Goal: Task Accomplishment & Management: Manage account settings

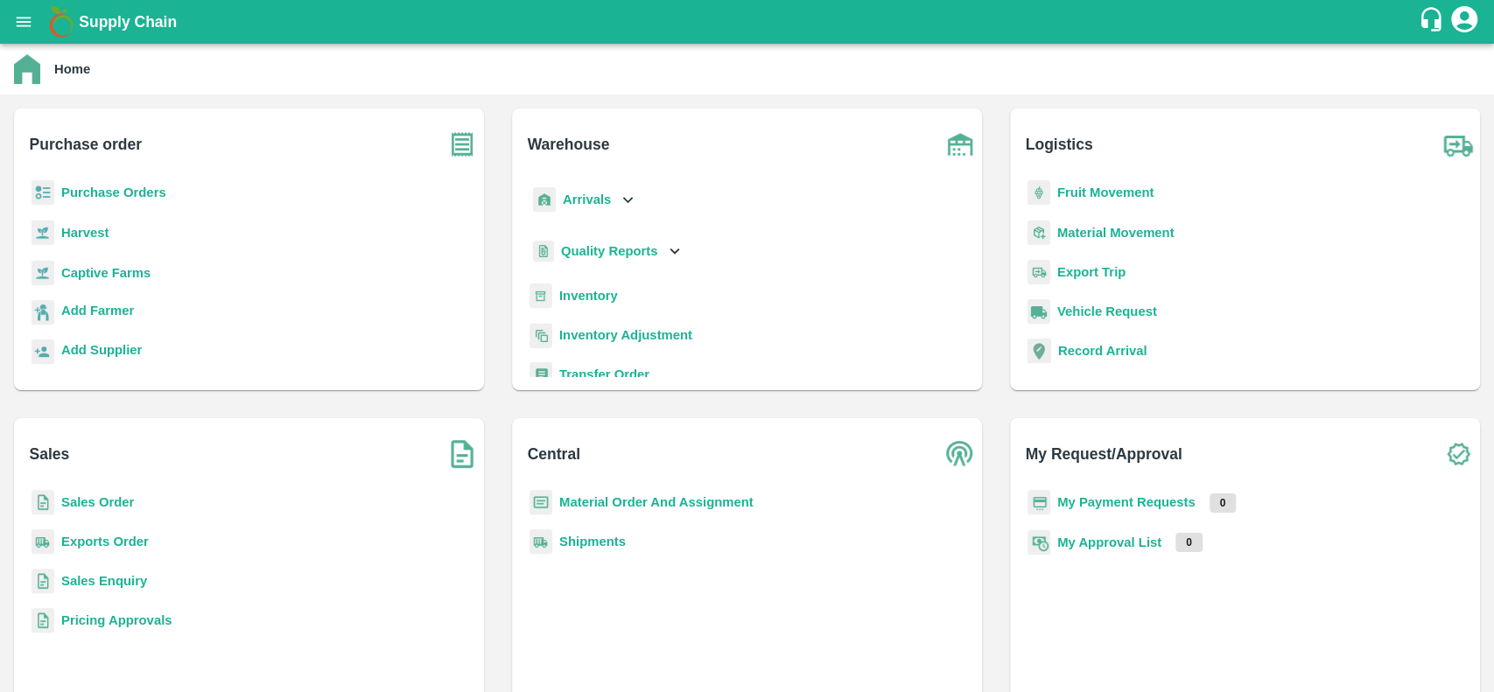
click at [146, 188] on b "Purchase Orders" at bounding box center [113, 193] width 105 height 14
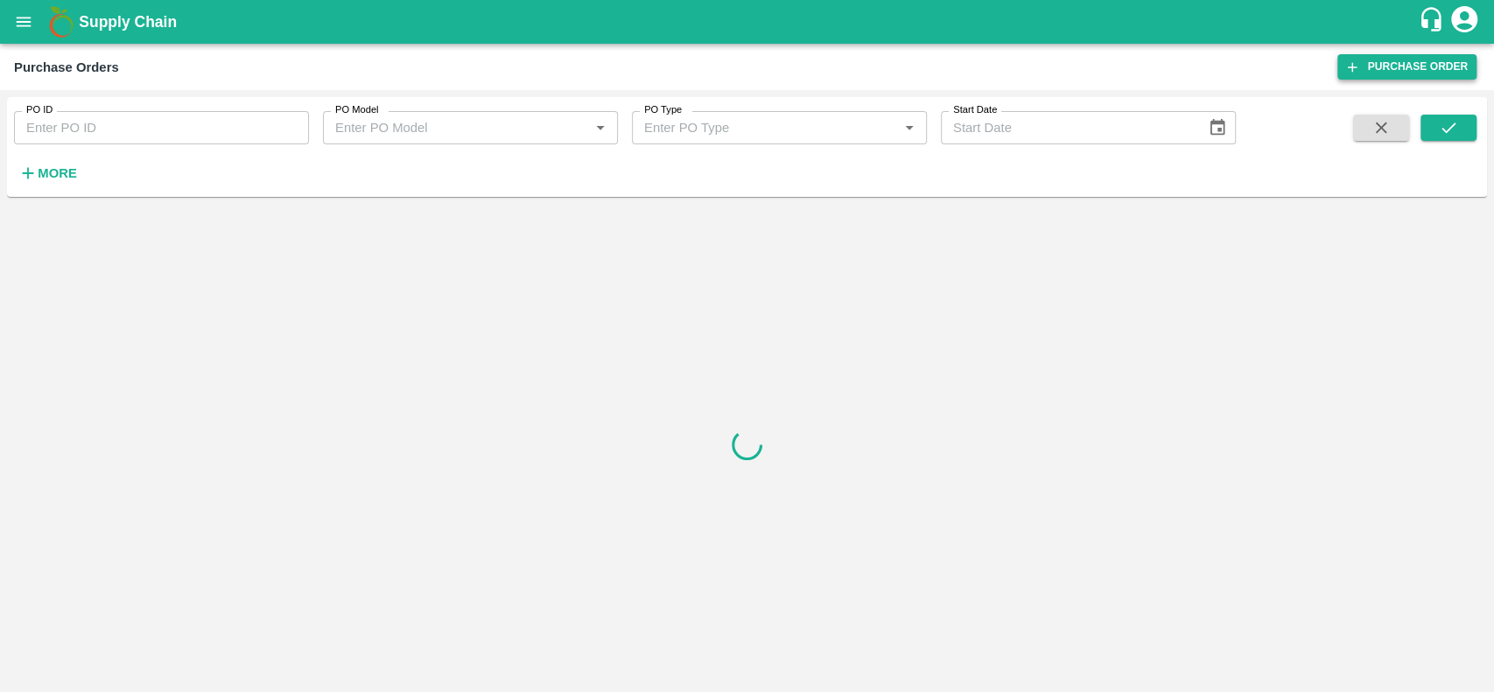
click at [1380, 64] on link "Purchase Order" at bounding box center [1407, 66] width 139 height 25
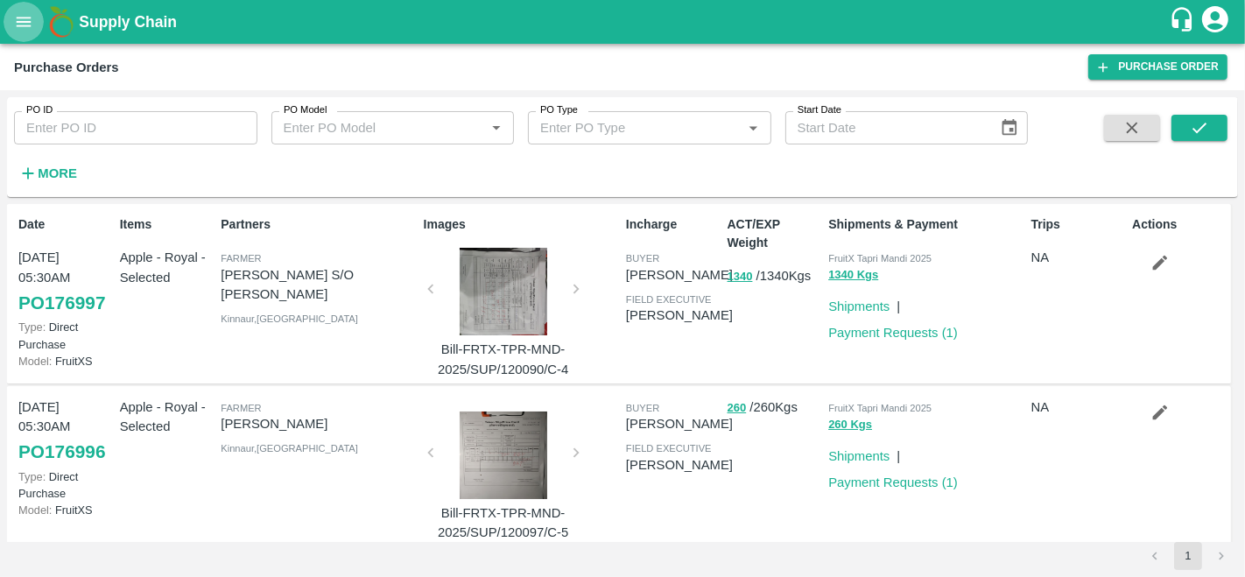
click at [19, 18] on icon "open drawer" at bounding box center [23, 21] width 19 height 19
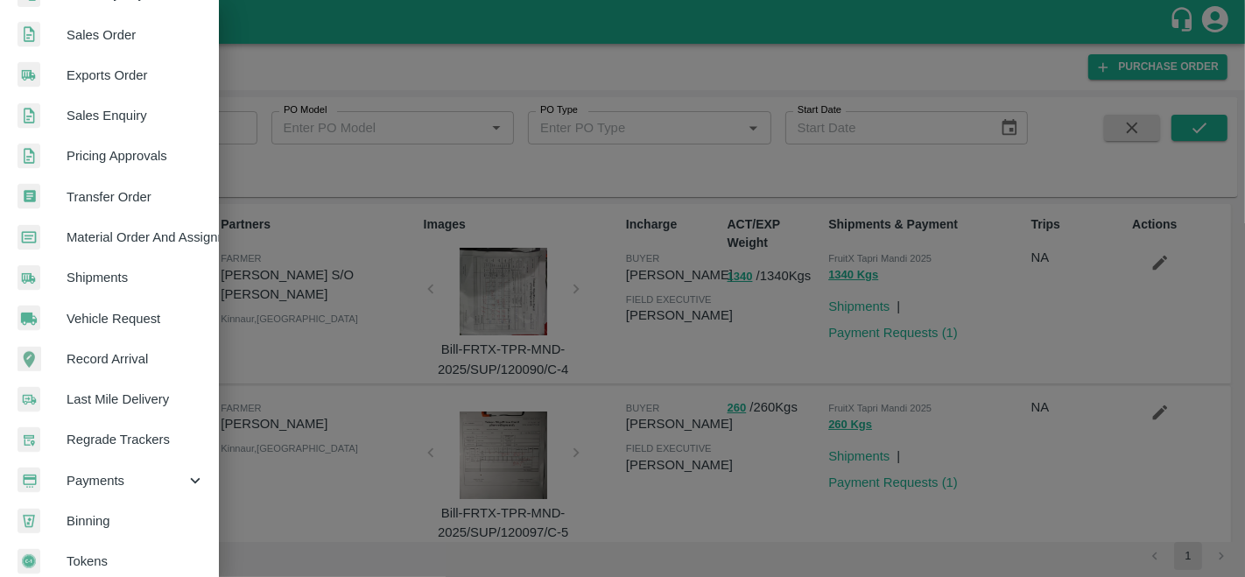
scroll to position [403, 0]
click at [110, 236] on span "Material Order And Assignment" at bounding box center [136, 236] width 138 height 19
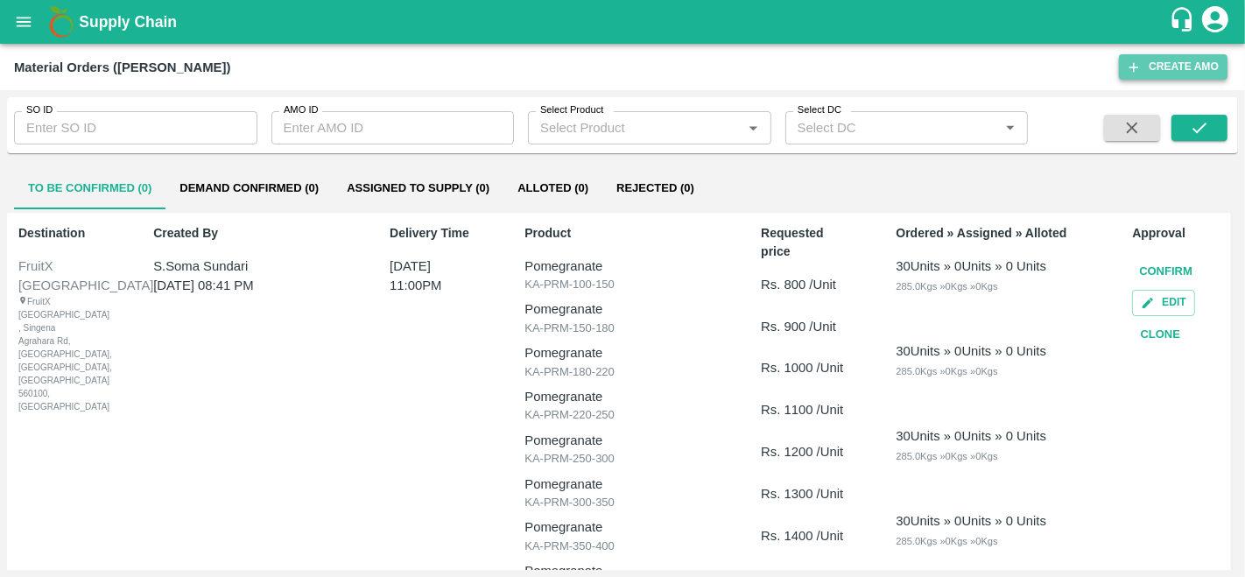
click at [1150, 60] on button "Create AMO" at bounding box center [1173, 66] width 109 height 25
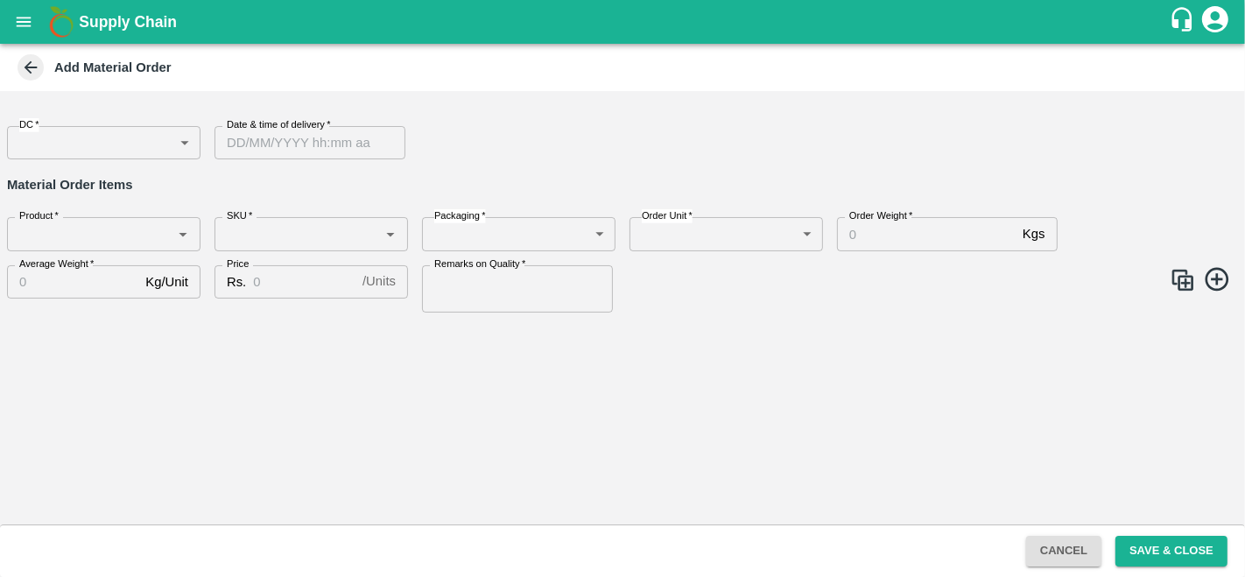
click at [101, 144] on body "Supply Chain Add Material Order DC   * ​ DC Date & time of delivery   * Date & …" at bounding box center [622, 288] width 1245 height 577
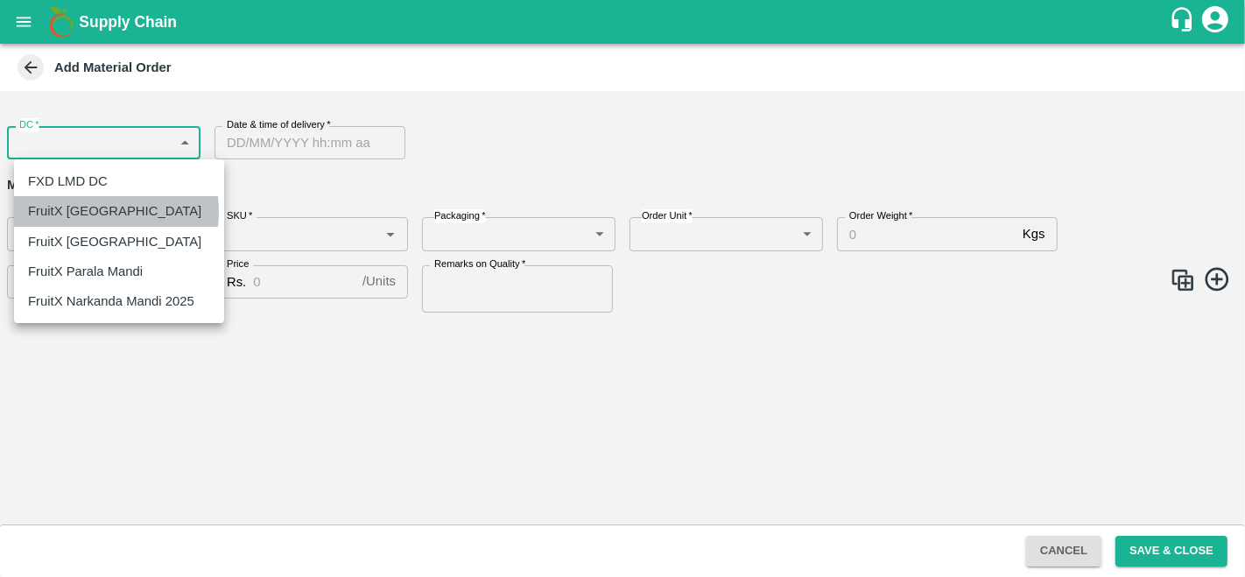
click at [85, 212] on p "FruitX [GEOGRAPHIC_DATA]" at bounding box center [114, 210] width 173 height 19
type input "147"
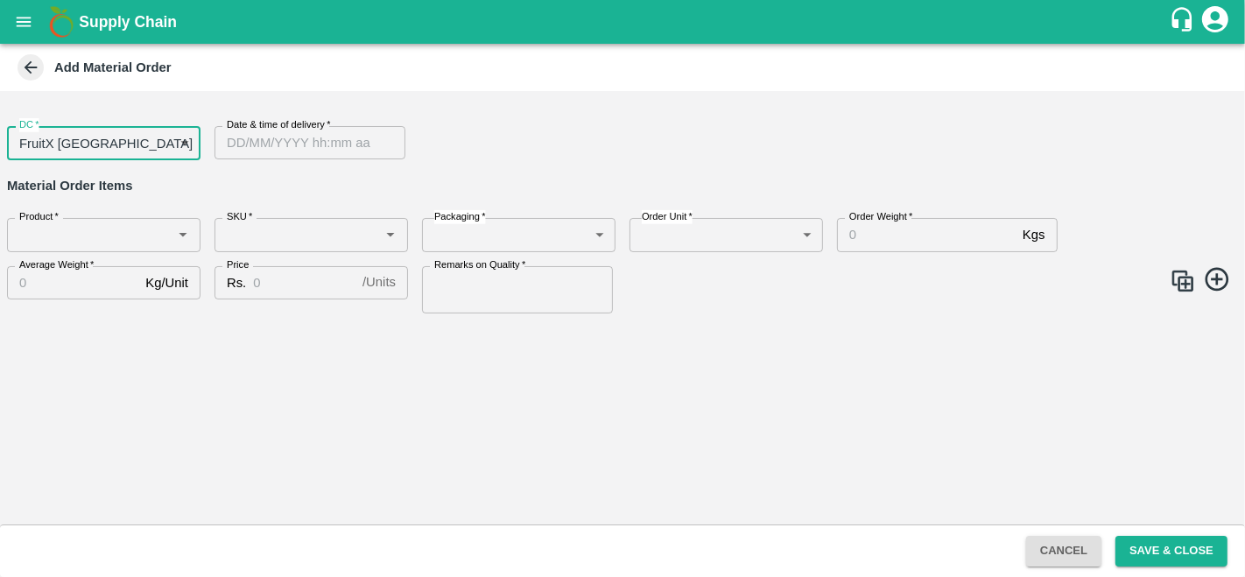
type input "DD/MM/YYYY hh:mm aa"
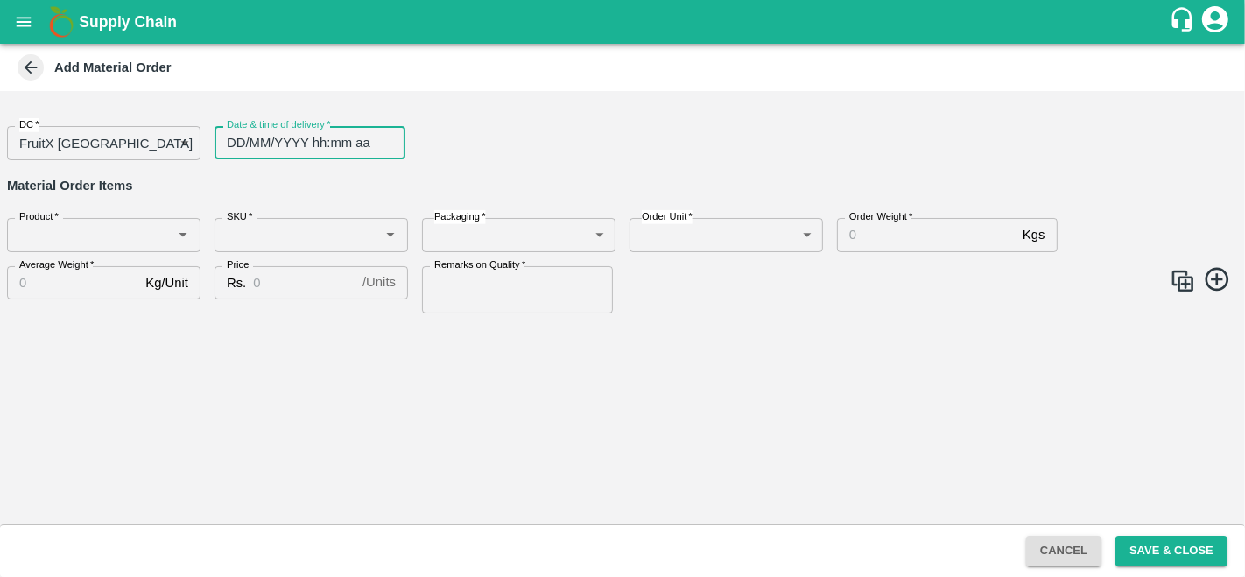
click at [334, 140] on input "DD/MM/YYYY hh:mm aa" at bounding box center [303, 142] width 179 height 33
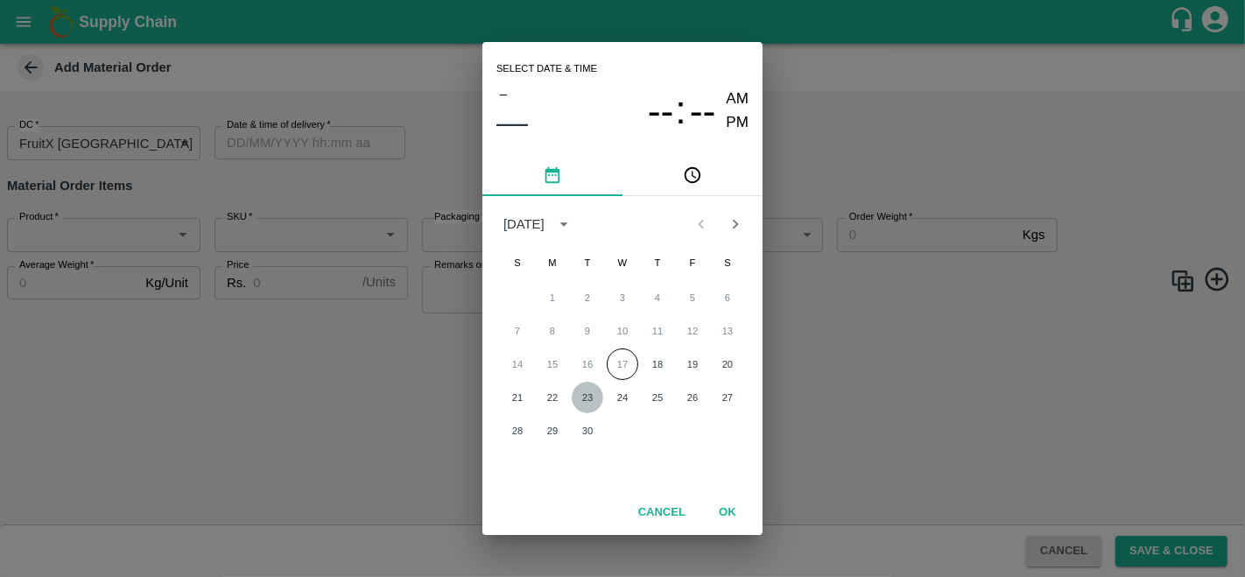
click at [589, 397] on button "23" at bounding box center [588, 398] width 32 height 32
type input "23/09/2025 12:00 AM"
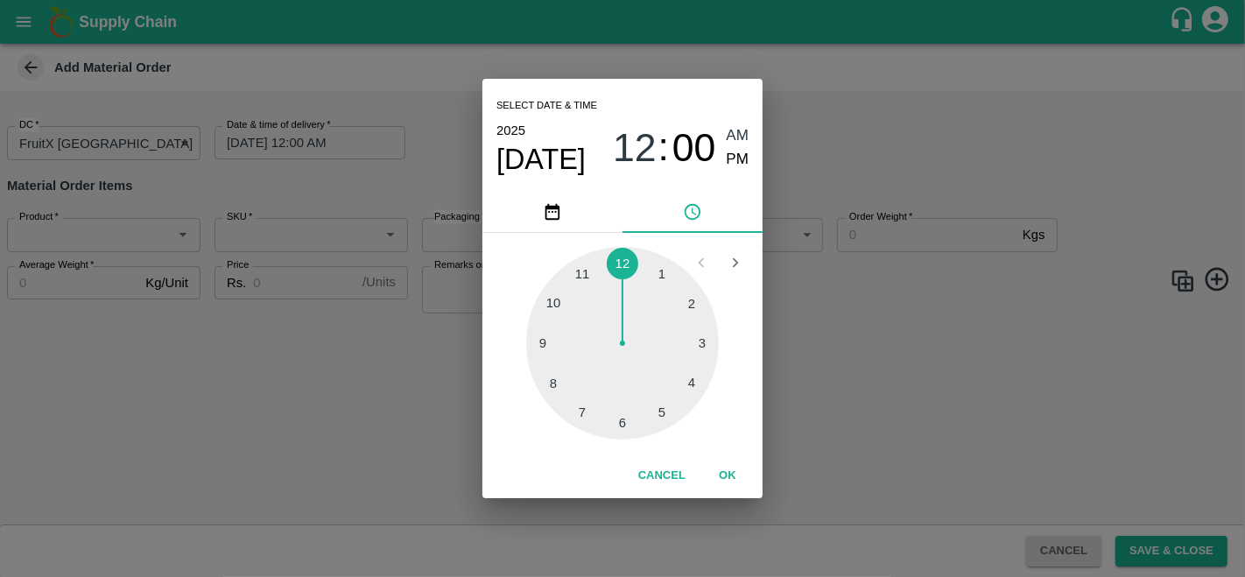
click at [722, 468] on button "OK" at bounding box center [727, 475] width 56 height 31
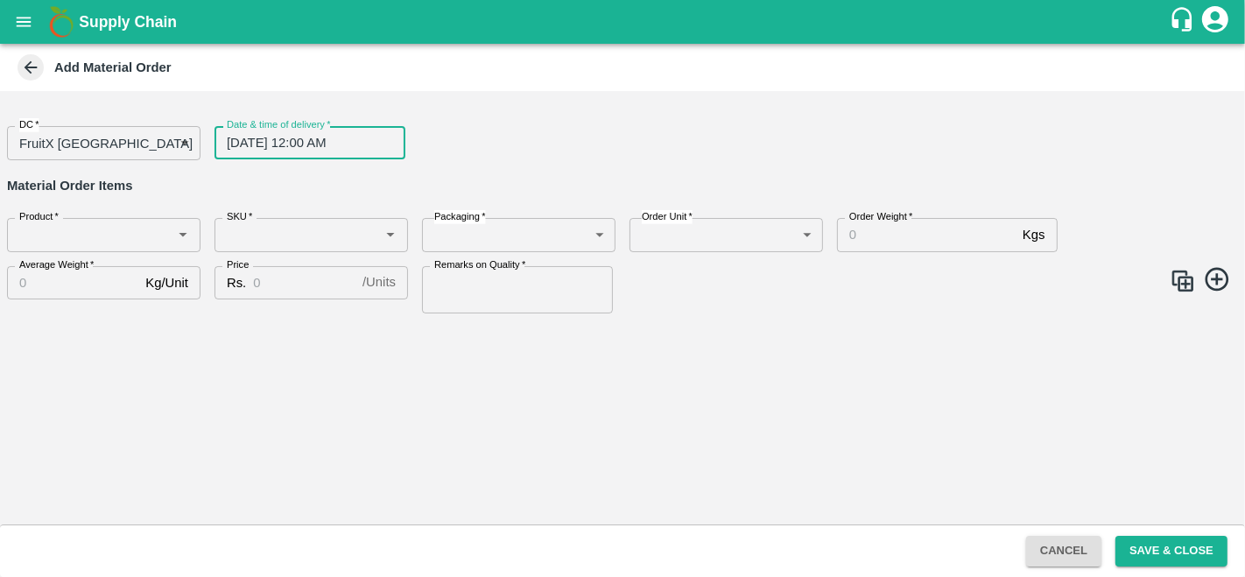
click at [88, 229] on input "Product   *" at bounding box center [89, 234] width 154 height 23
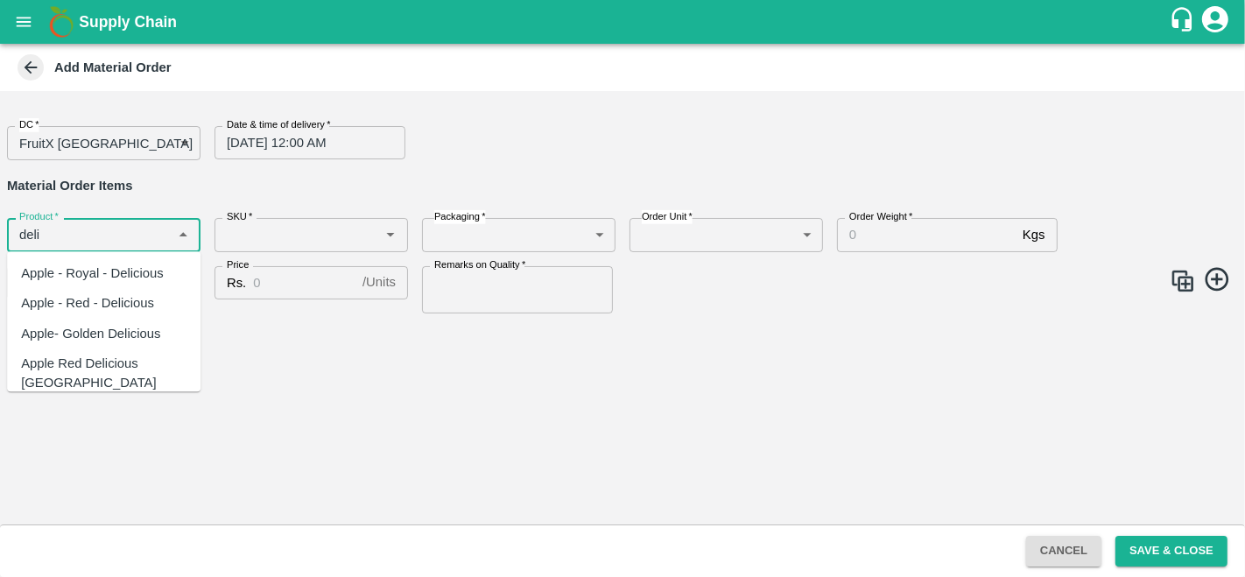
click at [140, 273] on div "Apple - Royal - Delicious" at bounding box center [92, 272] width 143 height 19
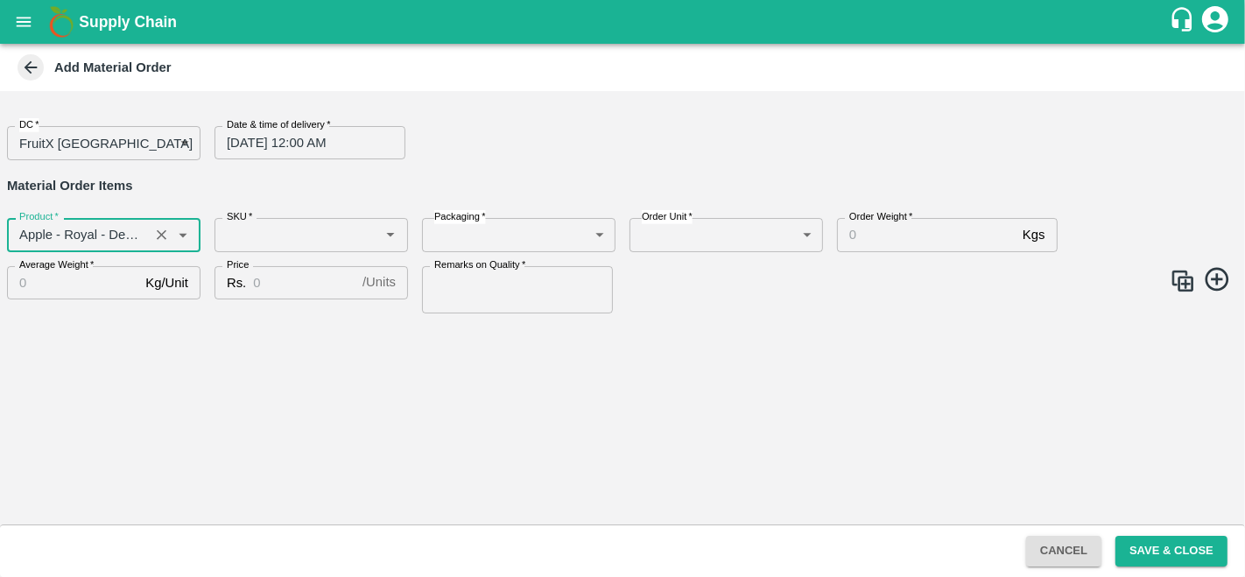
type input "Apple - Royal - Delicious"
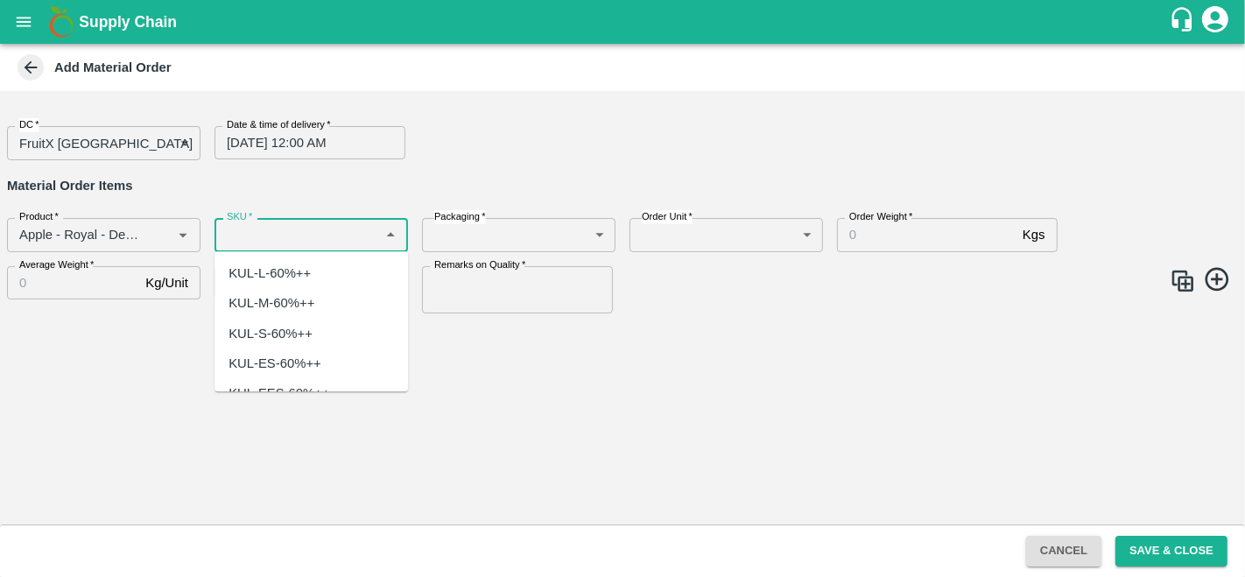
click at [270, 228] on input "SKU   *" at bounding box center [297, 234] width 154 height 23
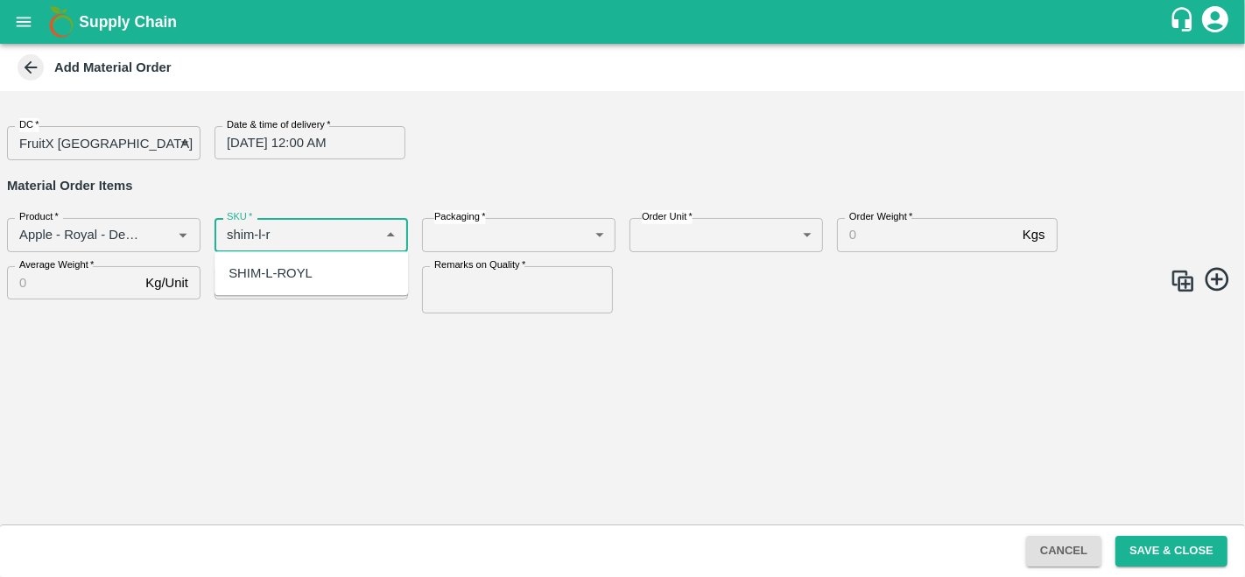
click at [280, 276] on div "SHIM-L-ROYL" at bounding box center [270, 272] width 84 height 19
type input "SHIM-L-ROYL"
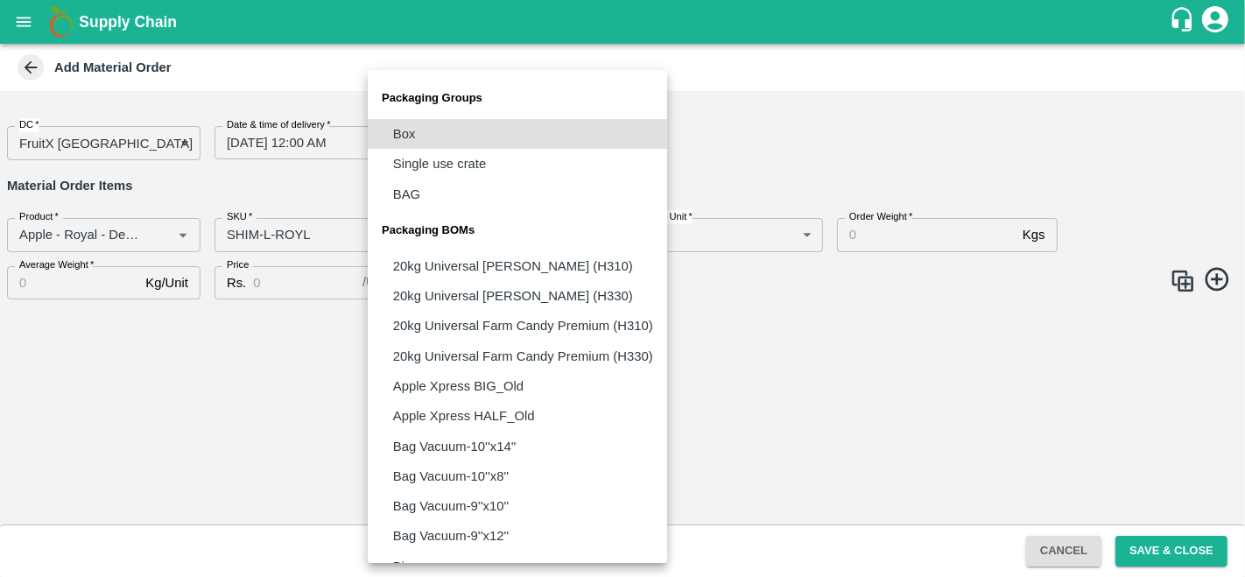
click at [487, 239] on body "Supply Chain Add Material Order DC   * FruitX Bangalore 147 DC Date & time of d…" at bounding box center [622, 288] width 1245 height 577
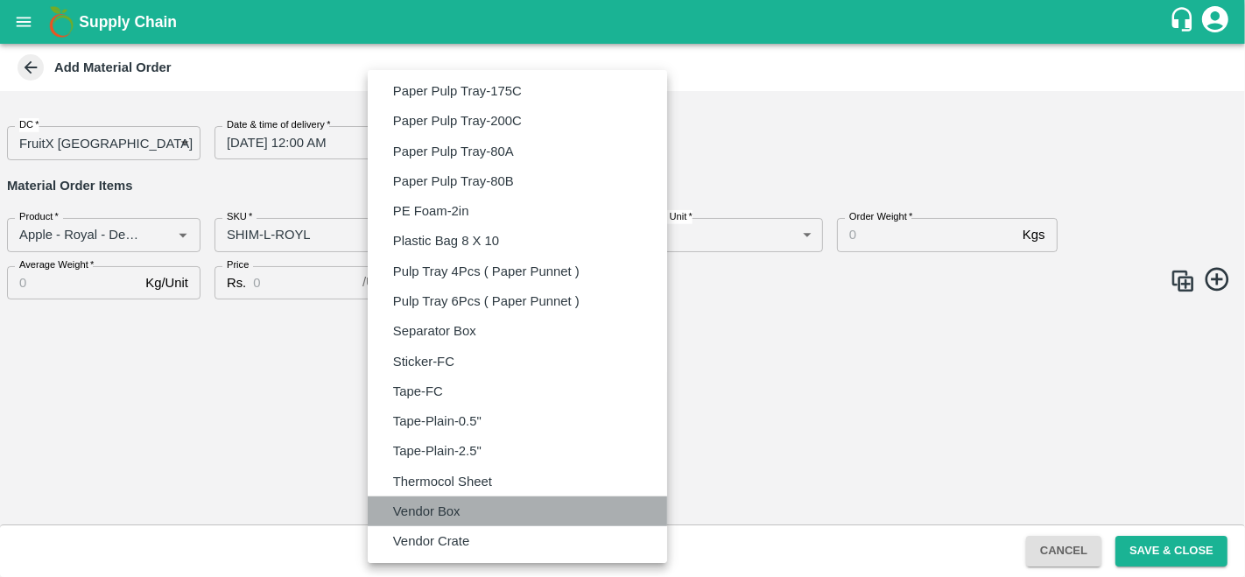
click at [467, 509] on li "Vendor Box" at bounding box center [517, 511] width 299 height 30
type input "BOM/276"
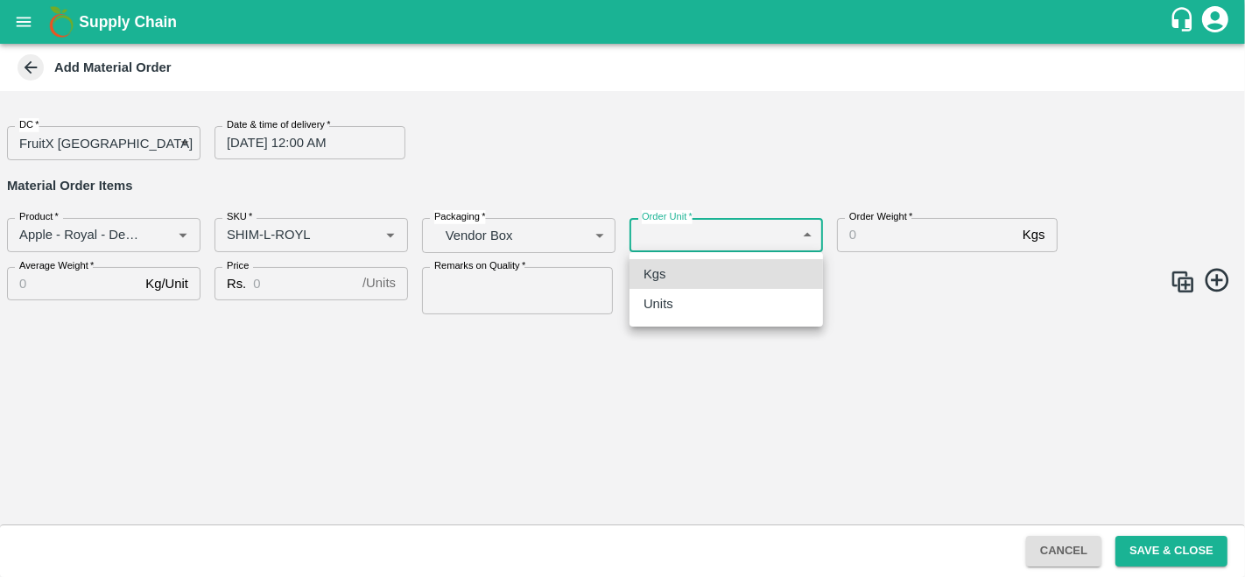
click at [696, 241] on body "Supply Chain Add Material Order DC   * FruitX Bangalore 147 DC Date & time of d…" at bounding box center [622, 288] width 1245 height 577
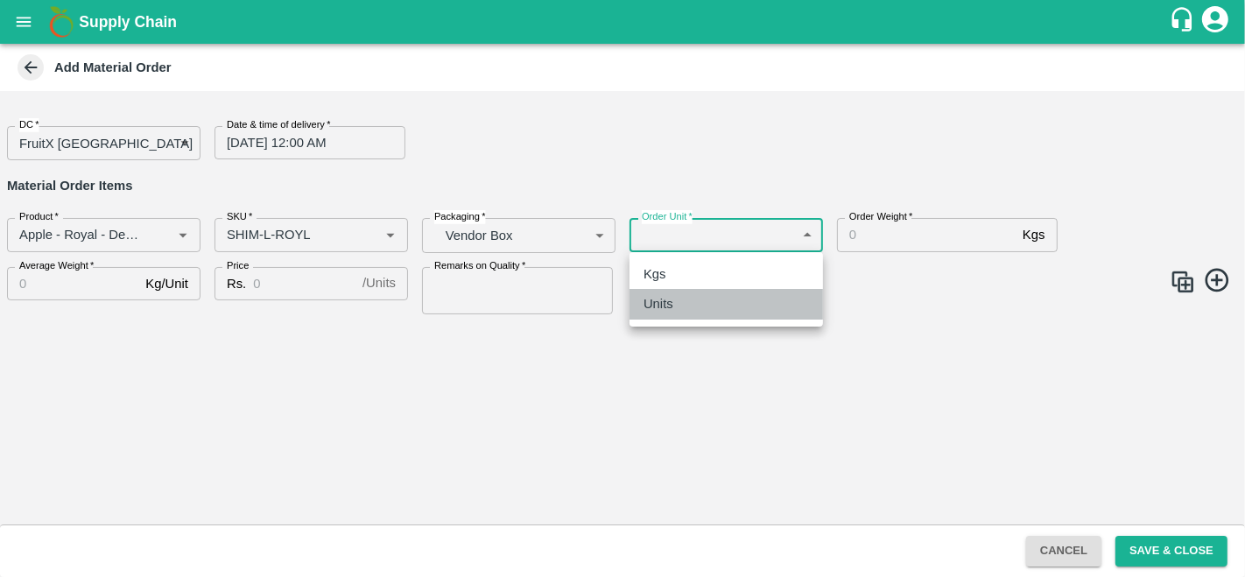
click at [687, 292] on li "Units" at bounding box center [725, 304] width 193 height 30
type input "2"
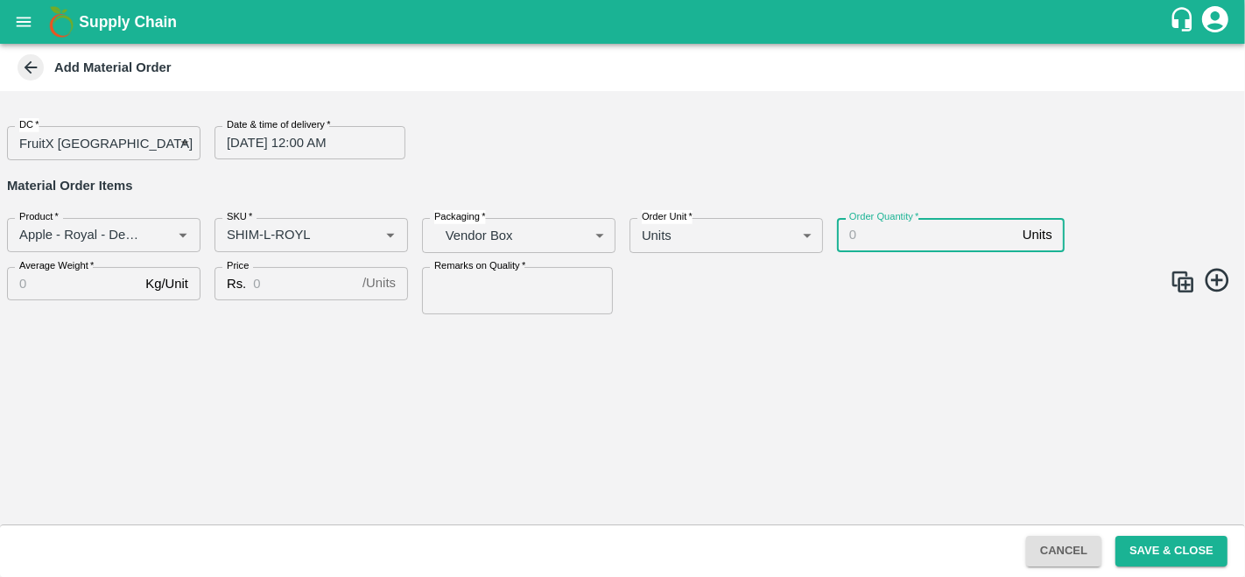
click at [899, 230] on input "Order Quantity   *" at bounding box center [926, 234] width 179 height 33
type input "90"
click at [39, 284] on input "Average Weight   *" at bounding box center [72, 283] width 131 height 33
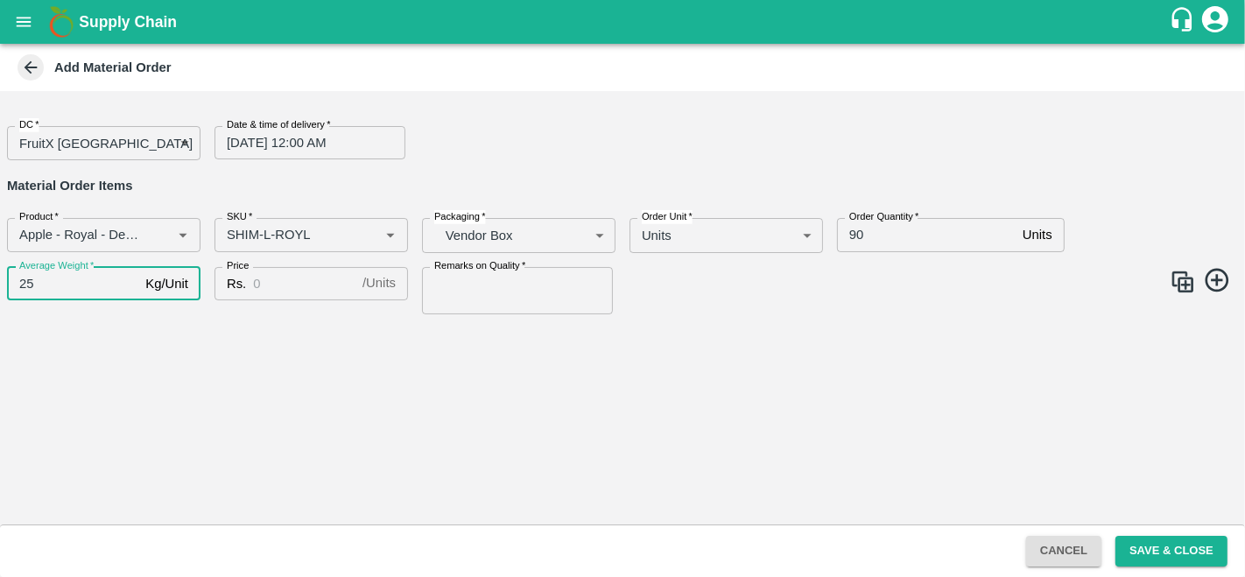
type input "25"
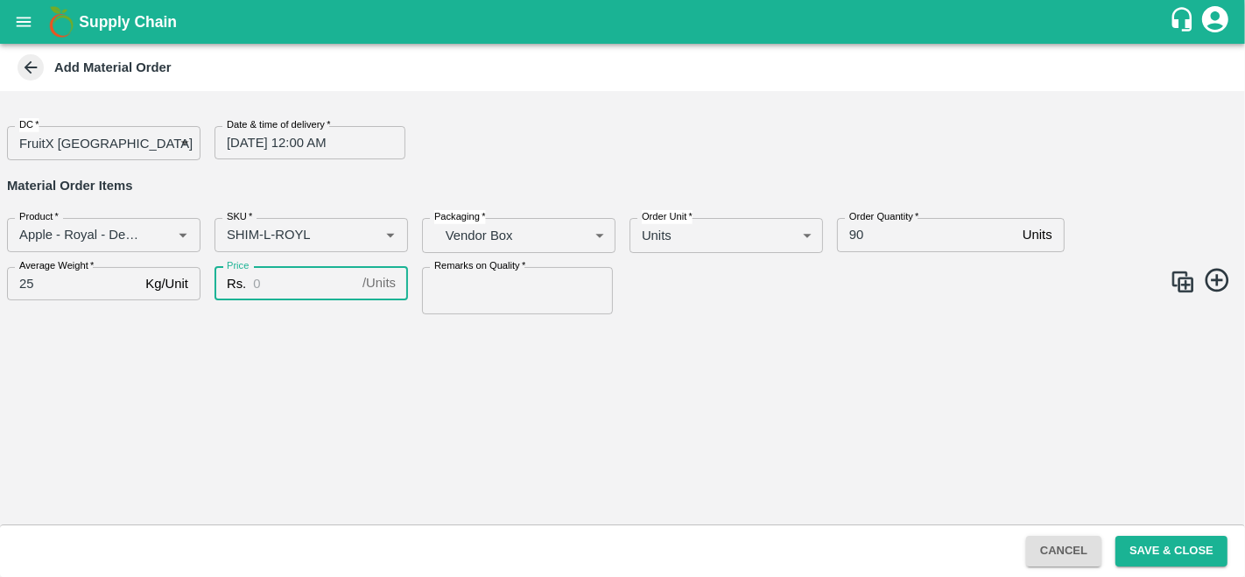
click at [284, 276] on input "Price" at bounding box center [304, 283] width 102 height 33
type input "2300"
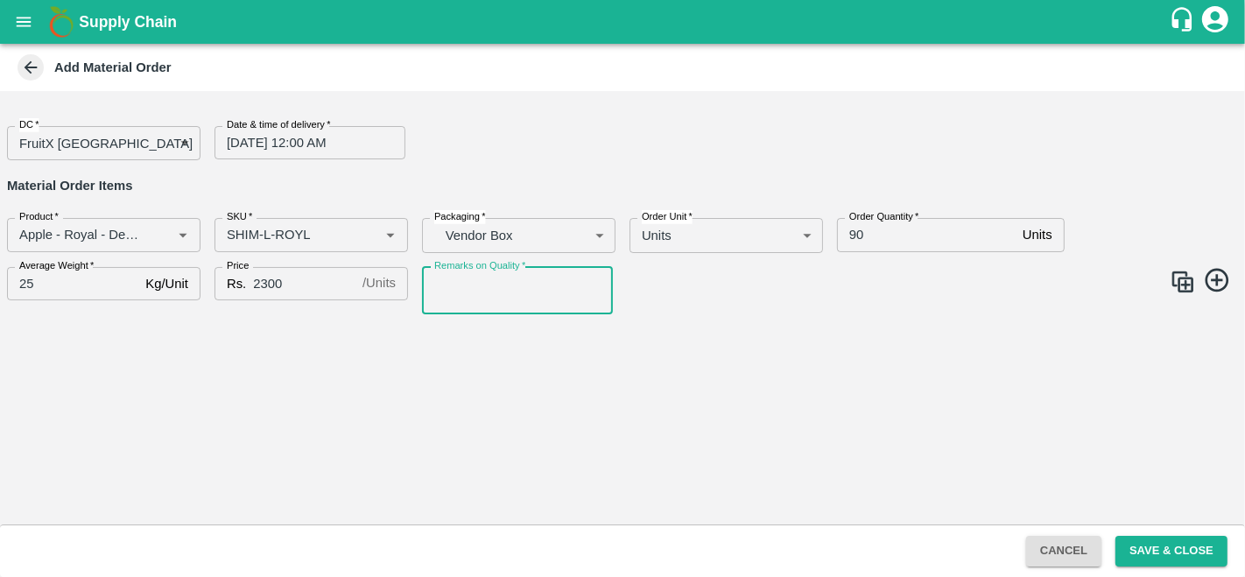
click at [492, 278] on input "Remarks on Quality   *" at bounding box center [517, 290] width 191 height 47
type input "GOOD QUALITY"
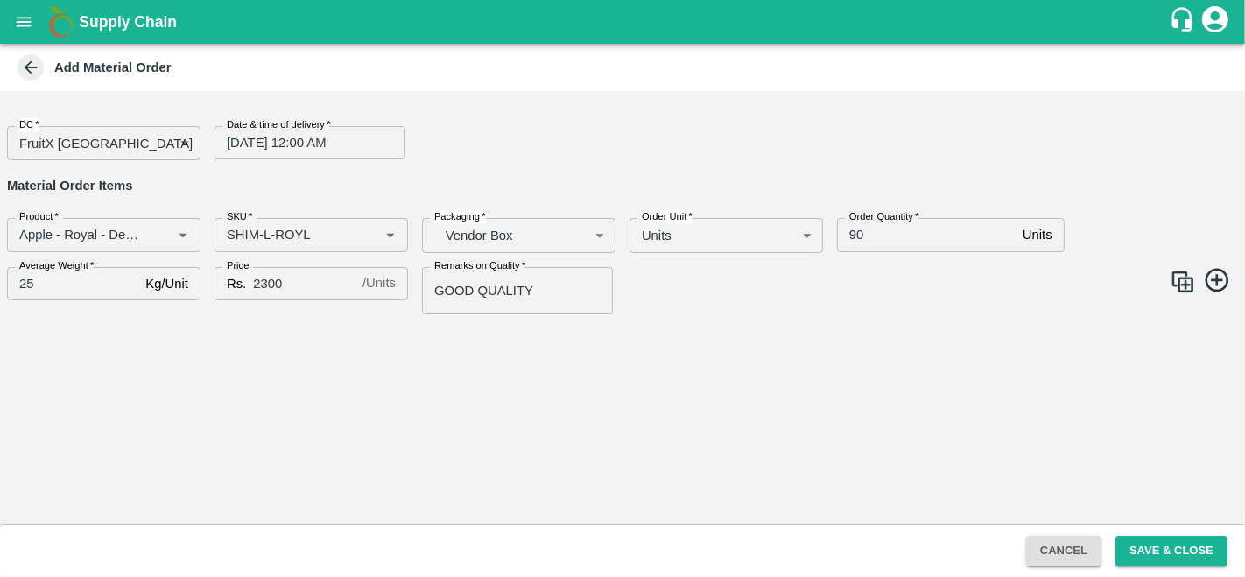
click at [1190, 276] on img at bounding box center [1182, 282] width 26 height 26
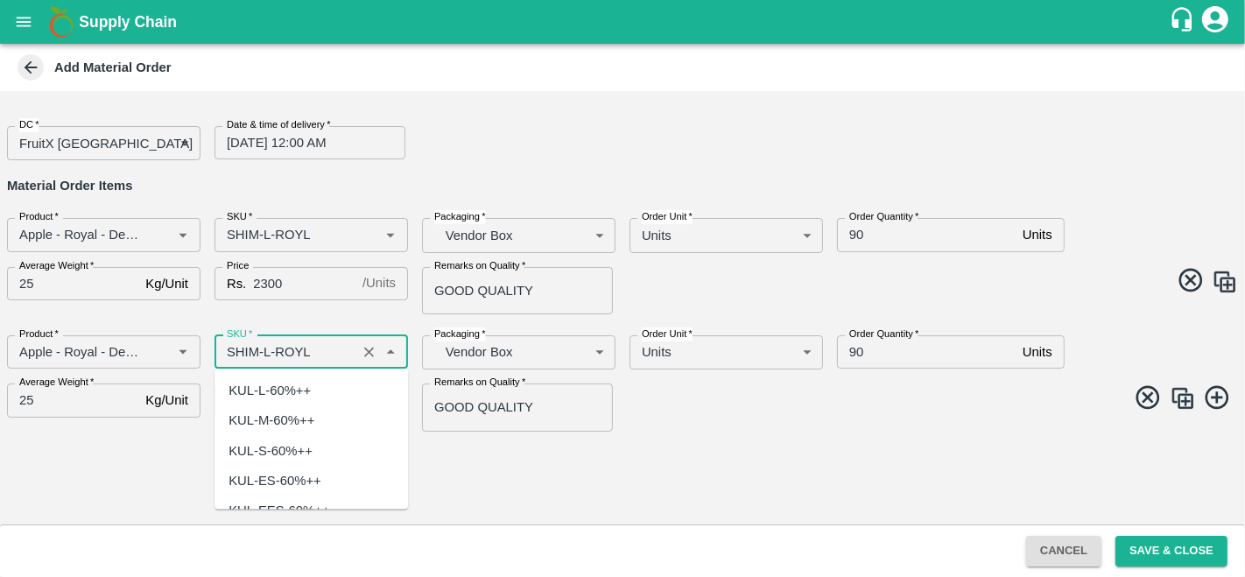
click at [265, 347] on input "SKU   *" at bounding box center [285, 352] width 131 height 23
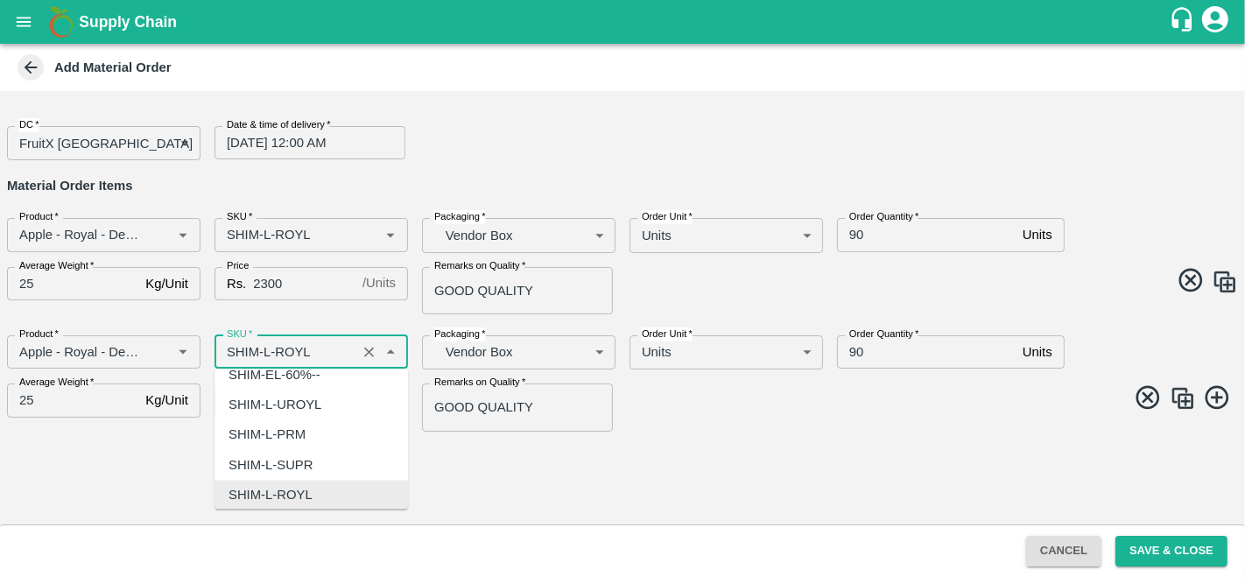
click at [265, 347] on input "SKU   *" at bounding box center [285, 352] width 131 height 23
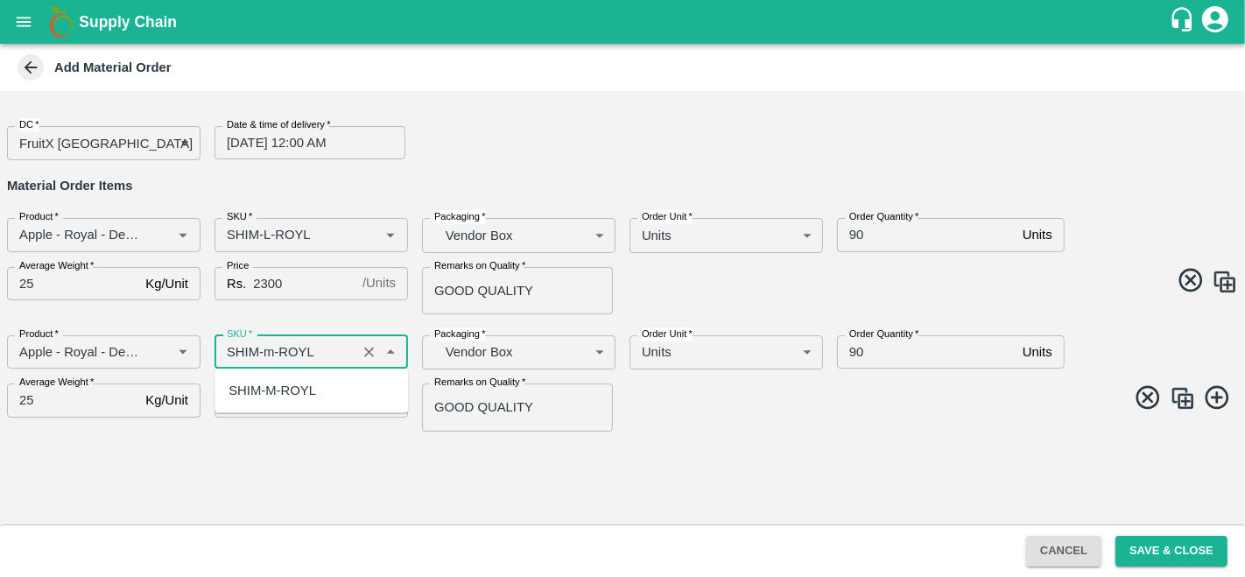
click at [252, 391] on div "SHIM-M-ROYL" at bounding box center [272, 390] width 88 height 19
type input "SHIM-M-ROYL"
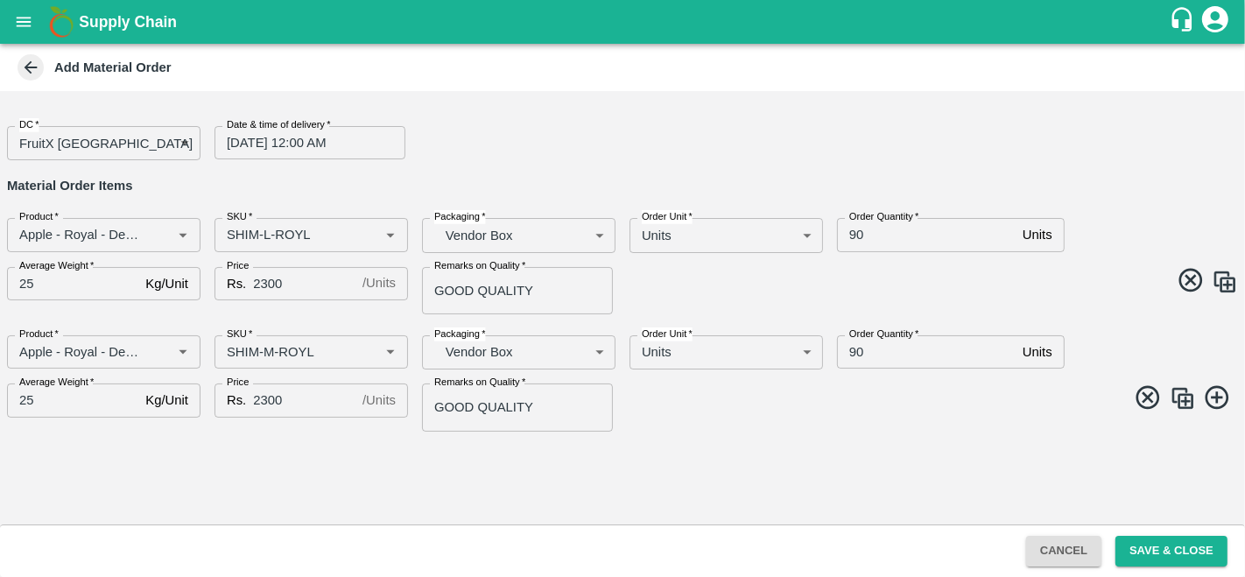
click at [1177, 392] on img at bounding box center [1182, 398] width 26 height 26
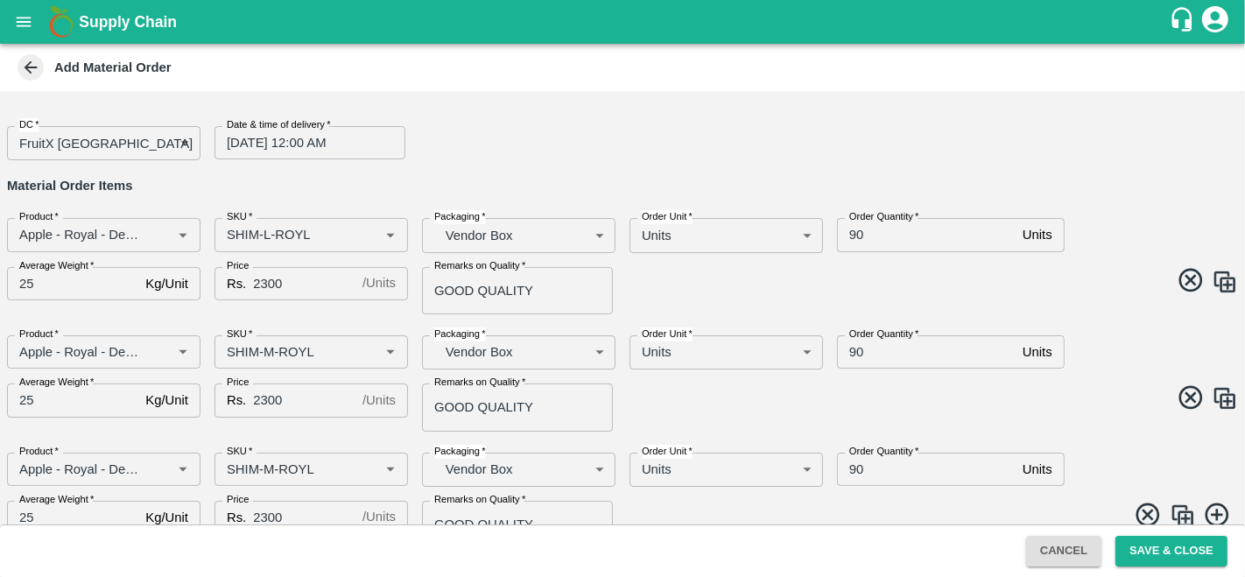
scroll to position [30, 0]
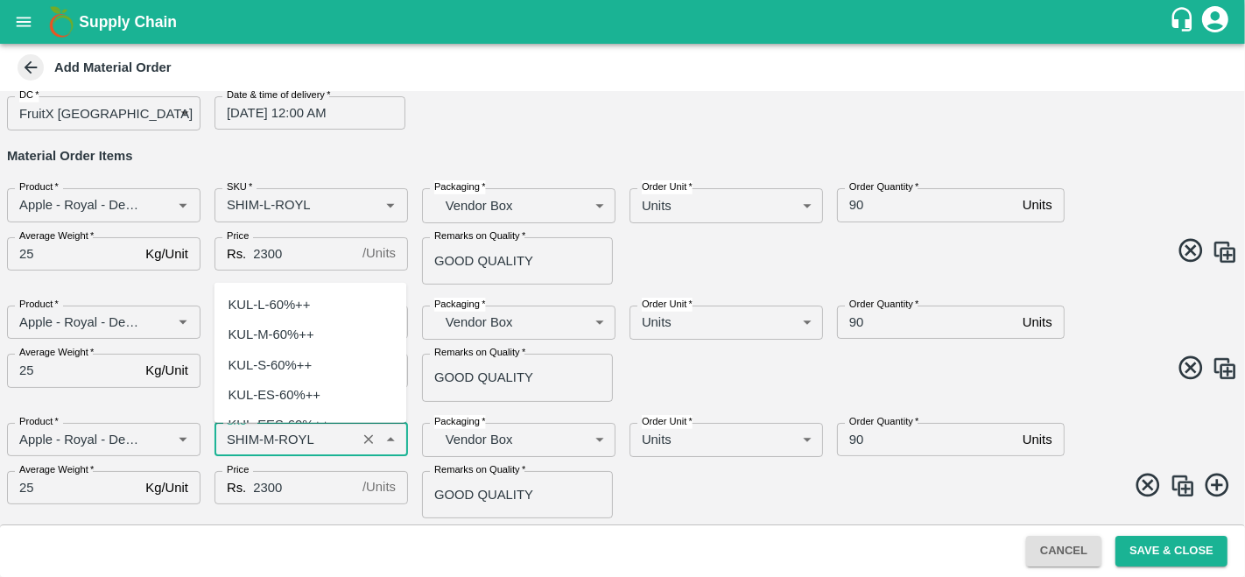
click at [272, 438] on input "SKU   *" at bounding box center [285, 439] width 131 height 23
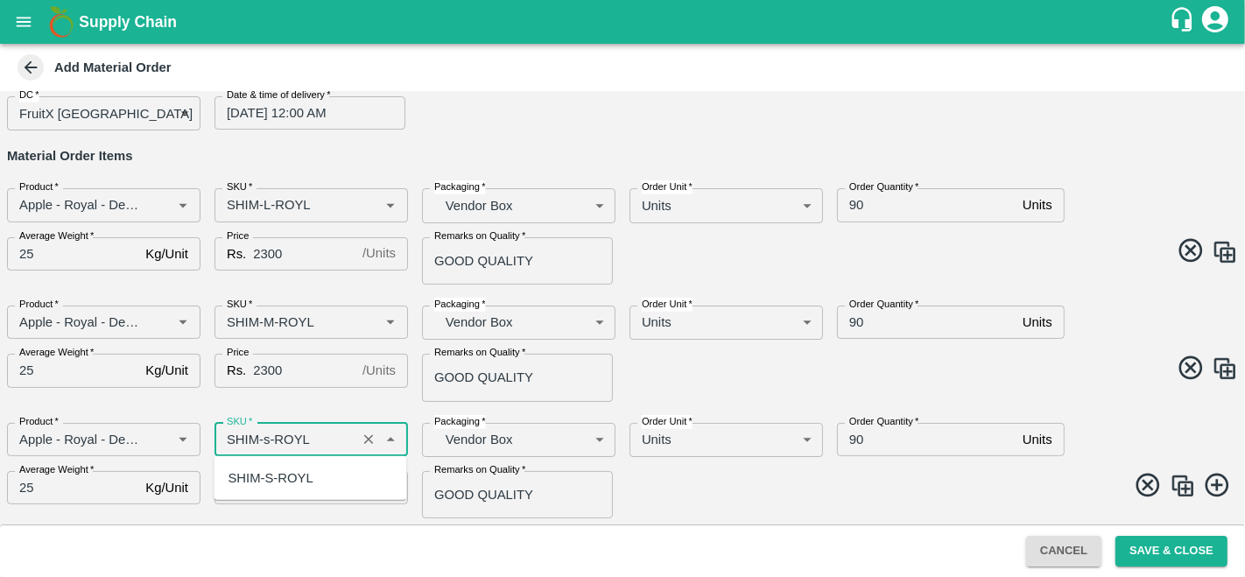
click at [302, 471] on div "SHIM-S-ROYL" at bounding box center [270, 477] width 85 height 19
type input "SHIM-S-ROYL"
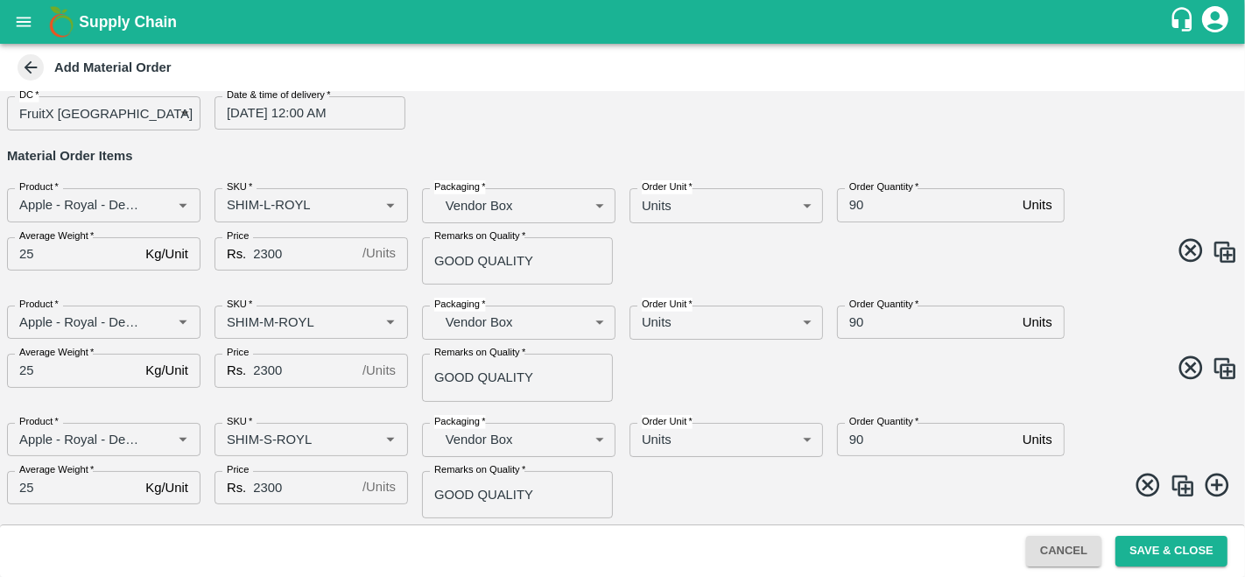
click at [684, 487] on span at bounding box center [926, 488] width 622 height 34
click at [1177, 495] on img at bounding box center [1182, 486] width 26 height 26
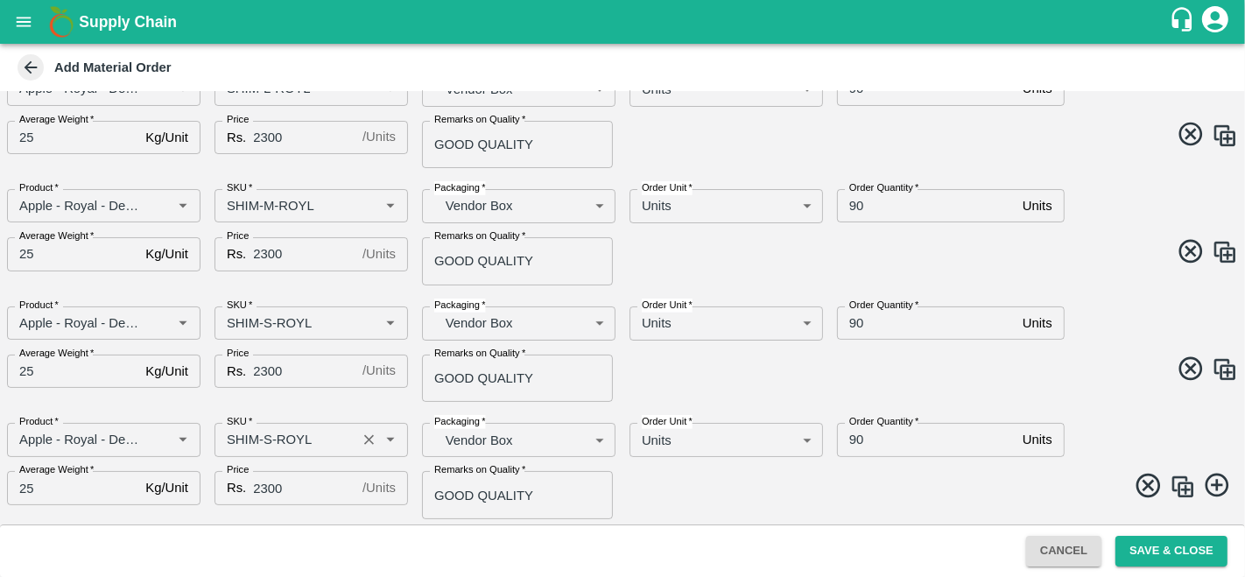
click at [268, 439] on input "SKU   *" at bounding box center [285, 439] width 131 height 23
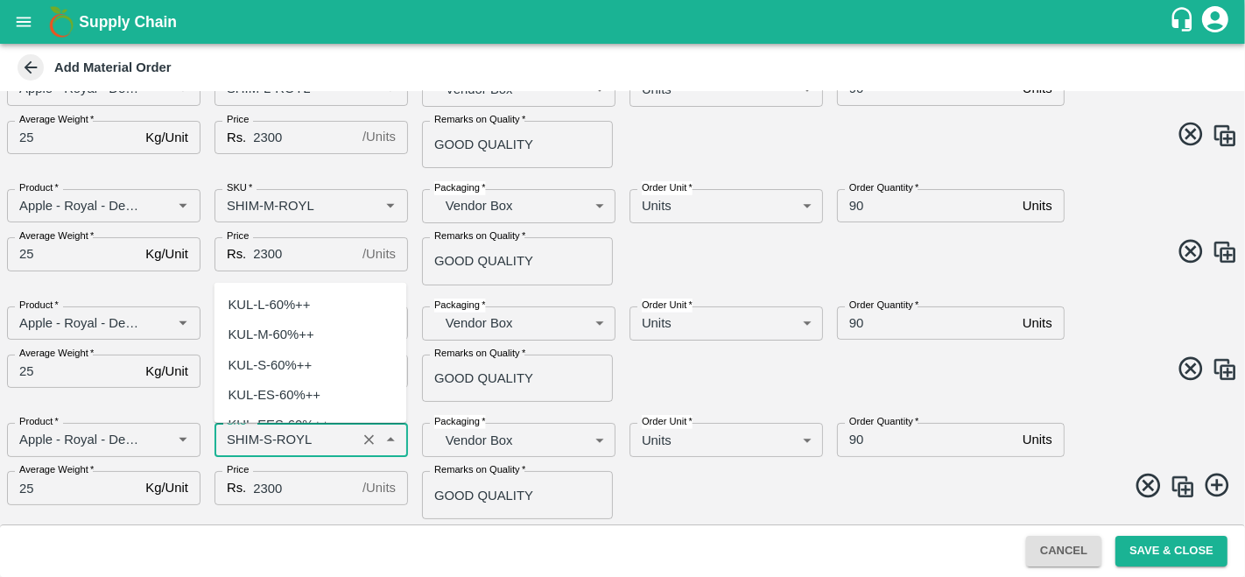
scroll to position [5327, 0]
click at [265, 438] on input "SKU   *" at bounding box center [285, 439] width 131 height 23
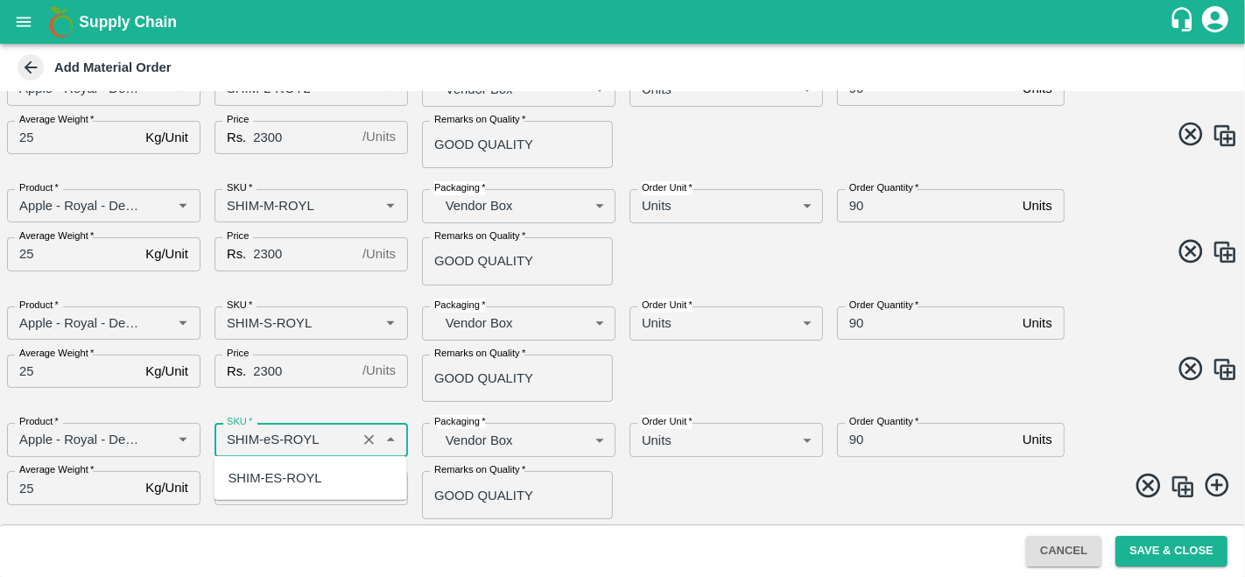
scroll to position [0, 0]
click at [282, 474] on div "SHIM-ES-ROYL" at bounding box center [275, 477] width 94 height 19
type input "SHIM-ES-ROYL"
click at [702, 469] on div "Product   * Product   * SKU   * SKU   * Packaging   * Vendor Box BOM/276 Packag…" at bounding box center [615, 464] width 1245 height 110
click at [1173, 490] on img at bounding box center [1182, 487] width 26 height 26
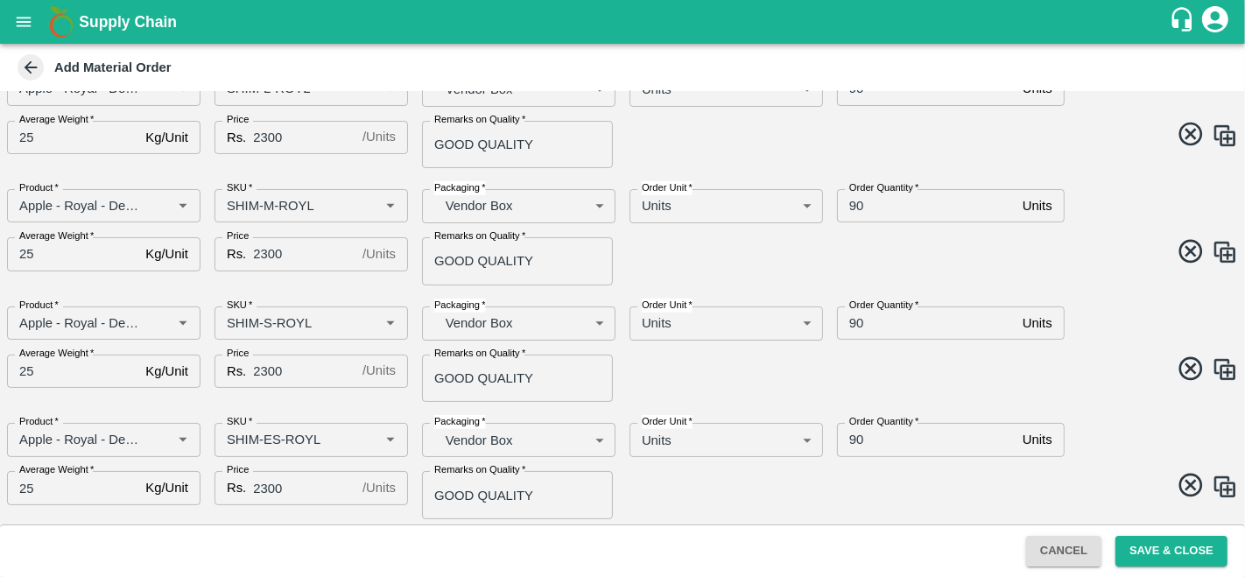
scroll to position [263, 0]
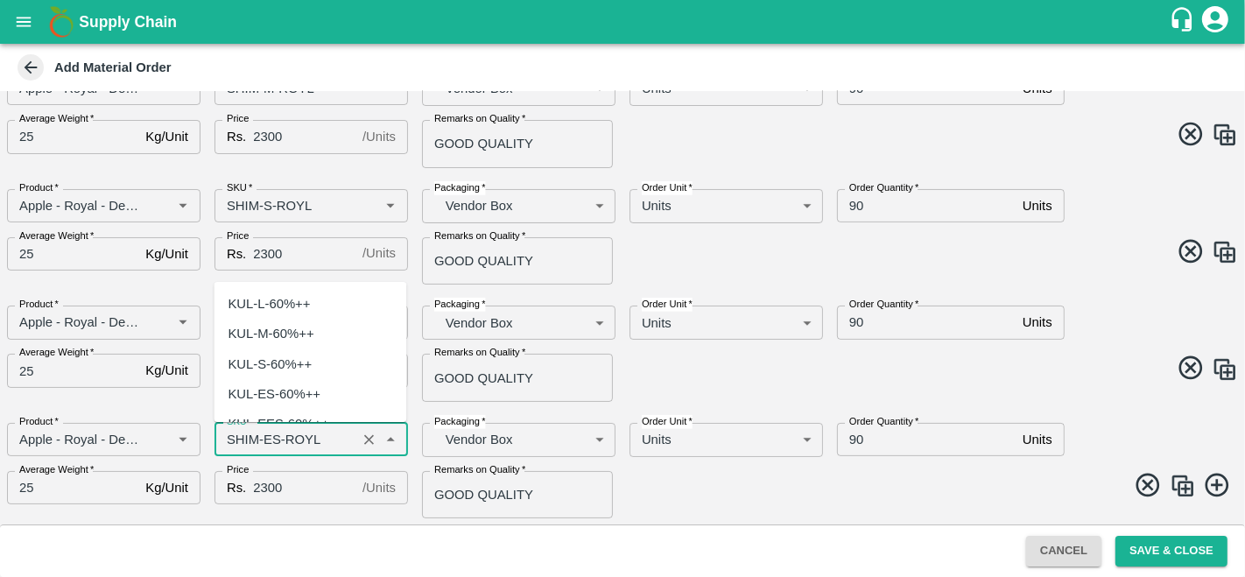
click at [273, 434] on input "SKU   *" at bounding box center [285, 439] width 131 height 23
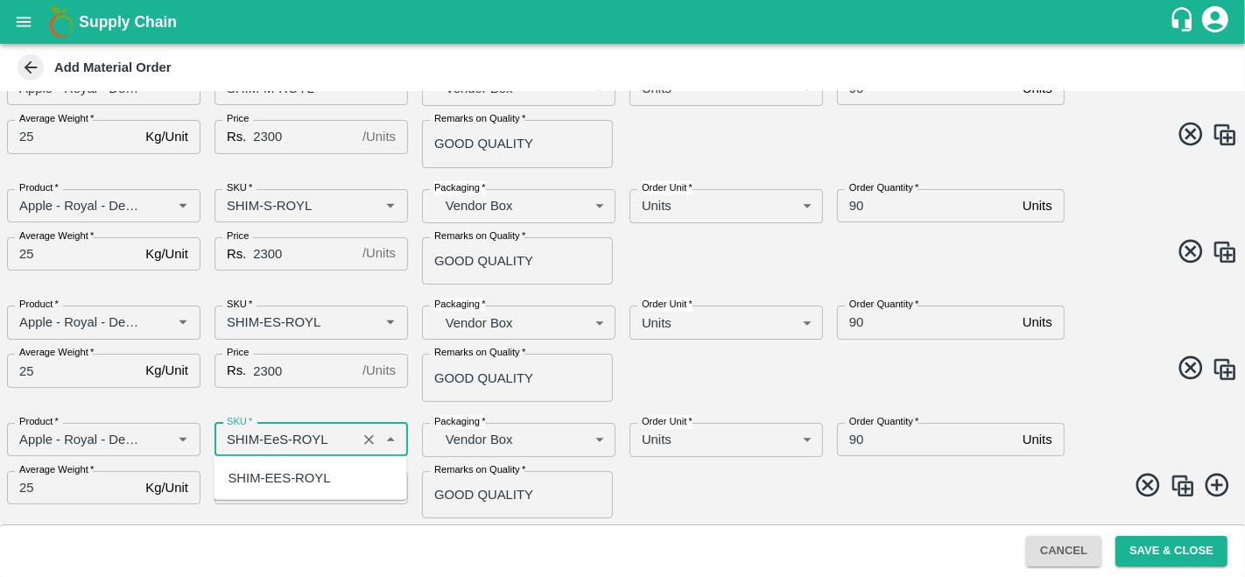
scroll to position [0, 0]
click at [293, 473] on div "SHIM-EES-ROYL" at bounding box center [279, 477] width 102 height 19
type input "SHIM-EES-ROYL"
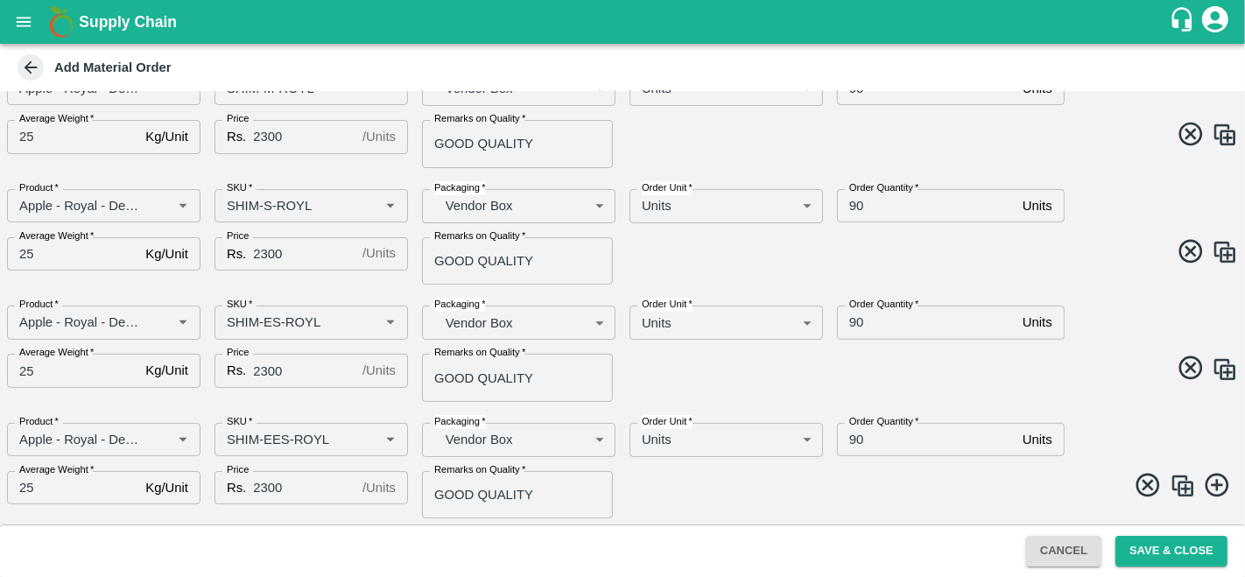
click at [759, 495] on span at bounding box center [926, 488] width 622 height 34
click at [1169, 488] on img at bounding box center [1182, 486] width 26 height 26
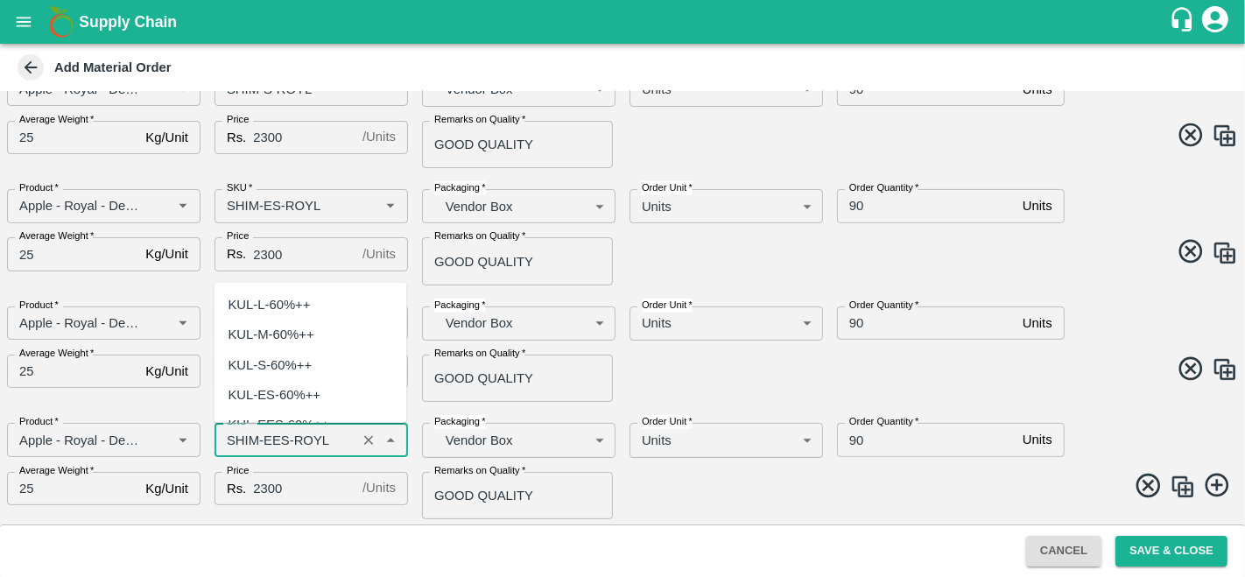
click at [284, 436] on input "SKU   *" at bounding box center [285, 439] width 131 height 23
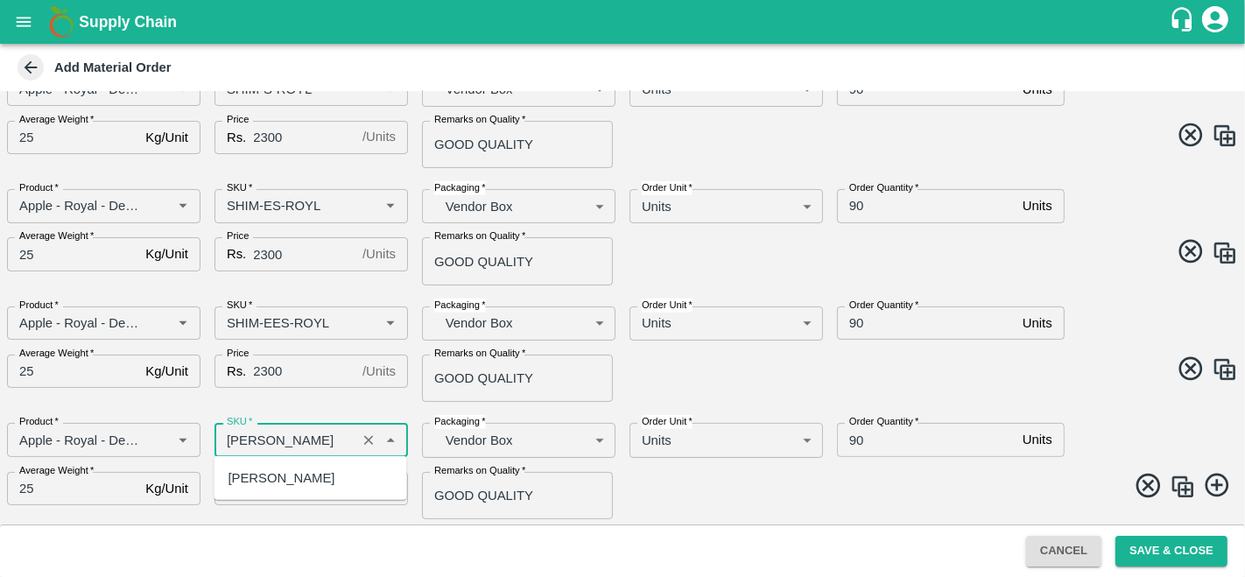
click at [291, 489] on div "[PERSON_NAME]" at bounding box center [310, 478] width 193 height 30
type input "[PERSON_NAME]"
click at [1186, 480] on img at bounding box center [1182, 487] width 26 height 26
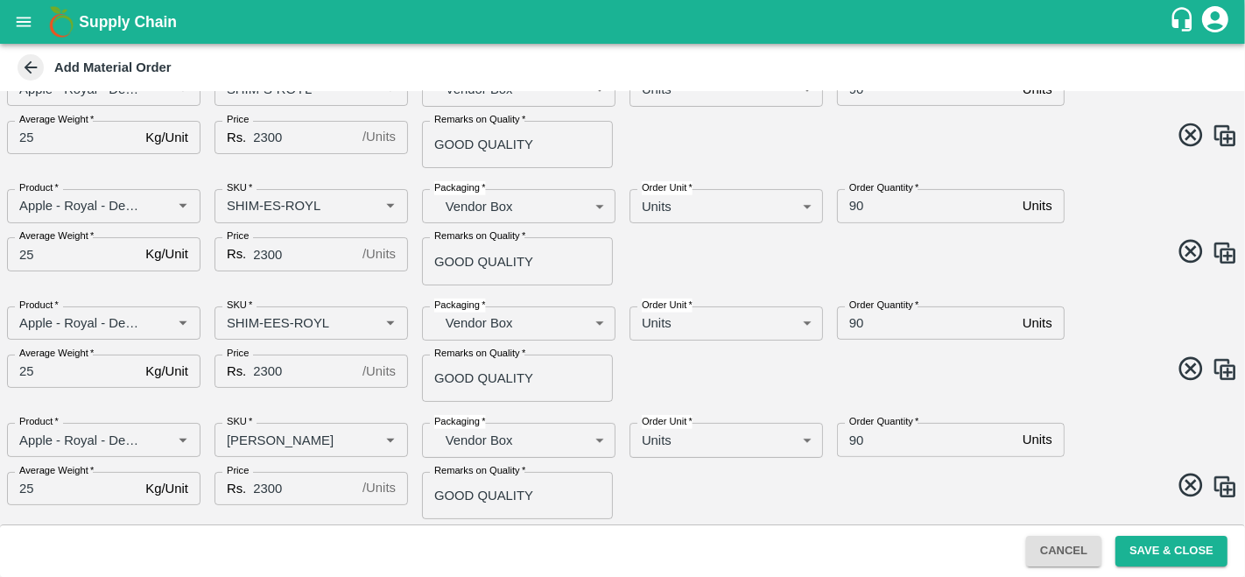
scroll to position [497, 0]
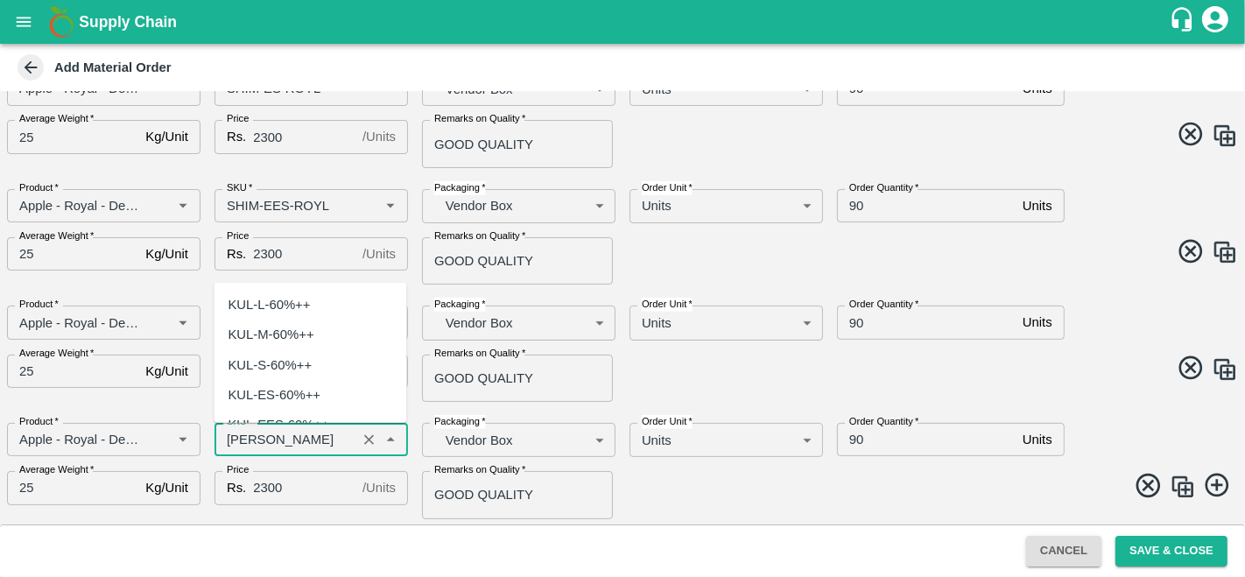
click at [280, 436] on input "SKU   *" at bounding box center [285, 439] width 131 height 23
click at [296, 438] on input "SKU   *" at bounding box center [285, 439] width 131 height 23
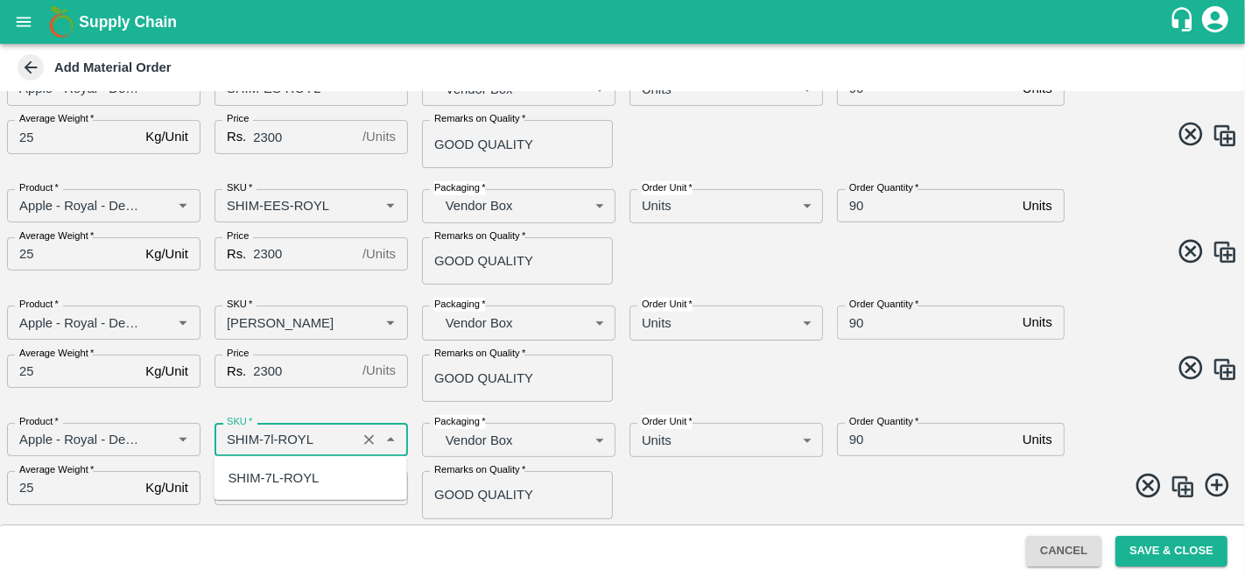
click at [299, 471] on div "SHIM-7L-ROYL" at bounding box center [273, 477] width 91 height 19
type input "SHIM-7L-ROYL"
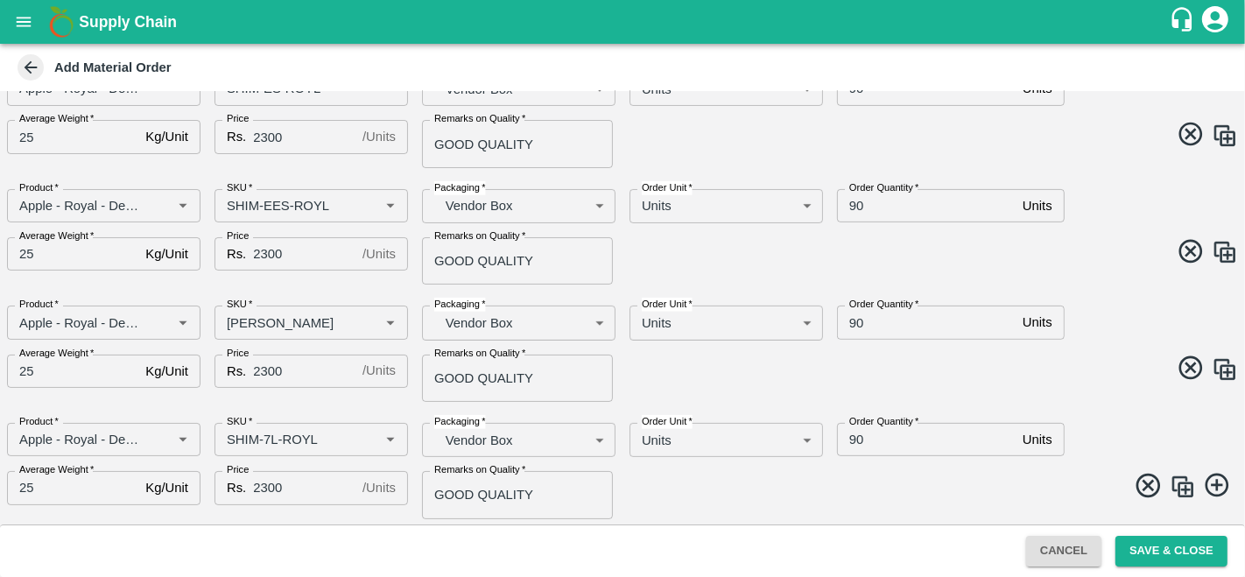
click at [747, 481] on span at bounding box center [926, 488] width 622 height 34
click at [1147, 541] on button "Save & Close" at bounding box center [1171, 551] width 112 height 31
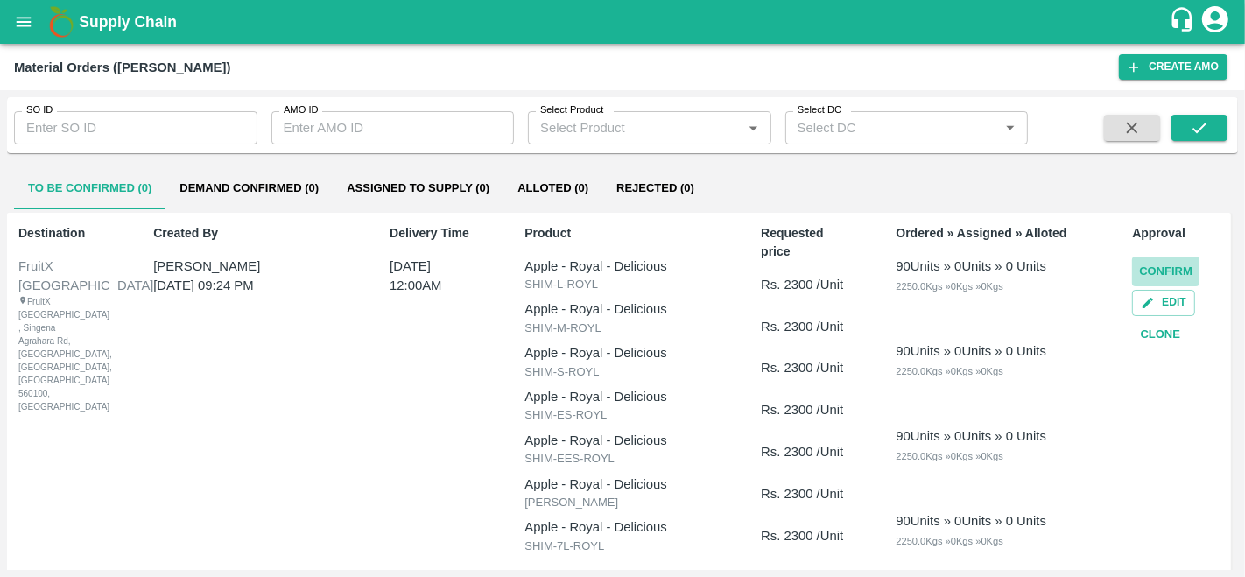
click at [1154, 261] on button "Confirm" at bounding box center [1165, 271] width 67 height 31
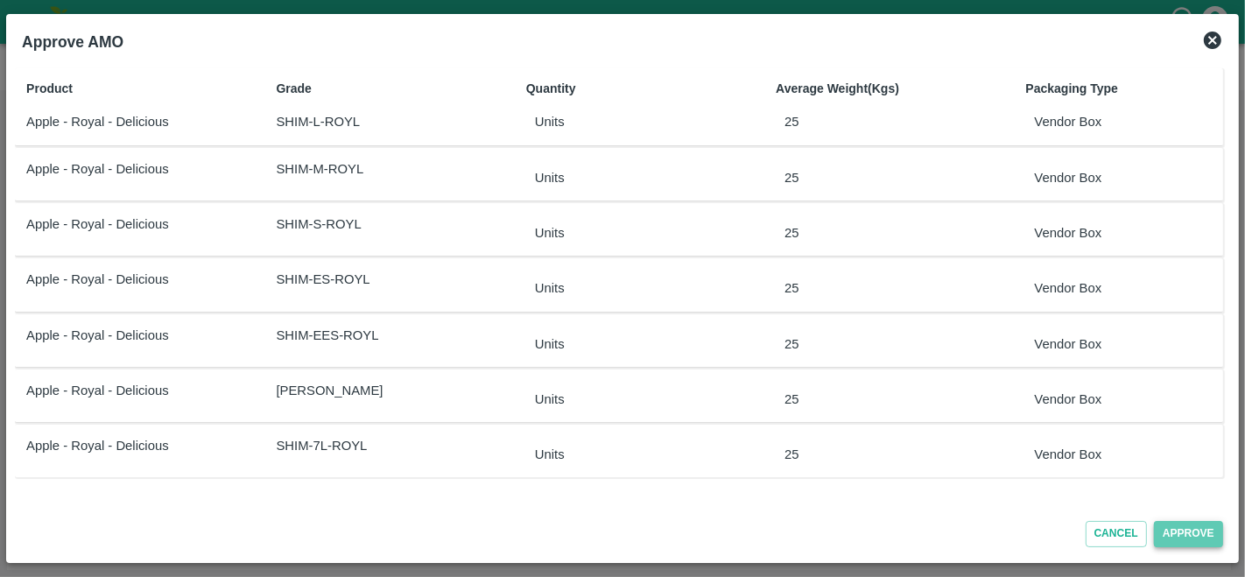
click at [1178, 534] on button "Approve" at bounding box center [1188, 533] width 69 height 25
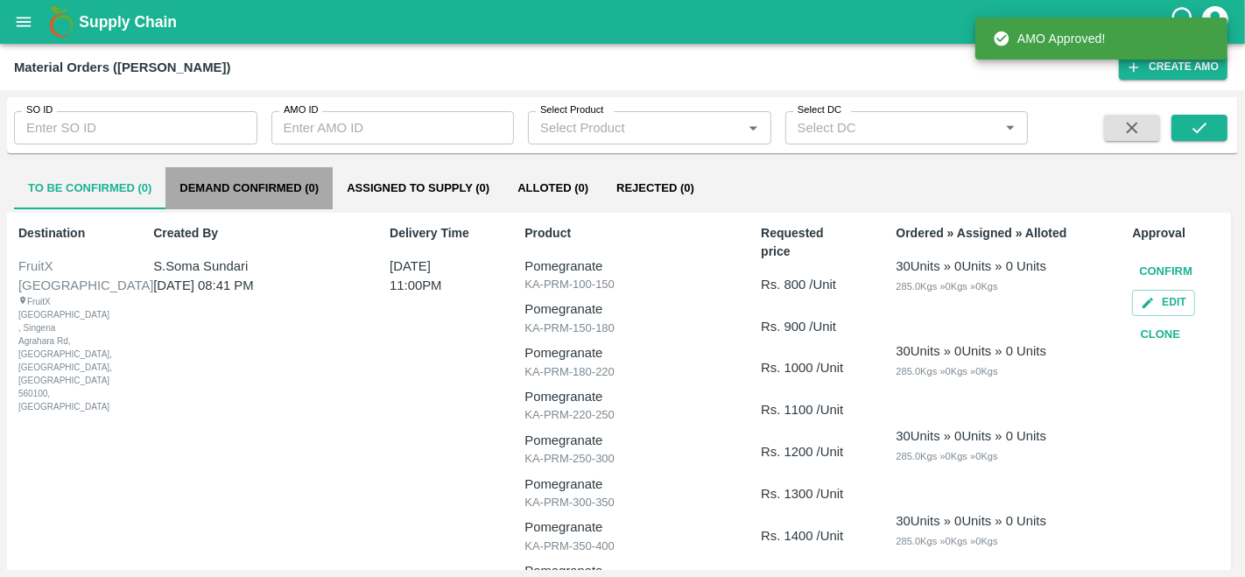
click at [221, 186] on button "Demand Confirmed (0)" at bounding box center [248, 188] width 167 height 42
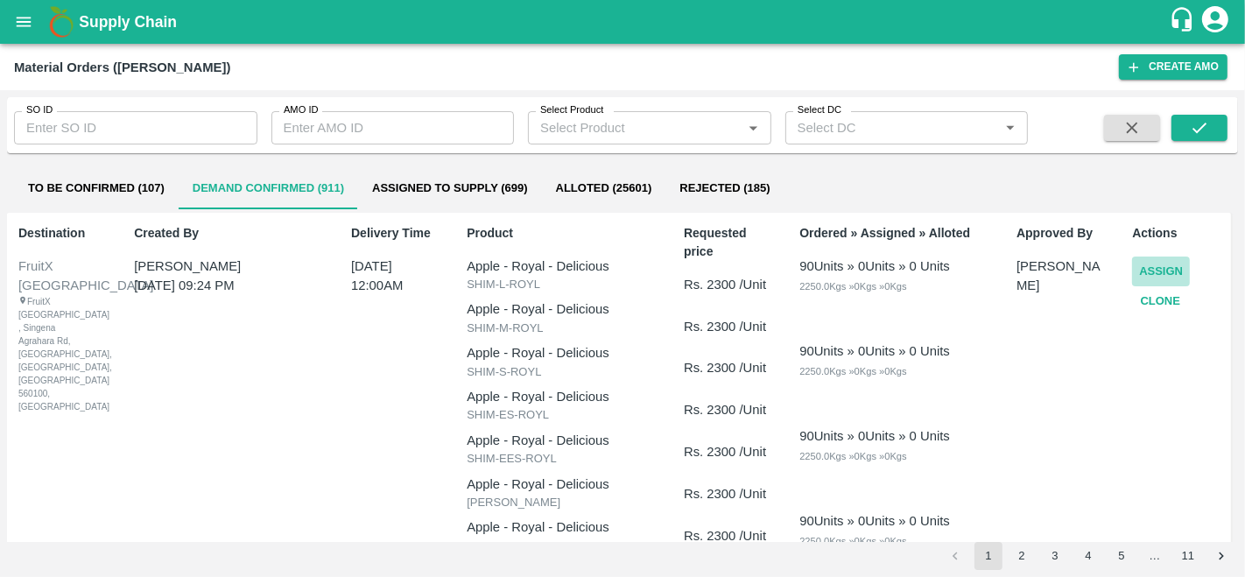
click at [1162, 267] on button "Assign" at bounding box center [1161, 271] width 58 height 31
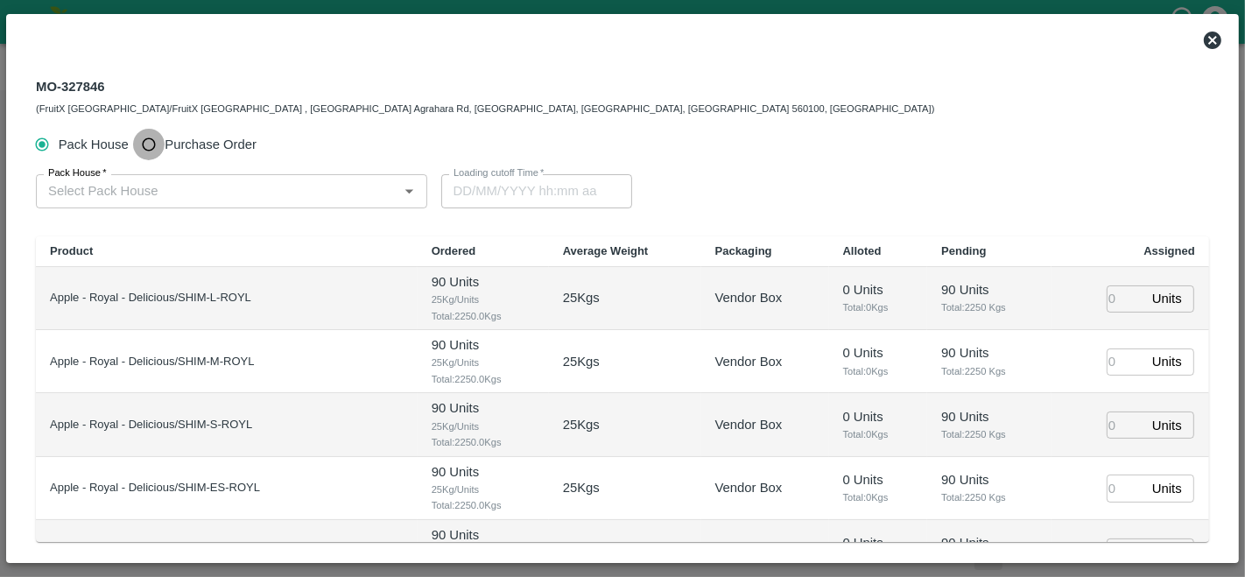
click at [154, 140] on input "Purchase Order" at bounding box center [149, 145] width 32 height 32
radio input "true"
click at [120, 192] on input "PO   *" at bounding box center [210, 190] width 338 height 23
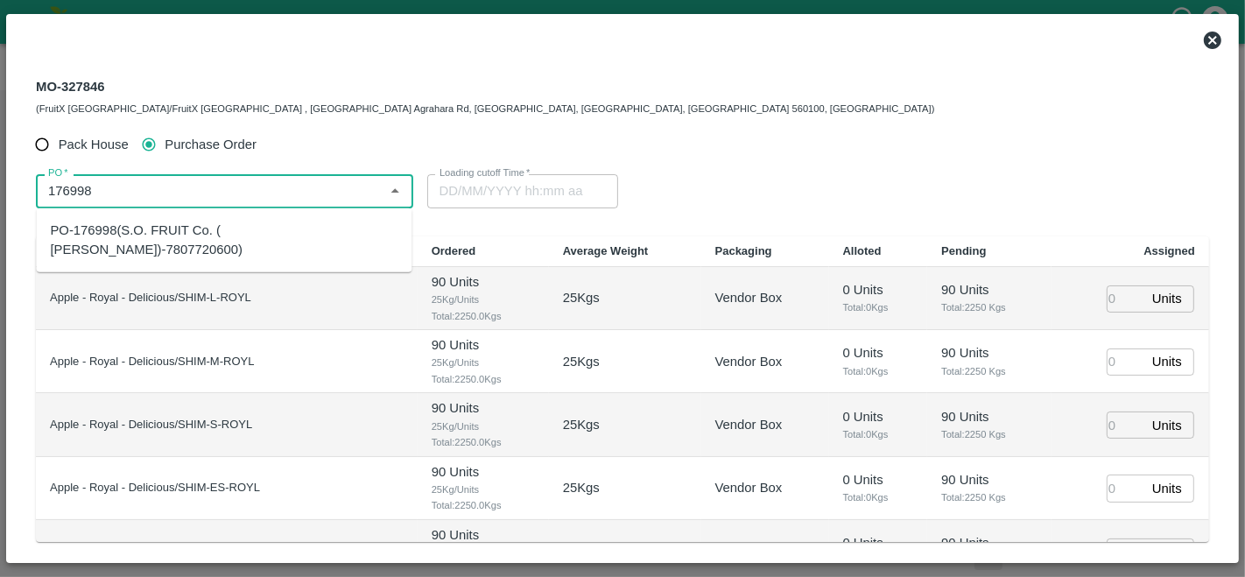
click at [167, 228] on div "PO-176998(S.O. FRUIT Co. ( Sardevan Singh)-7807720600)" at bounding box center [224, 240] width 348 height 39
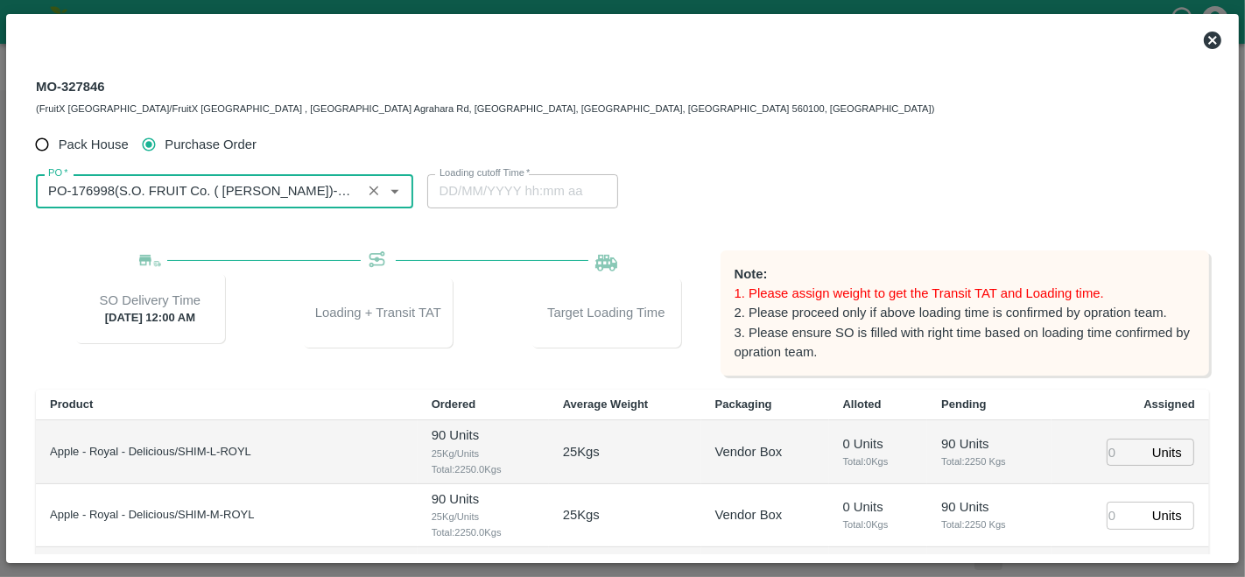
scroll to position [252, 0]
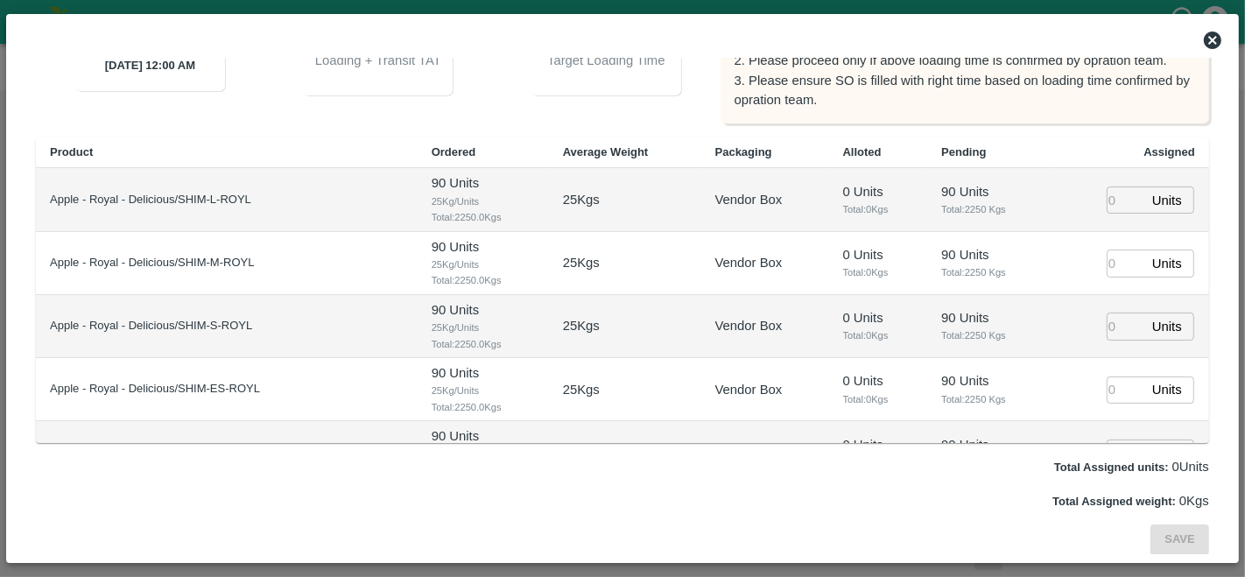
type input "PO-176998(S.O. FRUIT Co. ( Sardevan Singh)-7807720600)"
click at [1115, 203] on input "number" at bounding box center [1125, 199] width 39 height 27
type input "90"
type input "19/09/2025 03:48 AM"
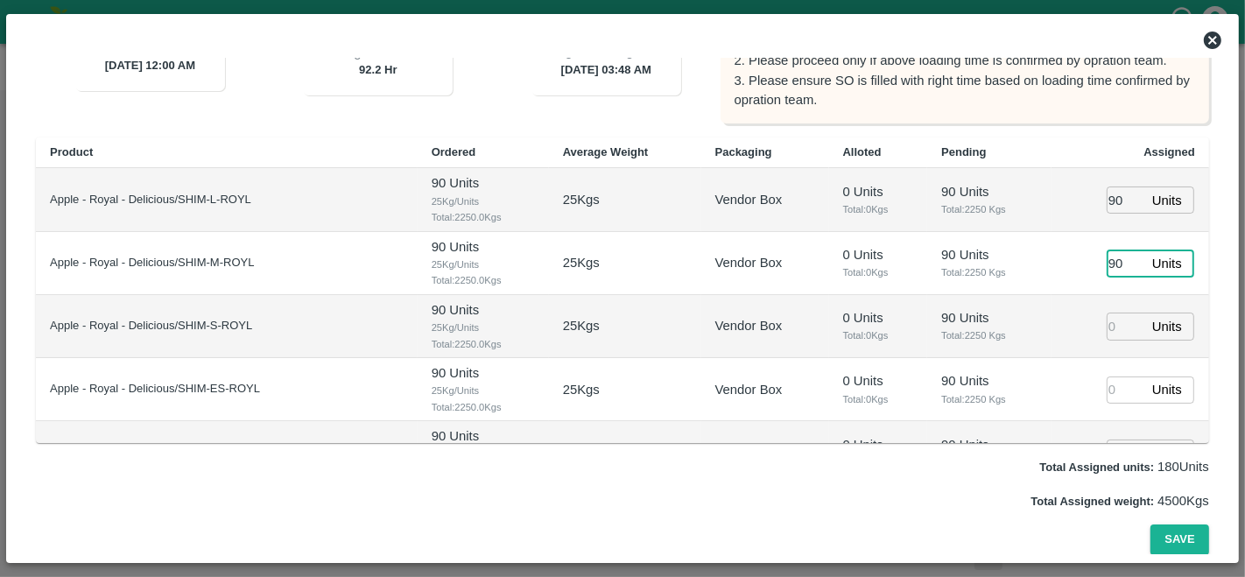
type input "90"
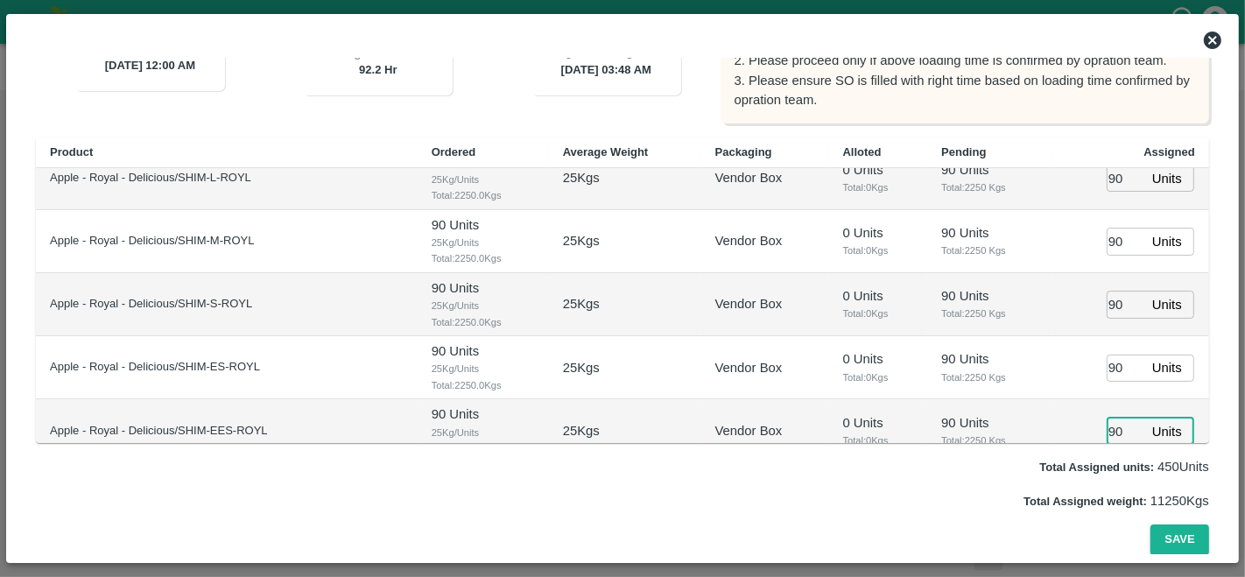
type input "90"
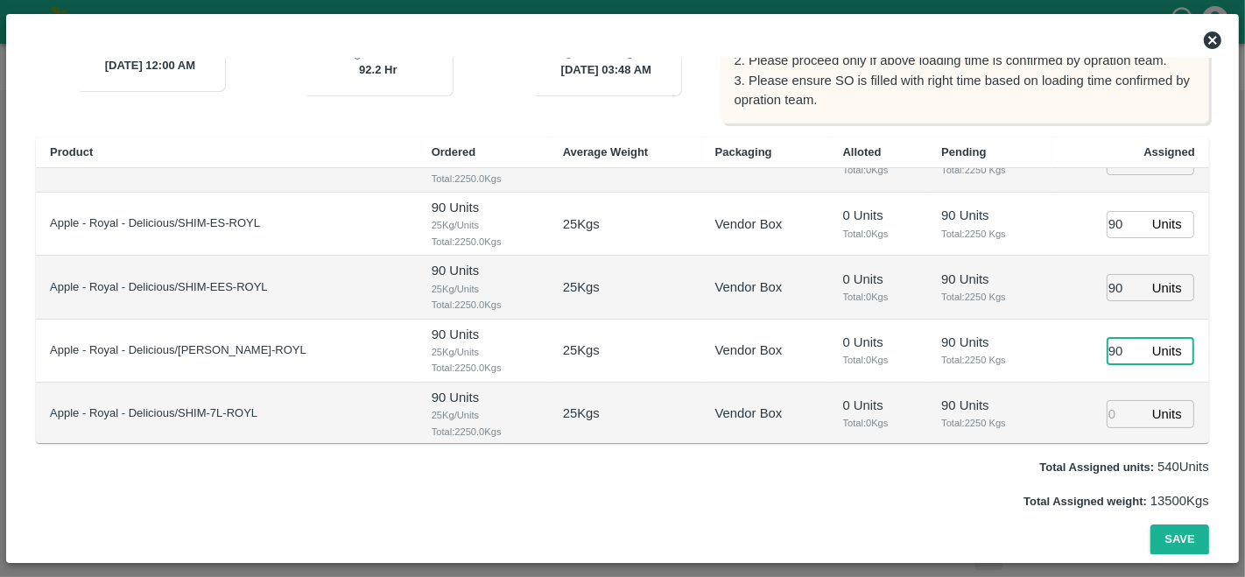
type input "90"
click at [1163, 541] on button "Save" at bounding box center [1179, 539] width 58 height 31
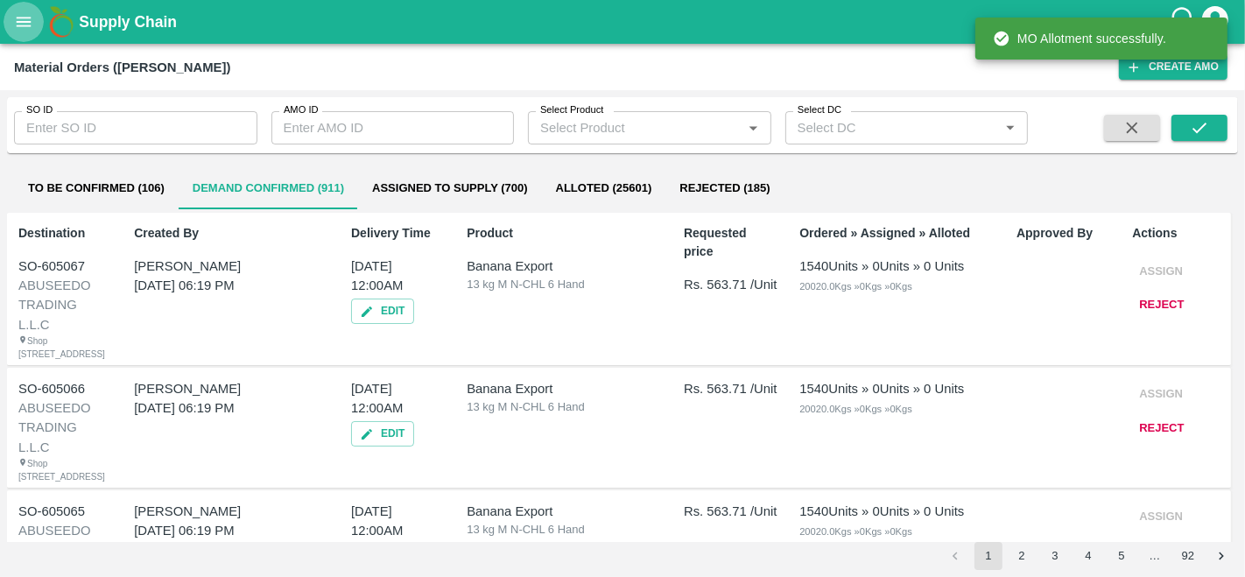
click at [14, 18] on icon "open drawer" at bounding box center [23, 21] width 19 height 19
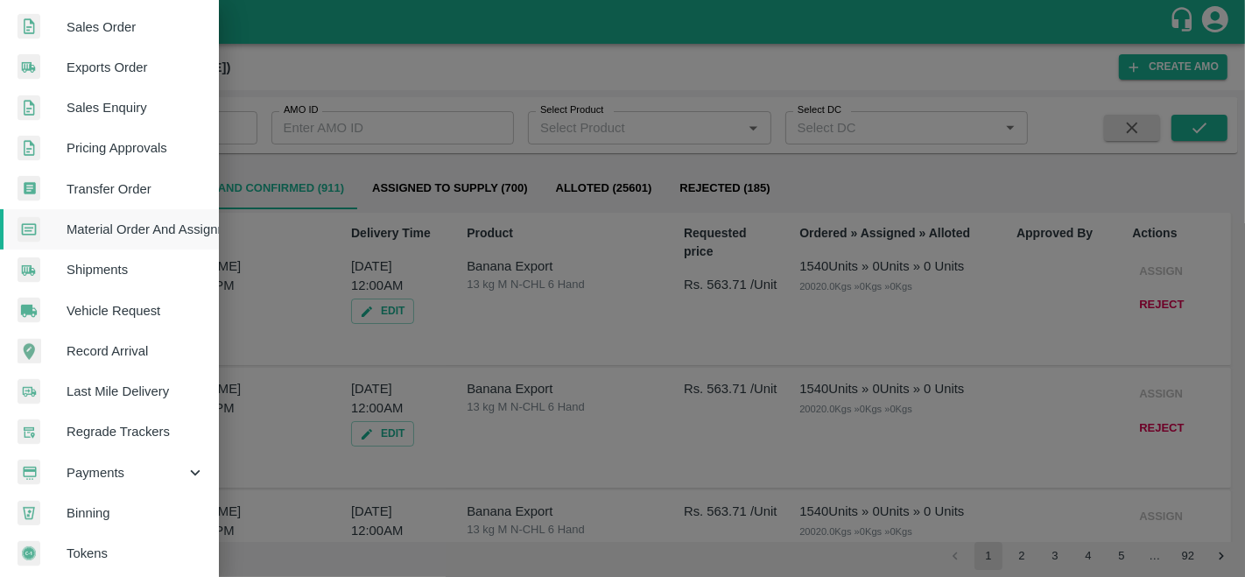
scroll to position [419, 0]
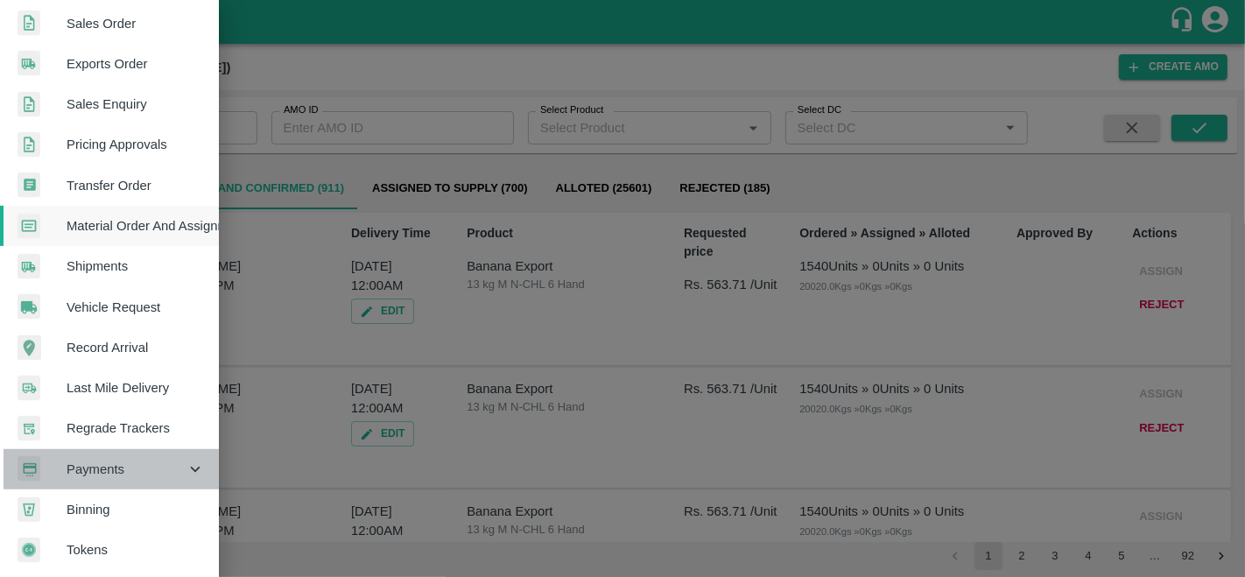
click at [119, 468] on span "Payments" at bounding box center [126, 469] width 119 height 19
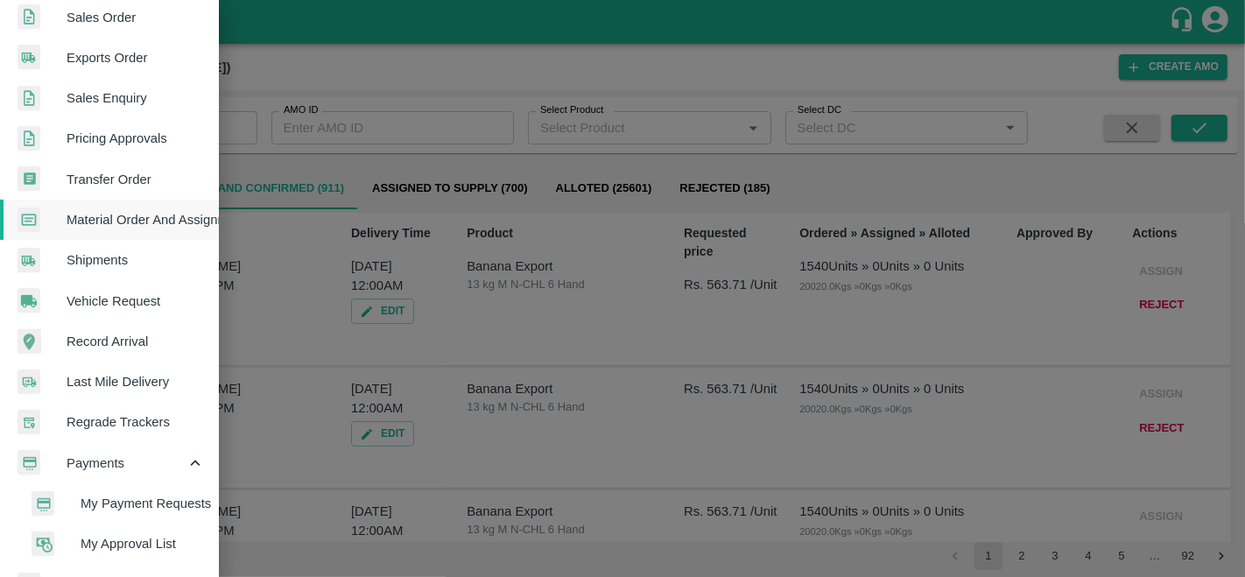
click at [133, 491] on li "My Payment Requests" at bounding box center [116, 503] width 205 height 40
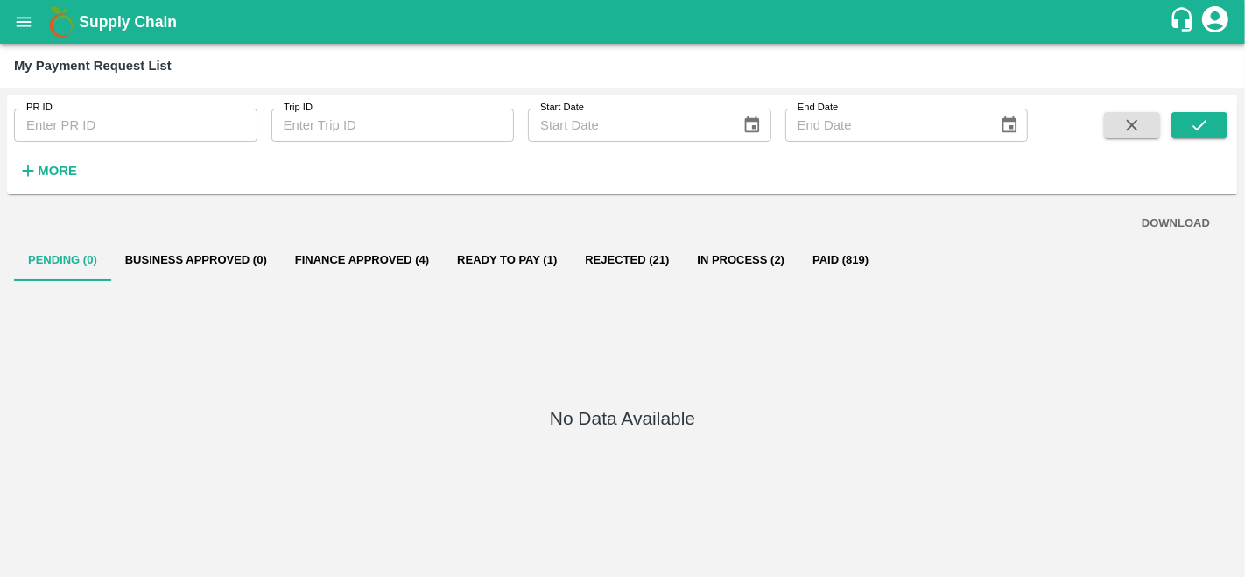
click at [220, 243] on button "Business Approved (0)" at bounding box center [196, 260] width 170 height 42
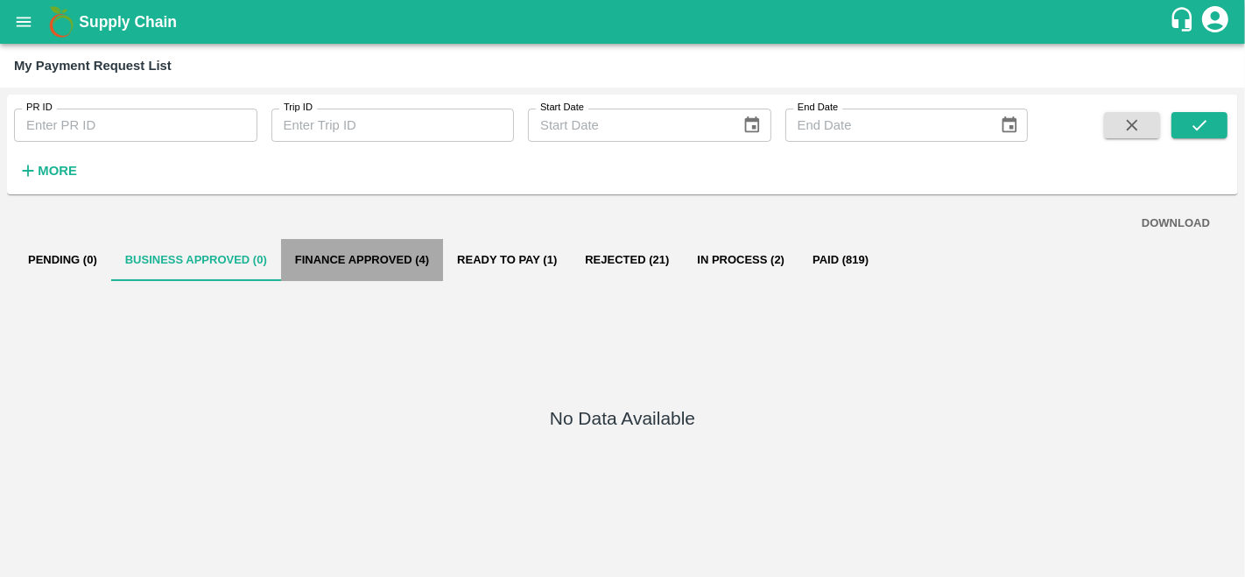
click at [322, 256] on button "Finance Approved (4)" at bounding box center [362, 260] width 162 height 42
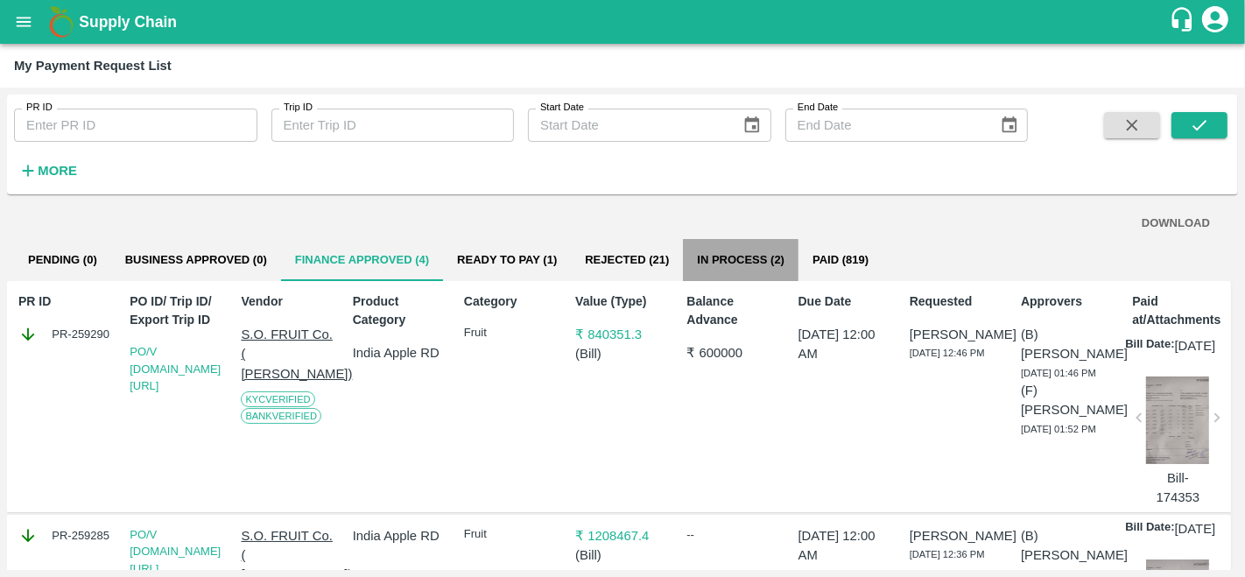
click at [769, 257] on button "In Process (2)" at bounding box center [741, 260] width 116 height 42
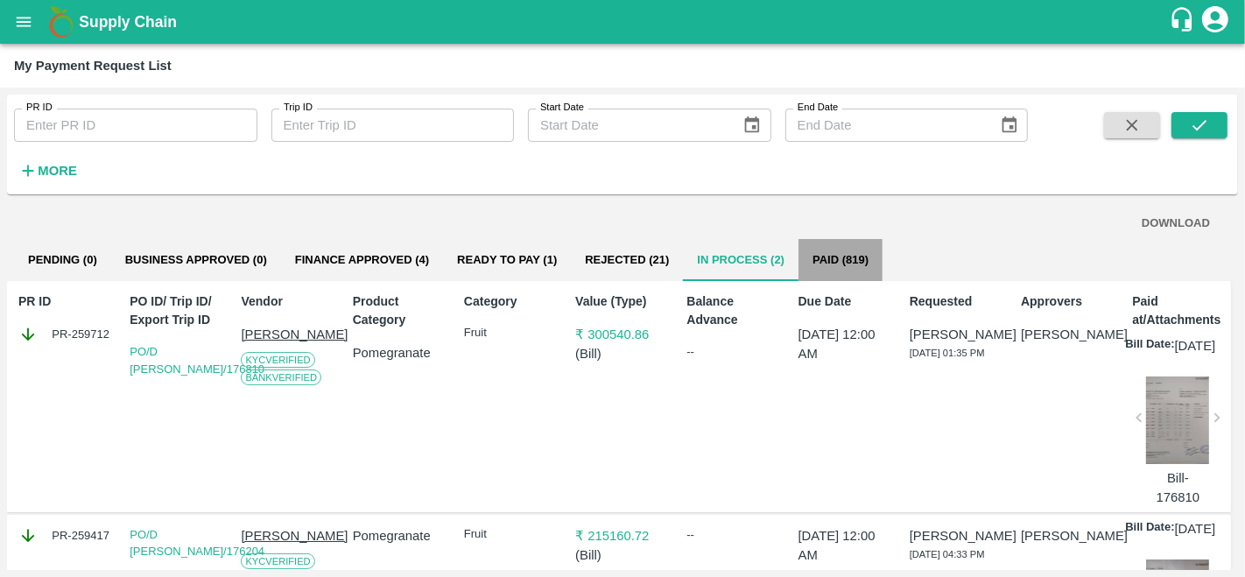
click at [832, 258] on button "Paid (819)" at bounding box center [840, 260] width 84 height 42
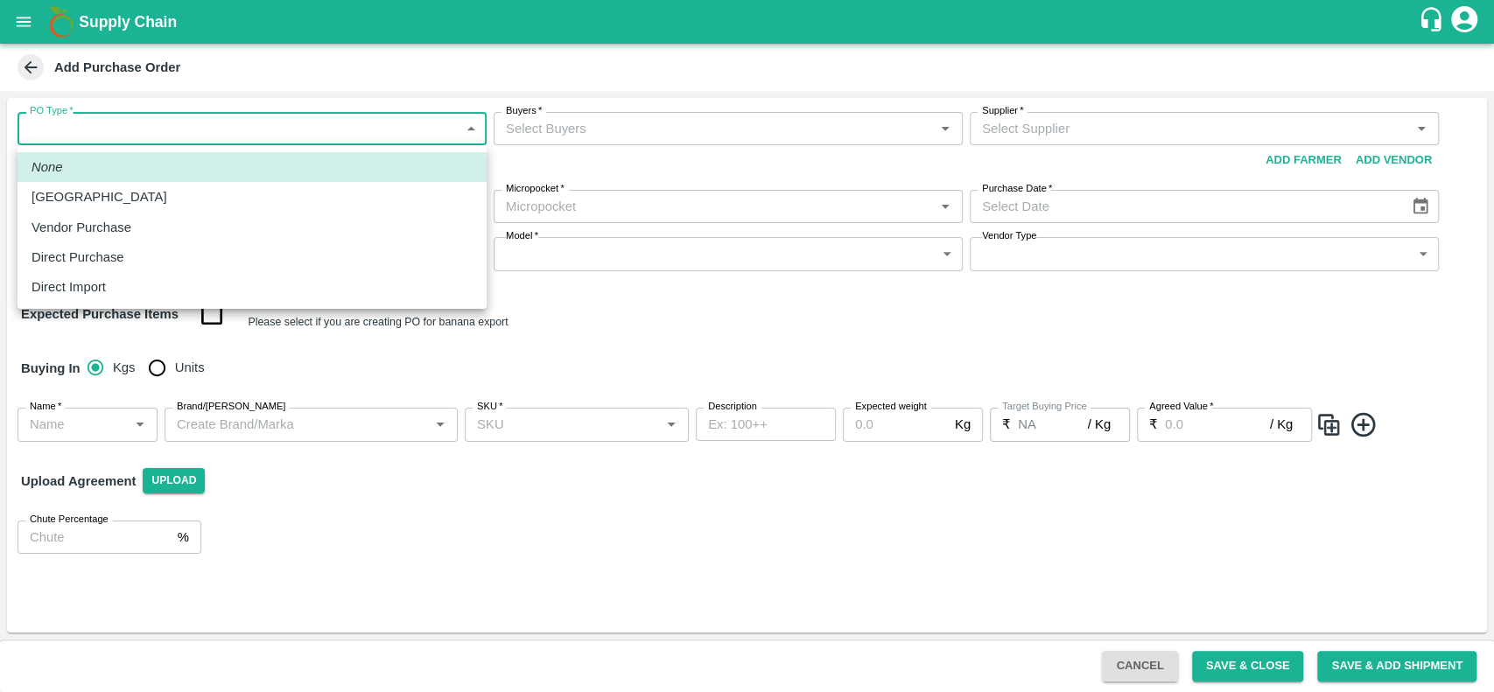
click at [119, 121] on body "Supply Chain Add Purchase Order PO Type   * ​ PO Type Buyers   * Buyers   * Sup…" at bounding box center [747, 346] width 1494 height 692
click at [87, 228] on p "Vendor Purchase" at bounding box center [82, 227] width 100 height 19
type input "2"
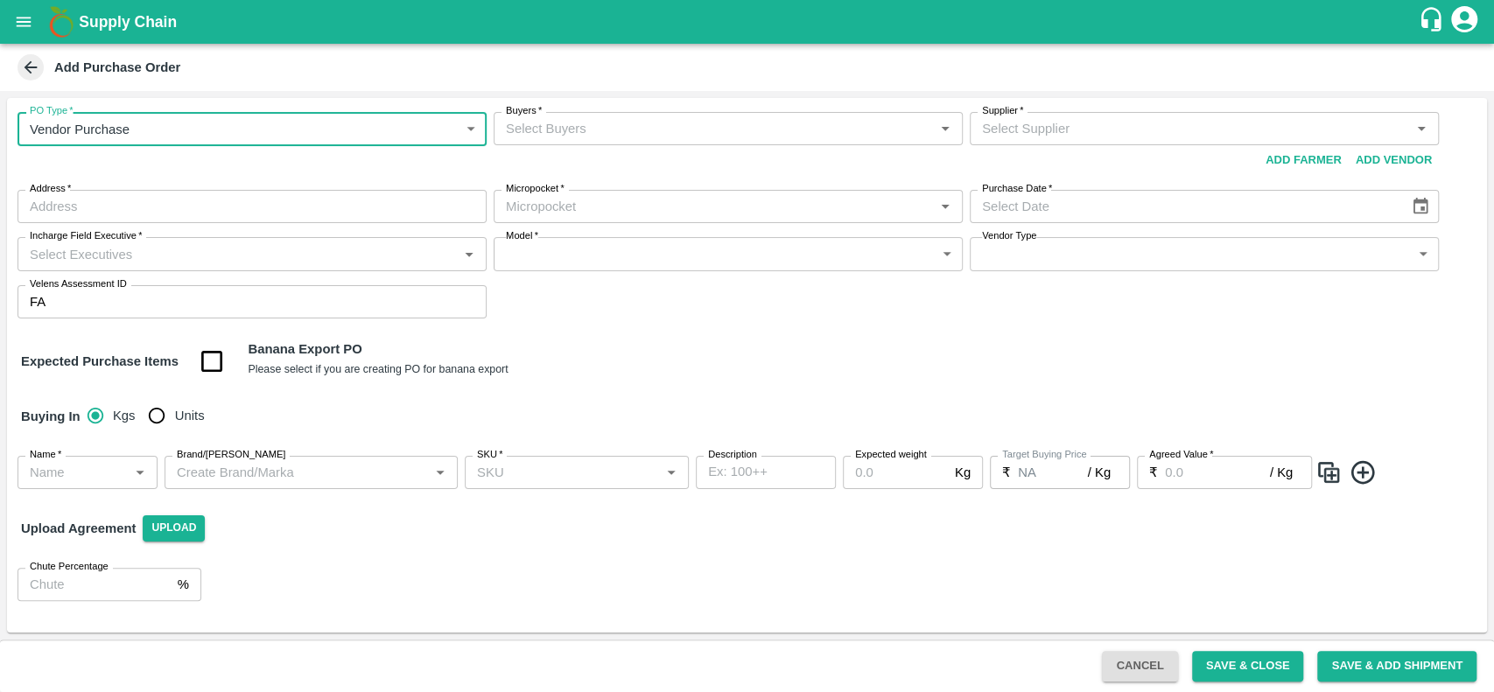
click at [560, 130] on input "Buyers   *" at bounding box center [714, 128] width 430 height 23
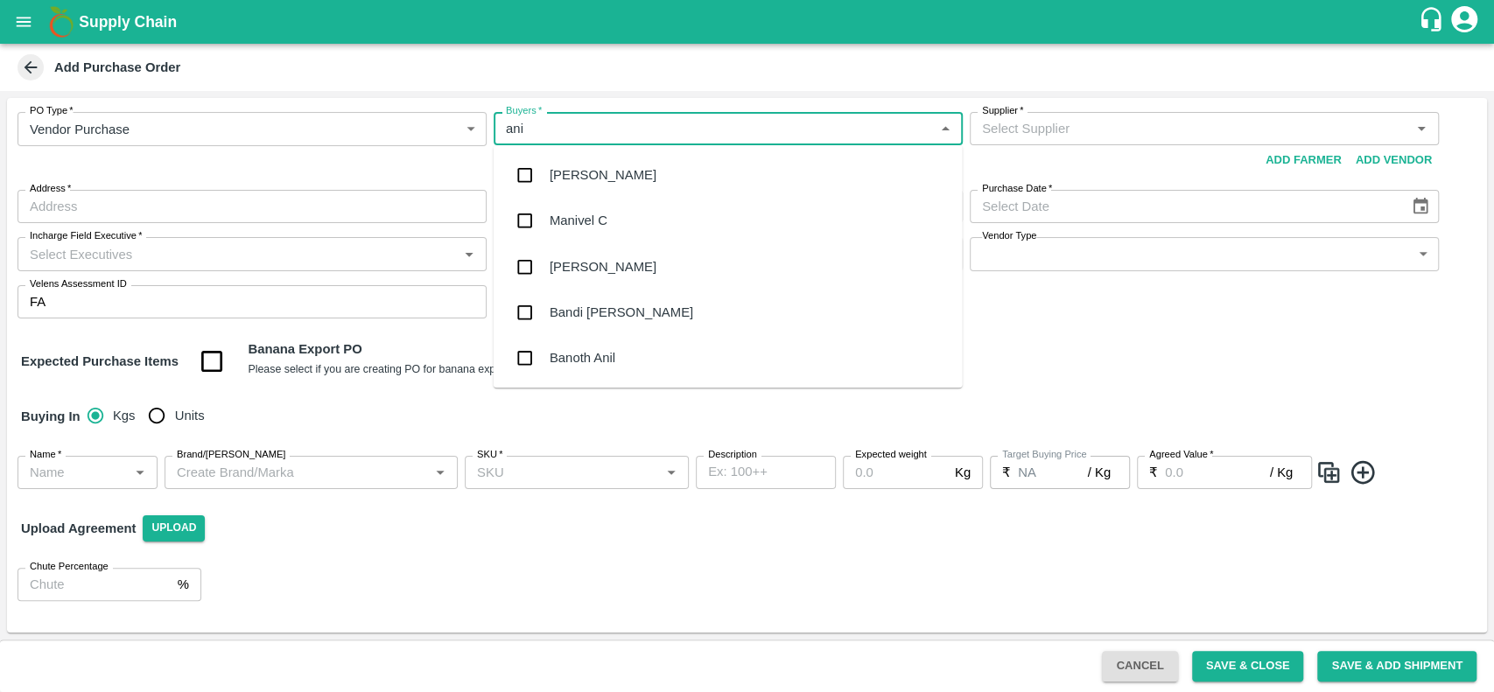
type input "anil"
click at [567, 172] on div "[PERSON_NAME]" at bounding box center [603, 174] width 107 height 19
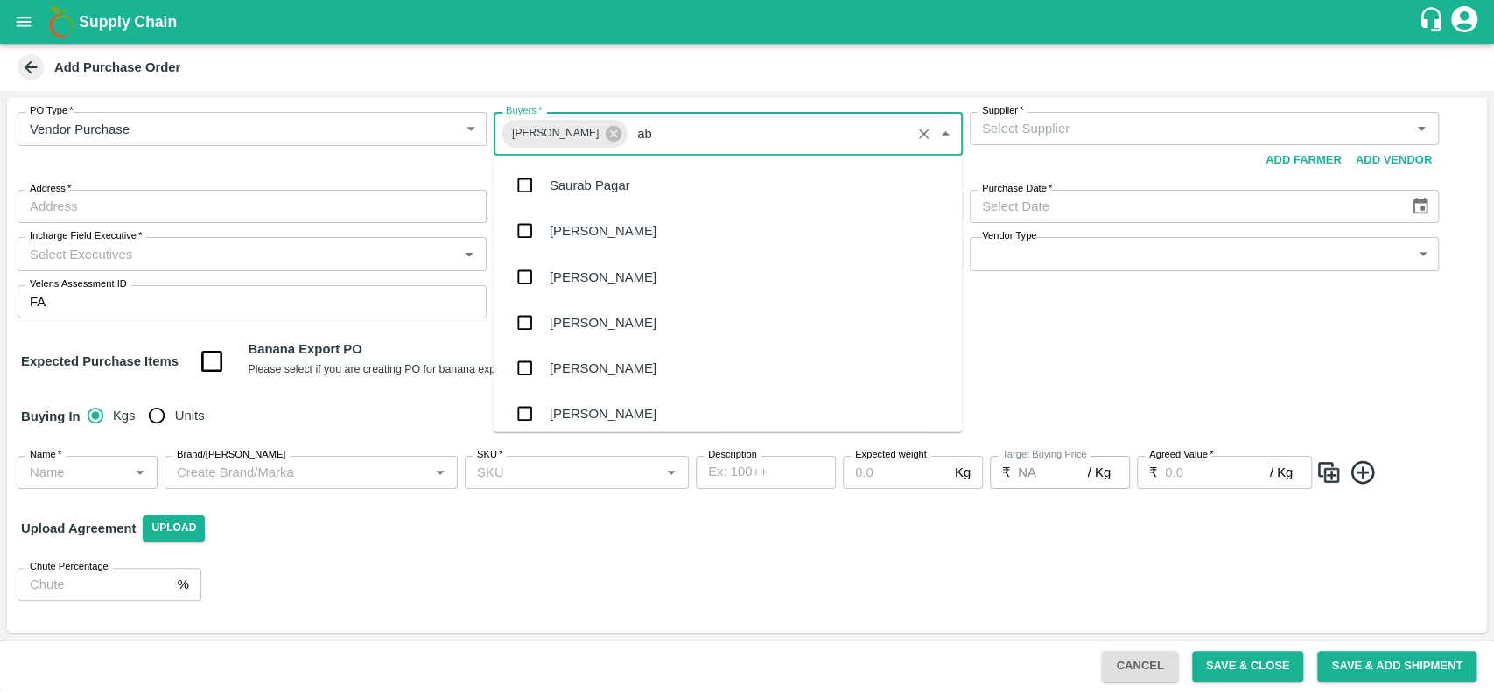
type input "abu"
click at [663, 186] on div "Abu Irshad M" at bounding box center [728, 186] width 469 height 46
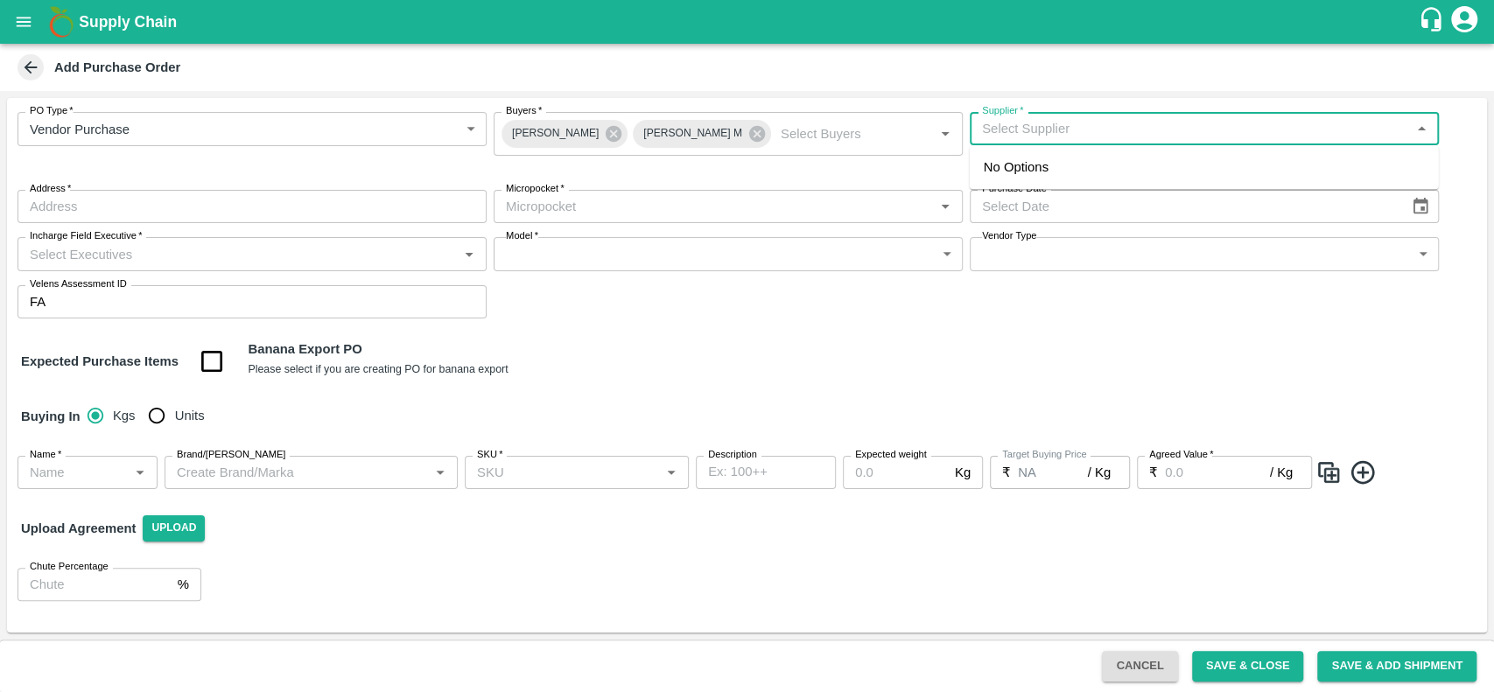
click at [1100, 130] on input "Supplier   *" at bounding box center [1190, 128] width 430 height 23
type input "s.o."
click at [650, 223] on div "PO Type   * Vendor Purchase 2 PO Type Buyers   * Anil Kumar Abu Irshad M Buyers…" at bounding box center [747, 215] width 1480 height 235
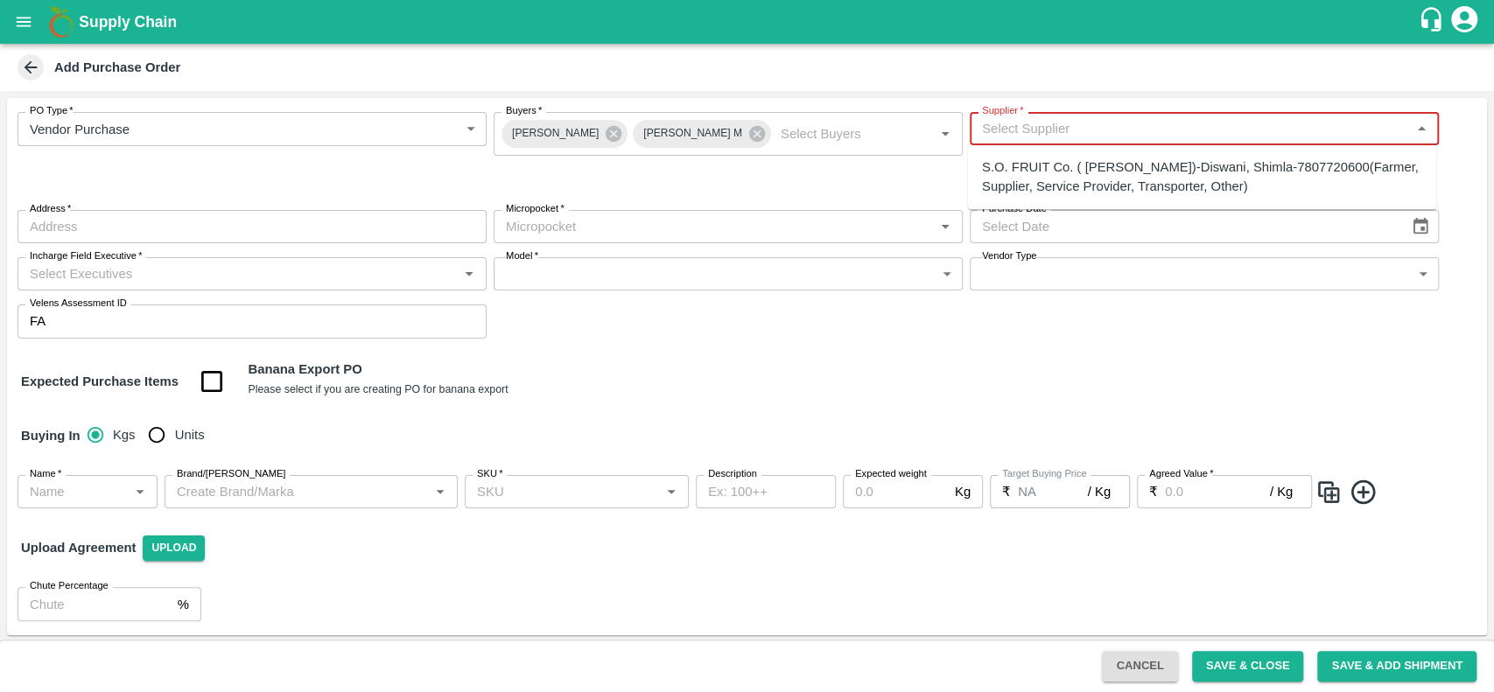
click at [1063, 125] on input "Supplier   *" at bounding box center [1190, 128] width 430 height 23
click at [1065, 165] on div "S.O. FRUIT Co. ( Sardevan Singh)-Diswani, Shimla-7807720600(Farmer, Supplier, S…" at bounding box center [1202, 177] width 440 height 39
type input "S.O. FRUIT Co. ( Sardevan Singh)-Diswani, Shimla-7807720600(Farmer, Supplier, S…"
type input "Diswani, Shimla, Chirgaon , Himachal Pradesh"
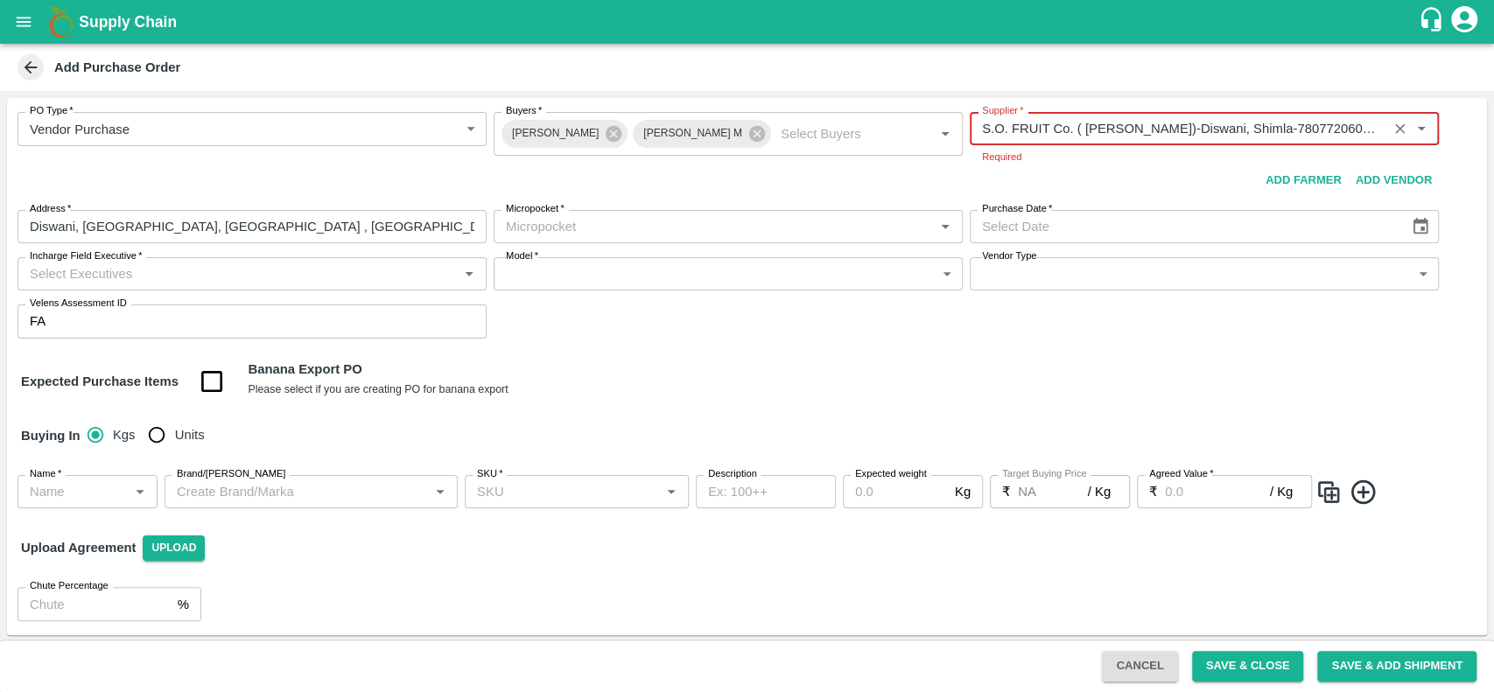
type input "S.O. FRUIT Co. ( Sardevan Singh)-Diswani, Shimla-7807720600(Farmer, Supplier, S…"
click at [751, 232] on body "Supply Chain Add Purchase Order PO Type   * Vendor Purchase 2 PO Type Buyers   …" at bounding box center [747, 346] width 1494 height 692
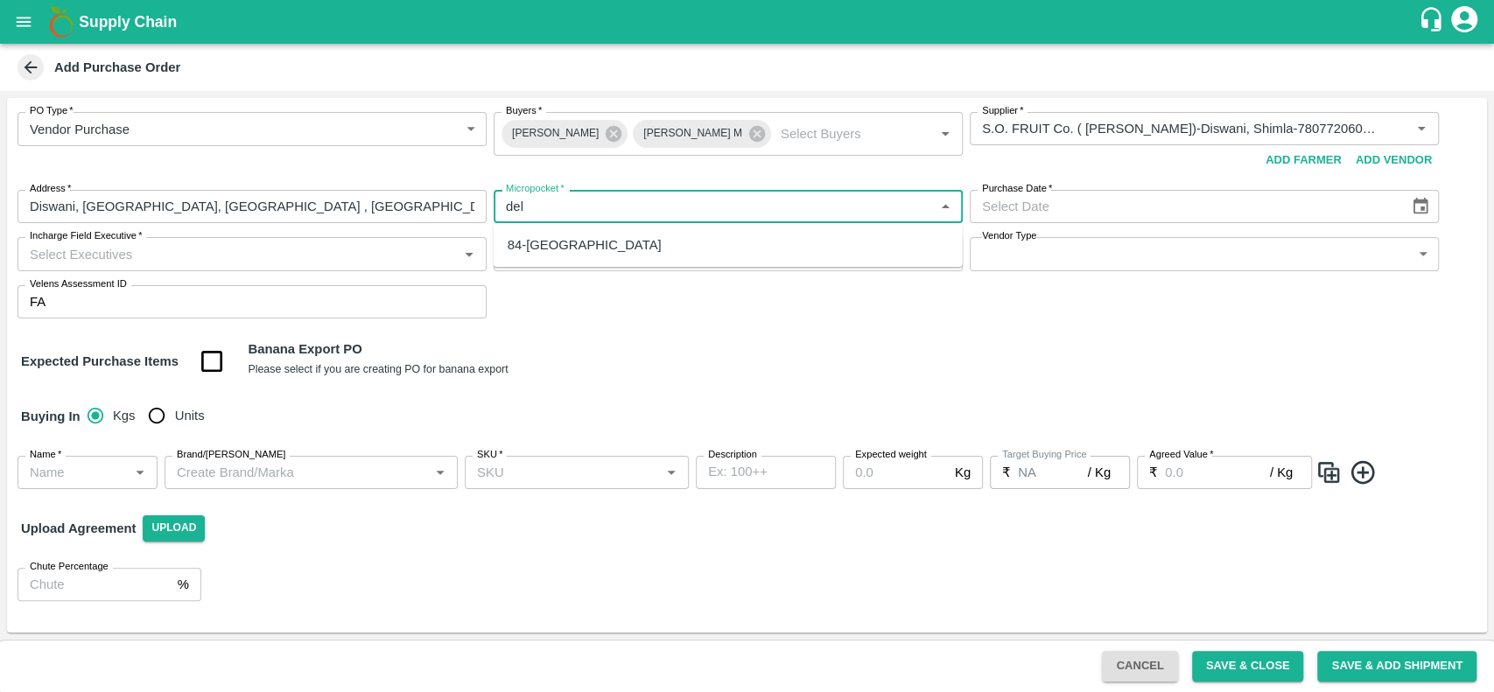
click at [600, 243] on div "84-Delhi" at bounding box center [728, 245] width 469 height 30
type input "84-Delhi"
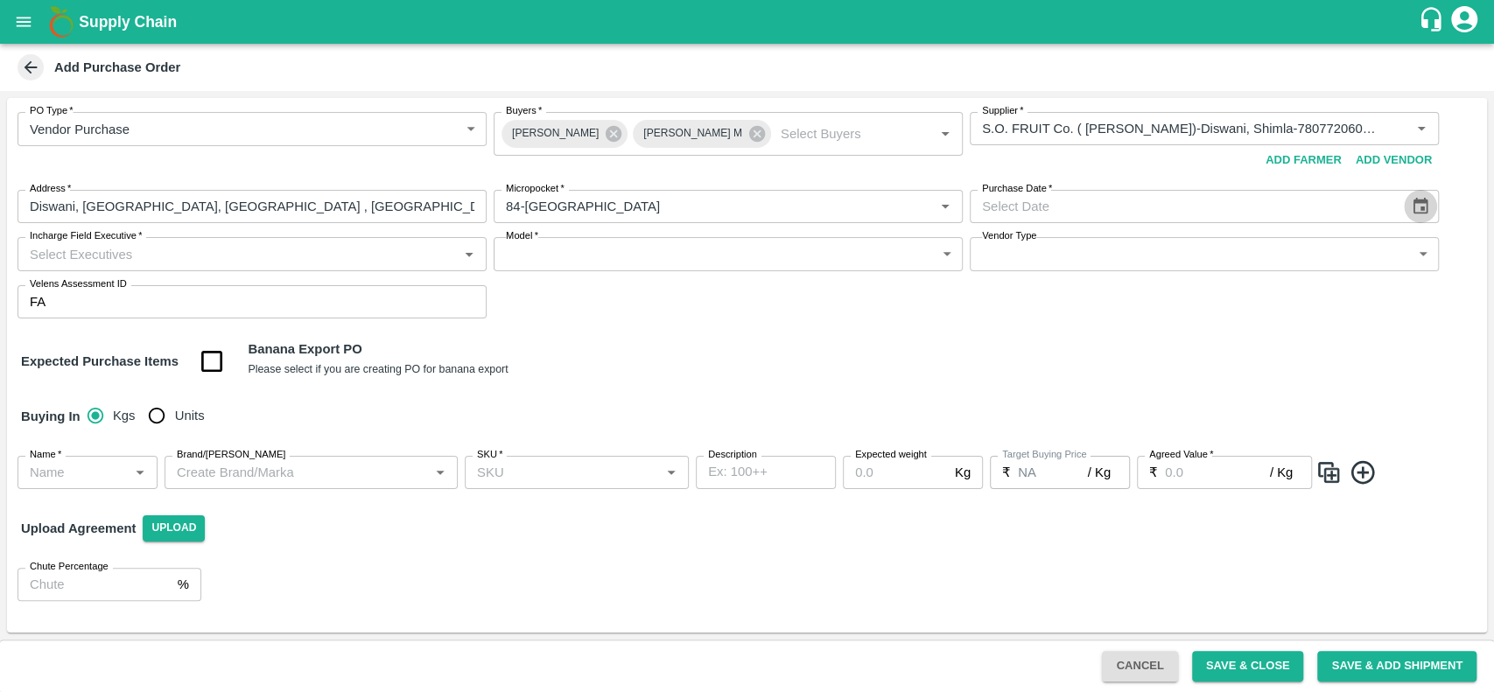
click at [1415, 203] on icon "Choose date" at bounding box center [1421, 206] width 15 height 17
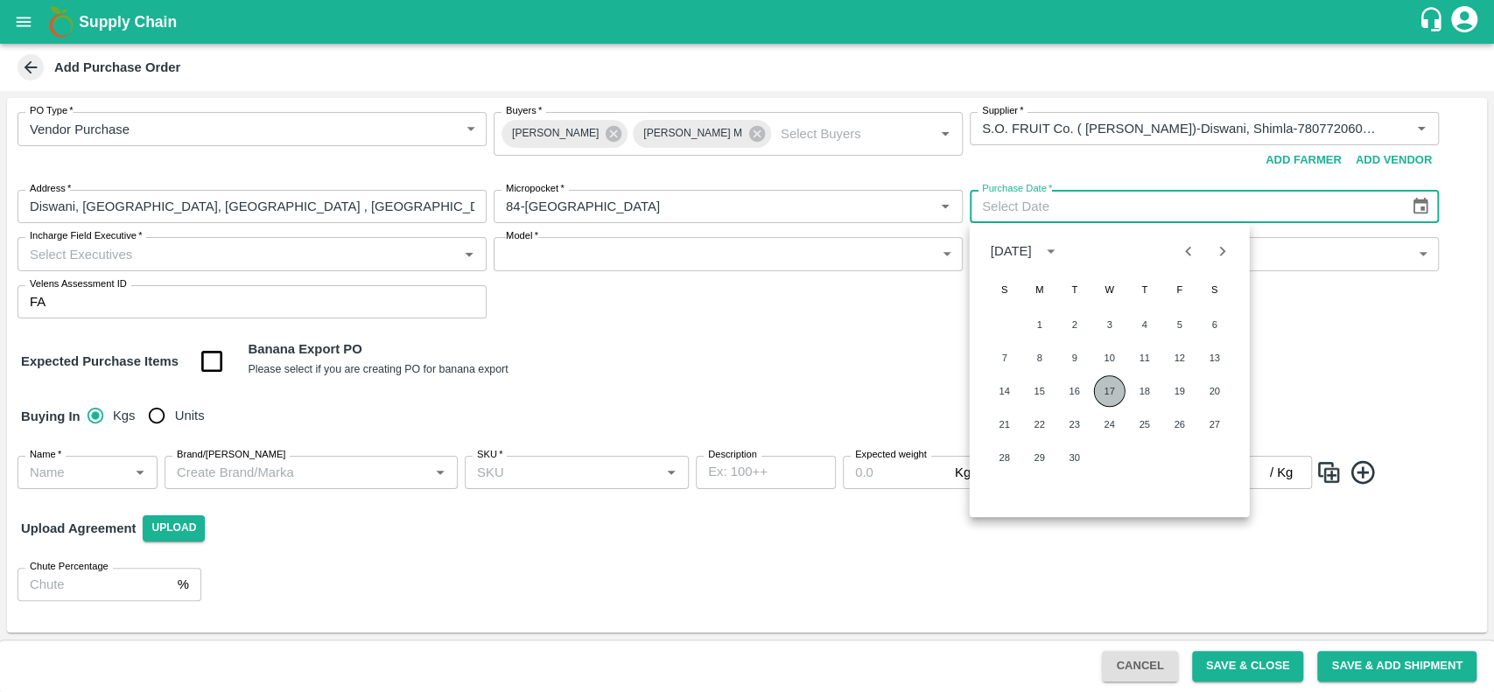
click at [1101, 396] on button "17" at bounding box center [1110, 392] width 32 height 32
type input "17/09/2025"
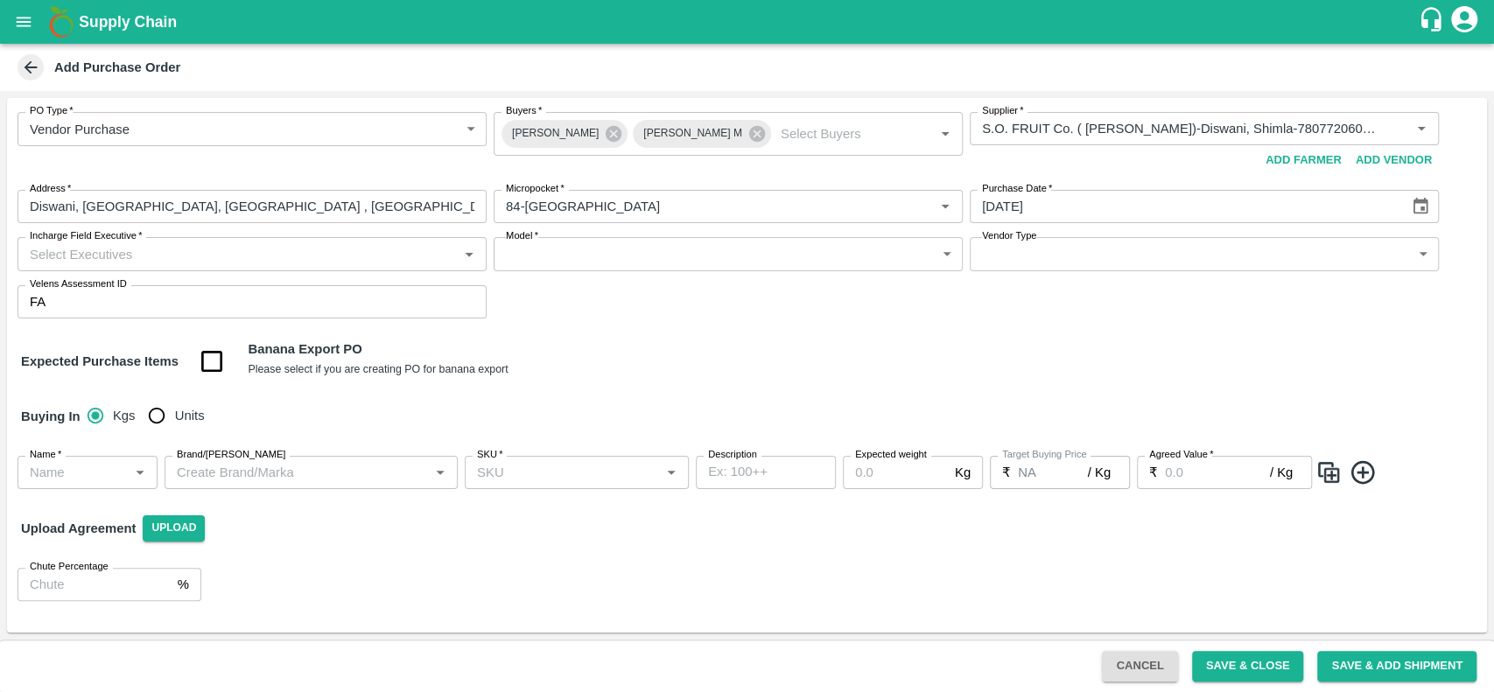
click at [231, 254] on input "Incharge Field Executive   *" at bounding box center [238, 253] width 430 height 23
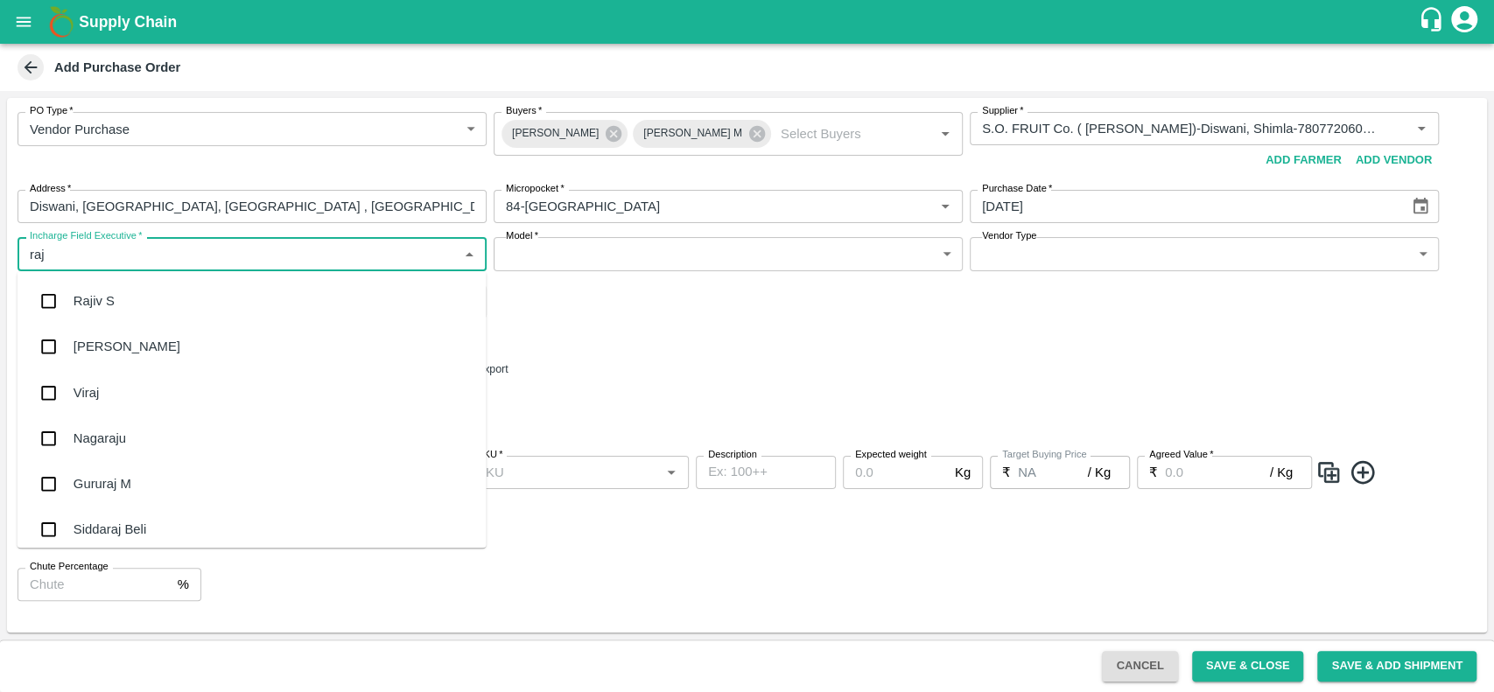
type input "raju"
click at [134, 340] on div "Raju KR" at bounding box center [252, 348] width 469 height 46
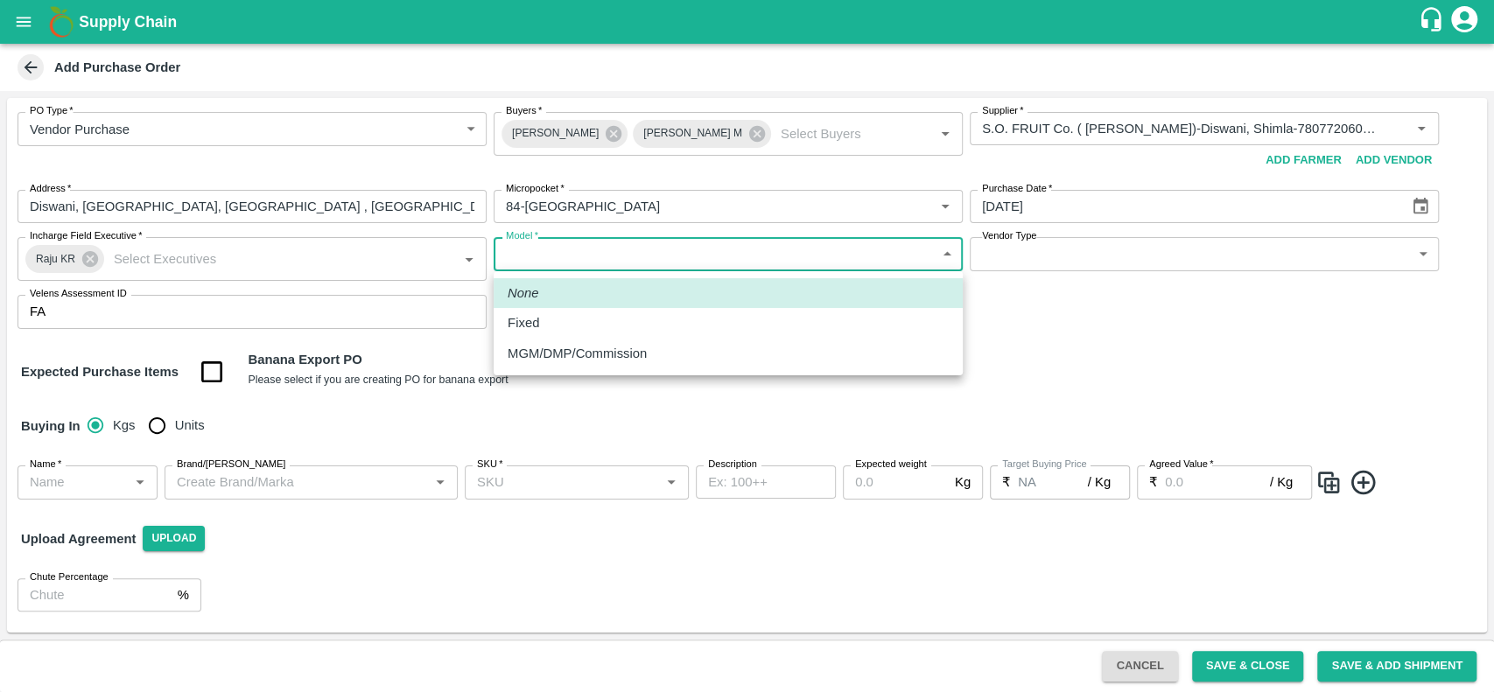
click at [649, 252] on body "Supply Chain Add Purchase Order PO Type   * Vendor Purchase 2 PO Type Buyers   …" at bounding box center [747, 346] width 1494 height 692
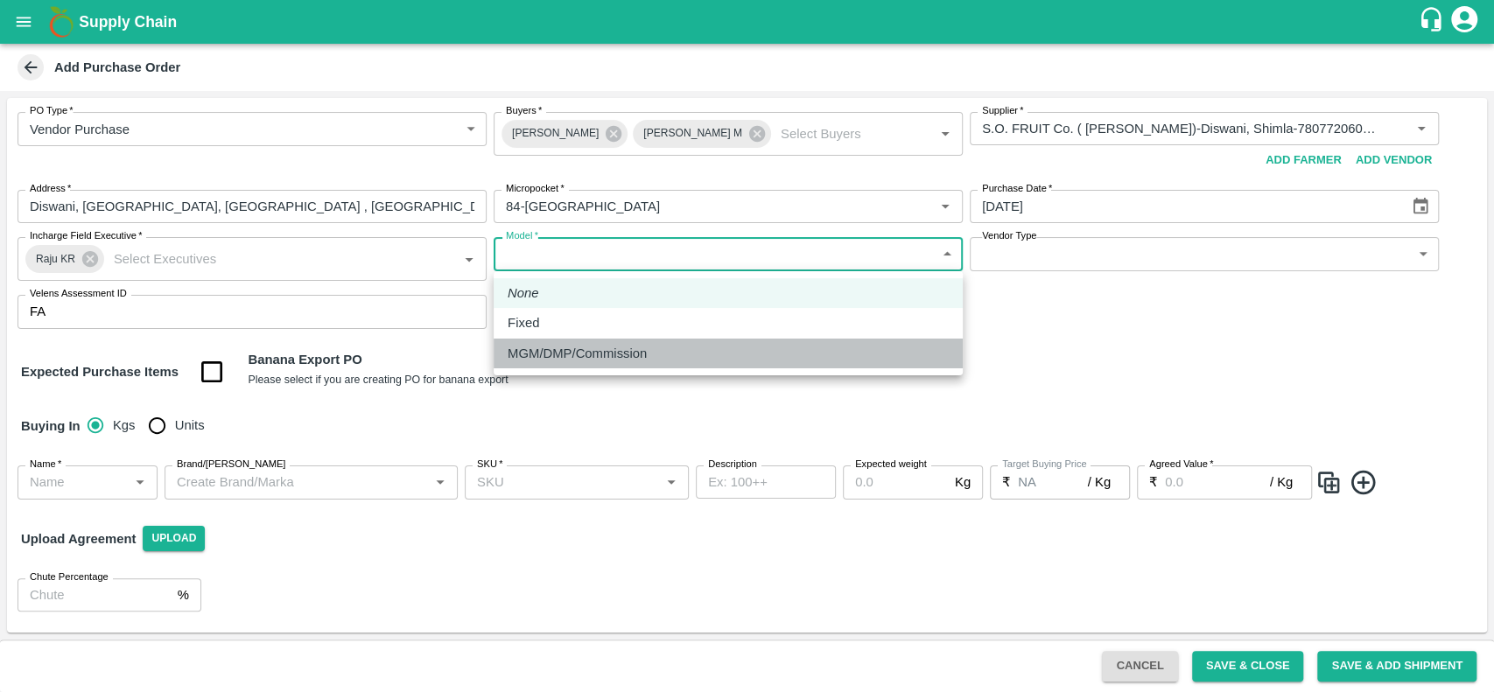
click at [558, 365] on li "MGM/DMP/Commission" at bounding box center [728, 354] width 469 height 30
type input "Commision"
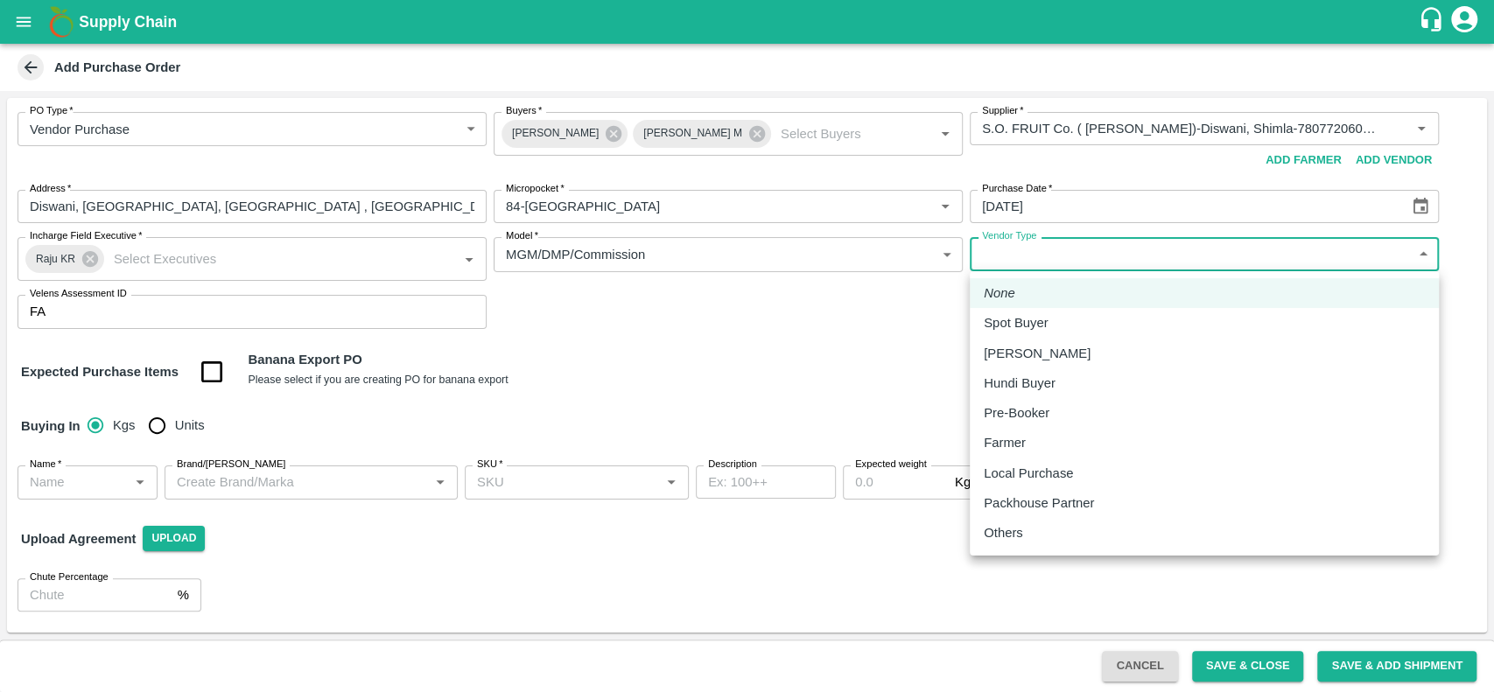
click at [1215, 259] on body "Supply Chain Add Purchase Order PO Type   * Vendor Purchase 2 PO Type Buyers   …" at bounding box center [747, 346] width 1494 height 692
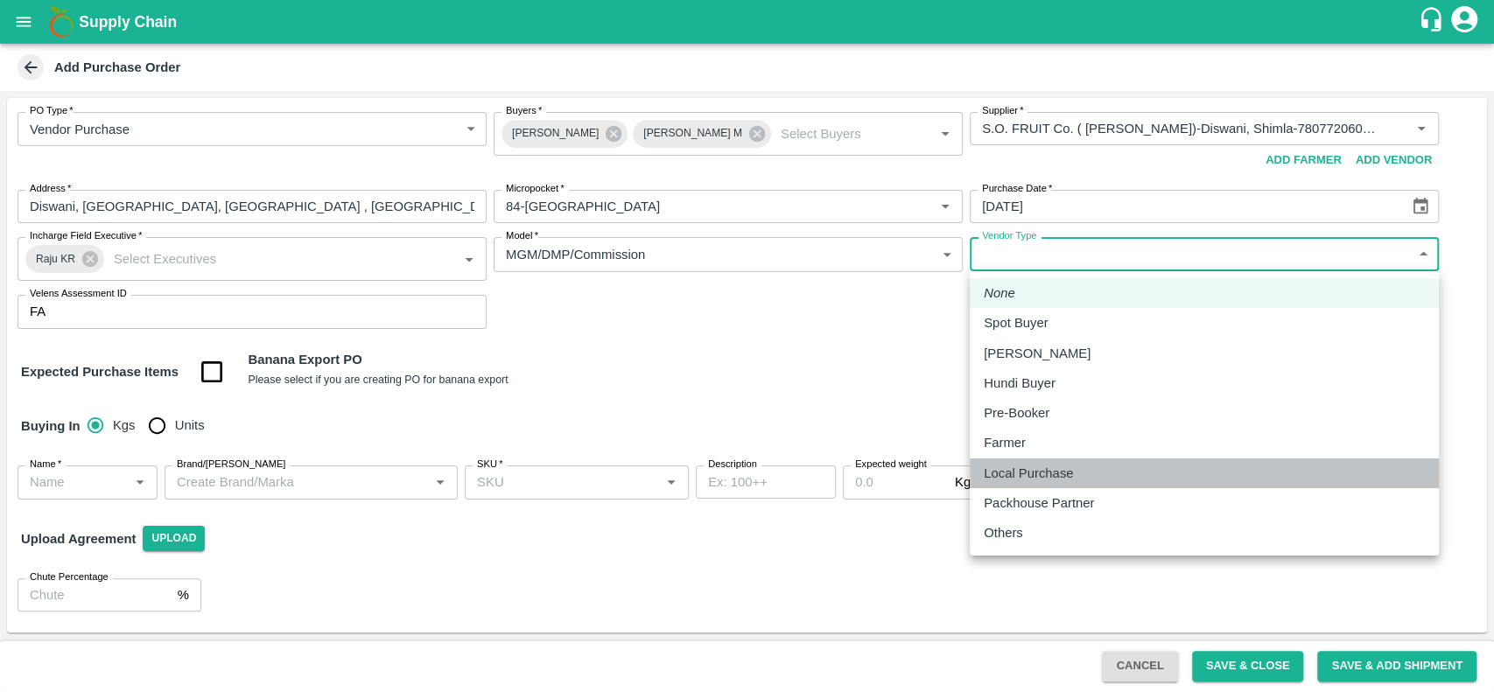
click at [1032, 481] on p "Local Purchase" at bounding box center [1028, 473] width 89 height 19
type input "LOCAL_PURCHASE"
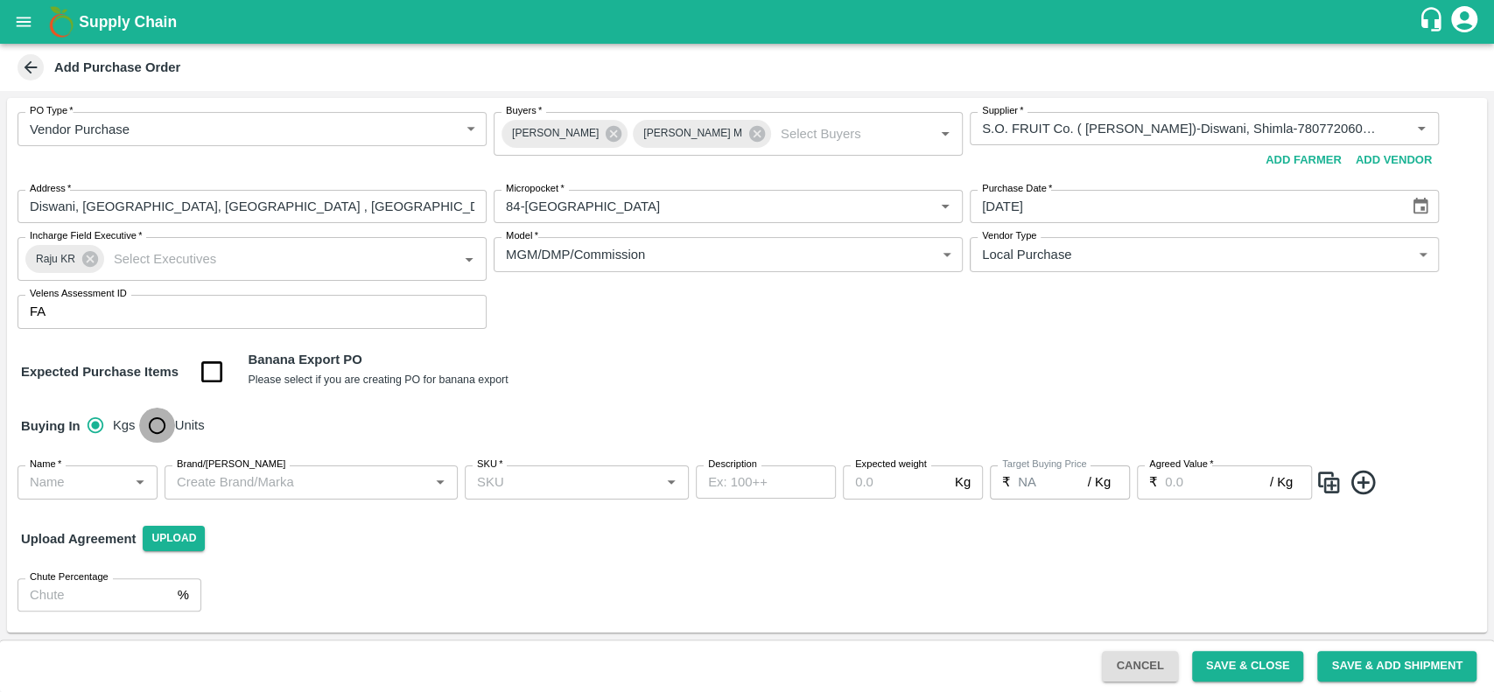
click at [158, 426] on input "Units" at bounding box center [156, 425] width 35 height 35
radio input "true"
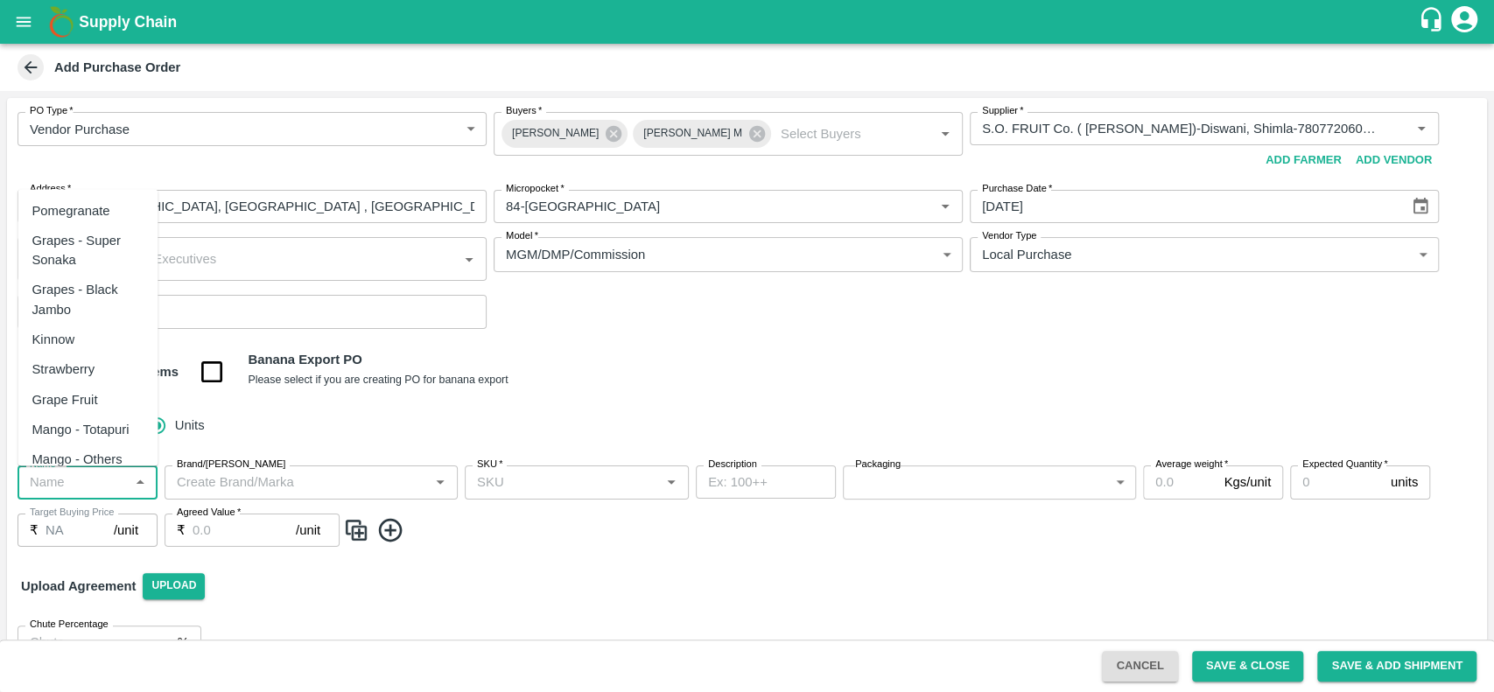
click at [60, 492] on input "Name   *" at bounding box center [73, 482] width 101 height 23
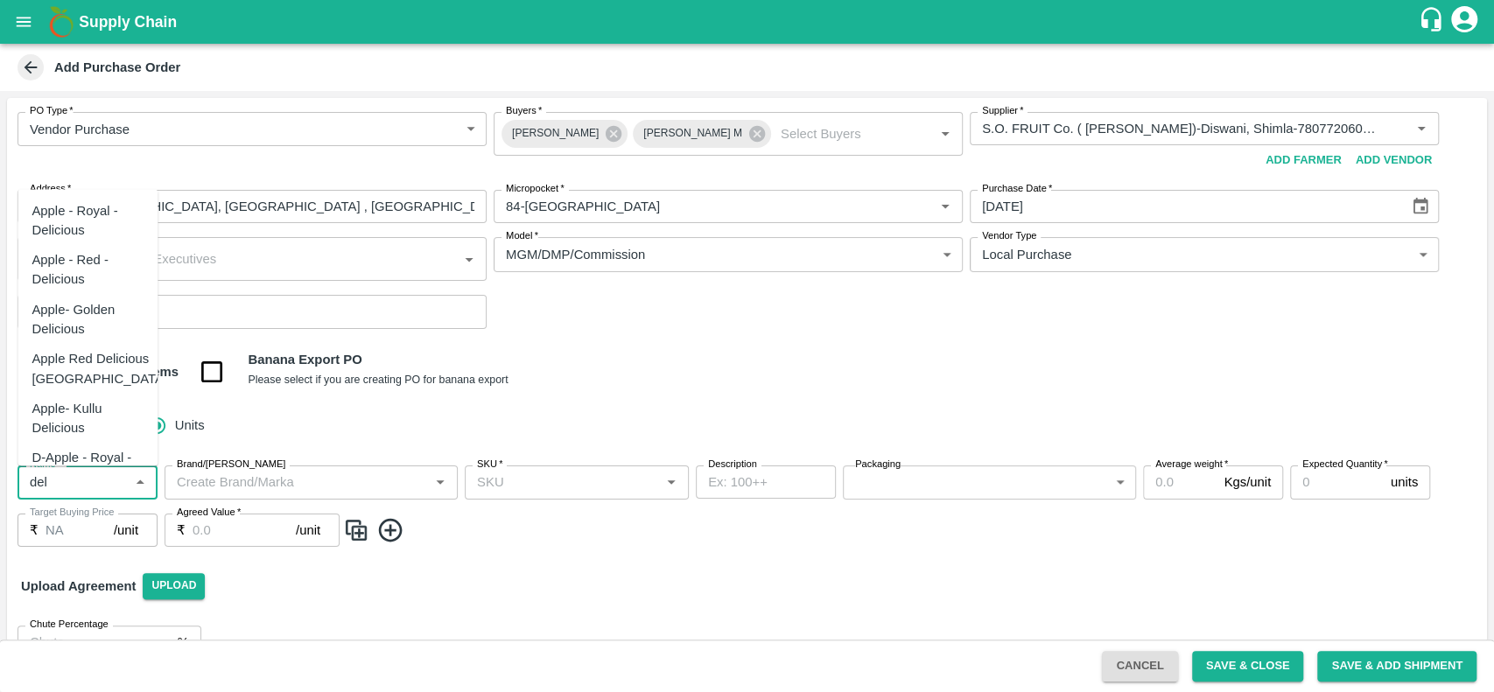
click at [79, 217] on div "Apple - Royal - Delicious" at bounding box center [88, 220] width 112 height 39
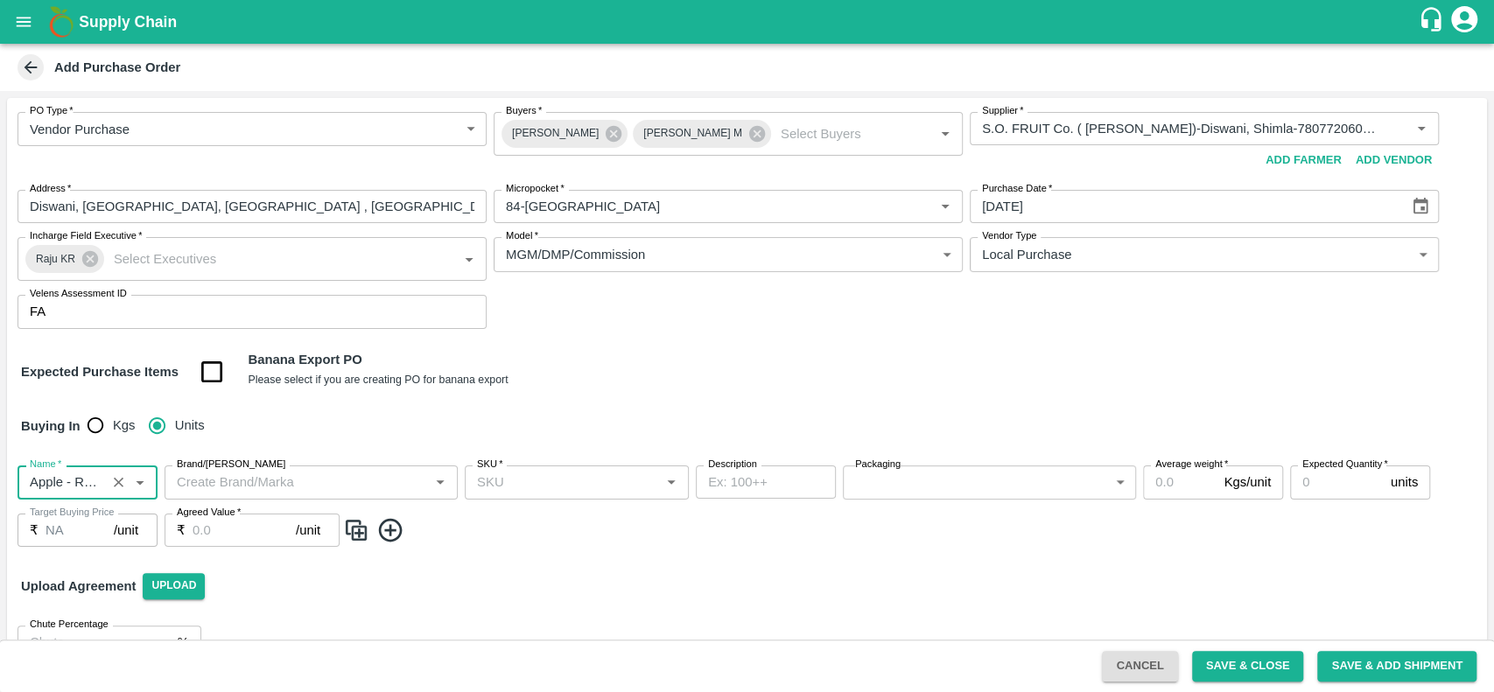
type input "Apple - Royal - Delicious"
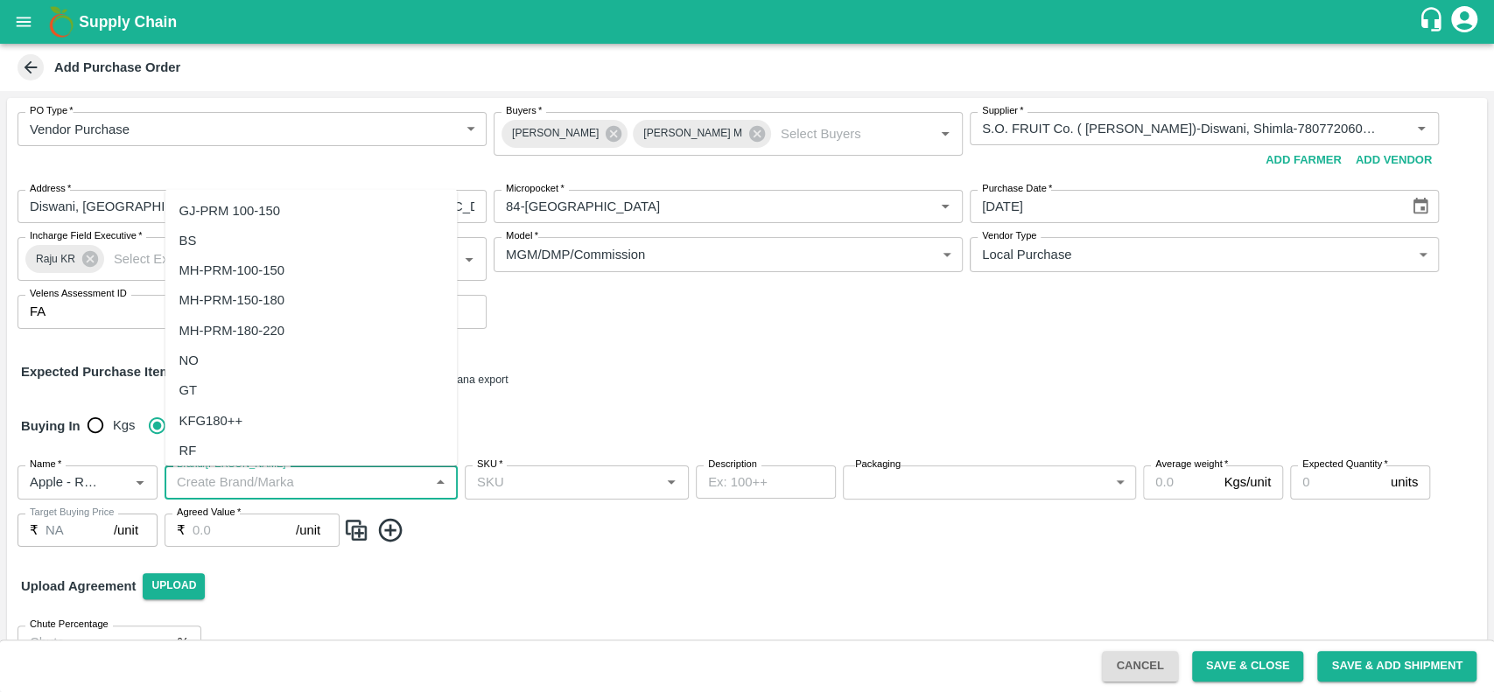
click at [265, 480] on input "Brand/Marka" at bounding box center [297, 482] width 254 height 23
click at [238, 324] on div "LP VG 5" at bounding box center [311, 324] width 292 height 30
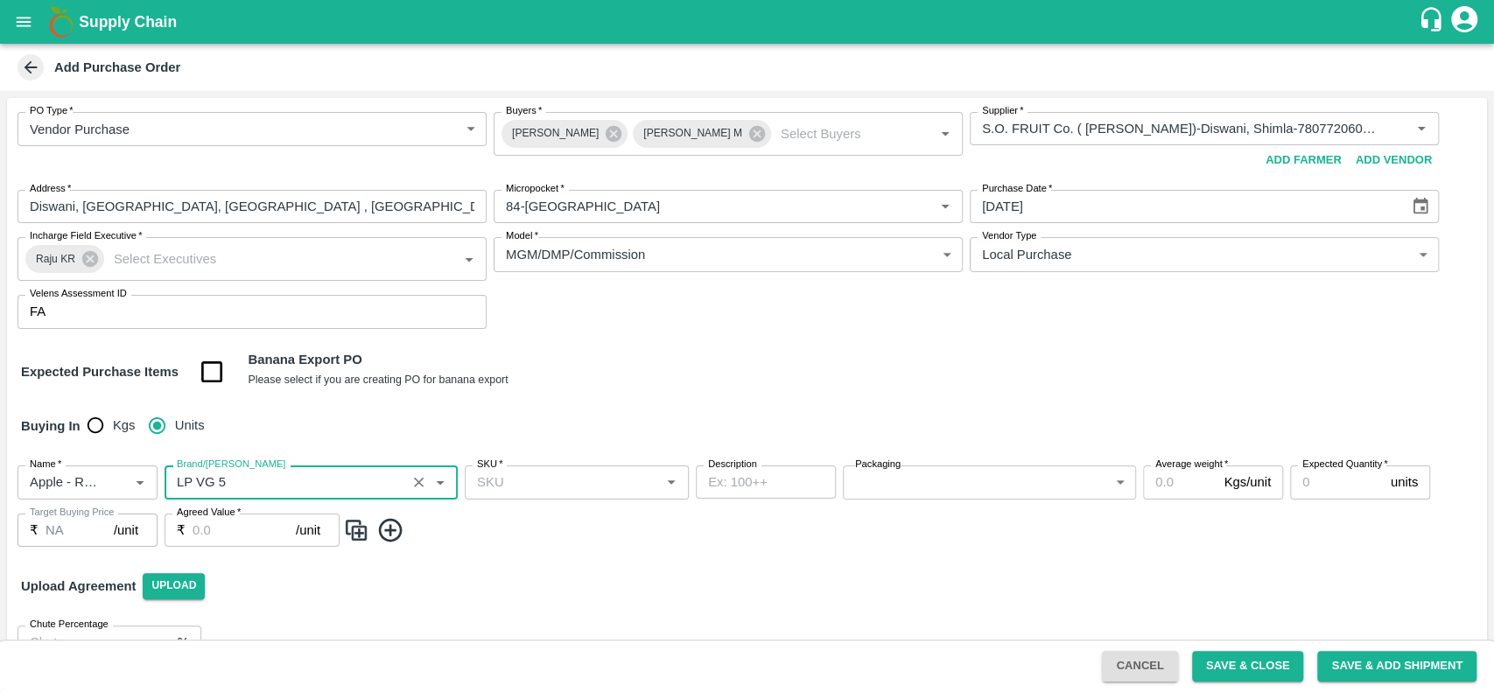
type input "LP VG 5"
click at [511, 492] on input "SKU   *" at bounding box center [562, 482] width 185 height 23
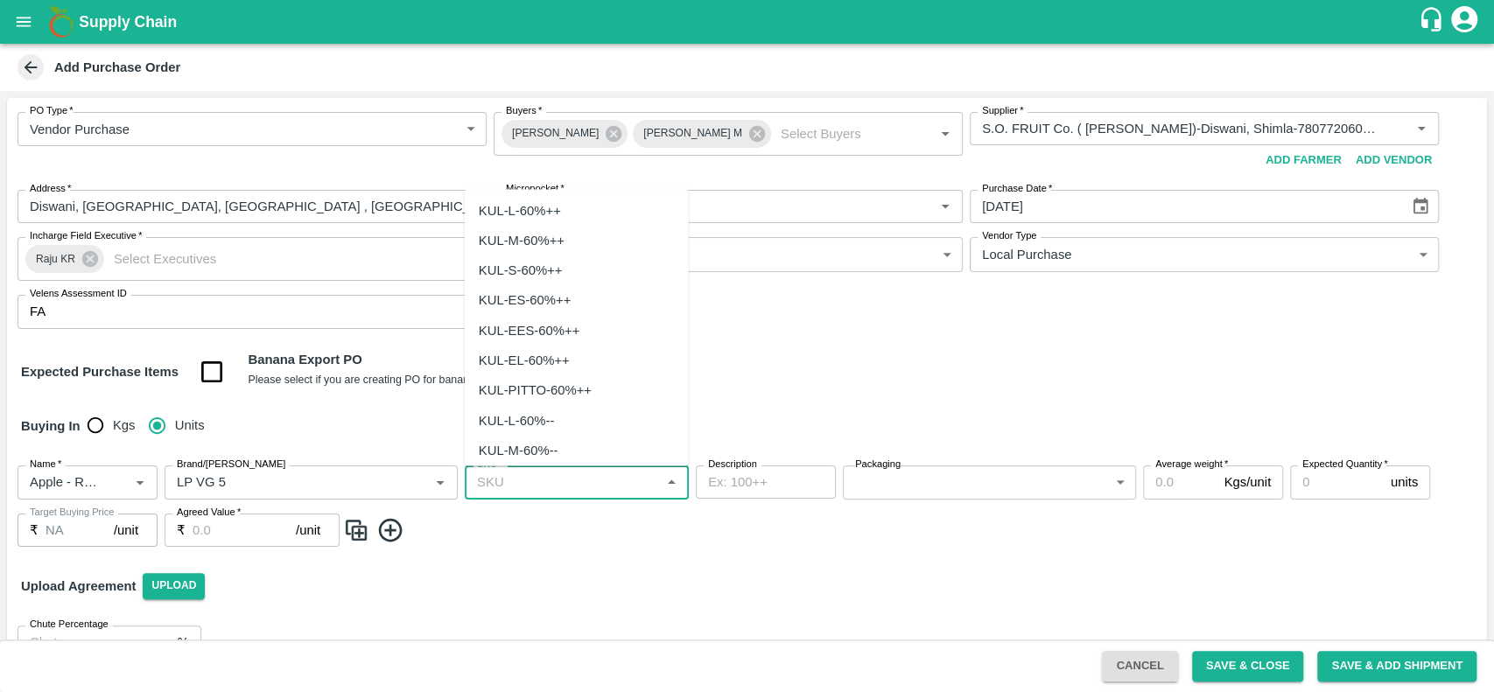
type input "h"
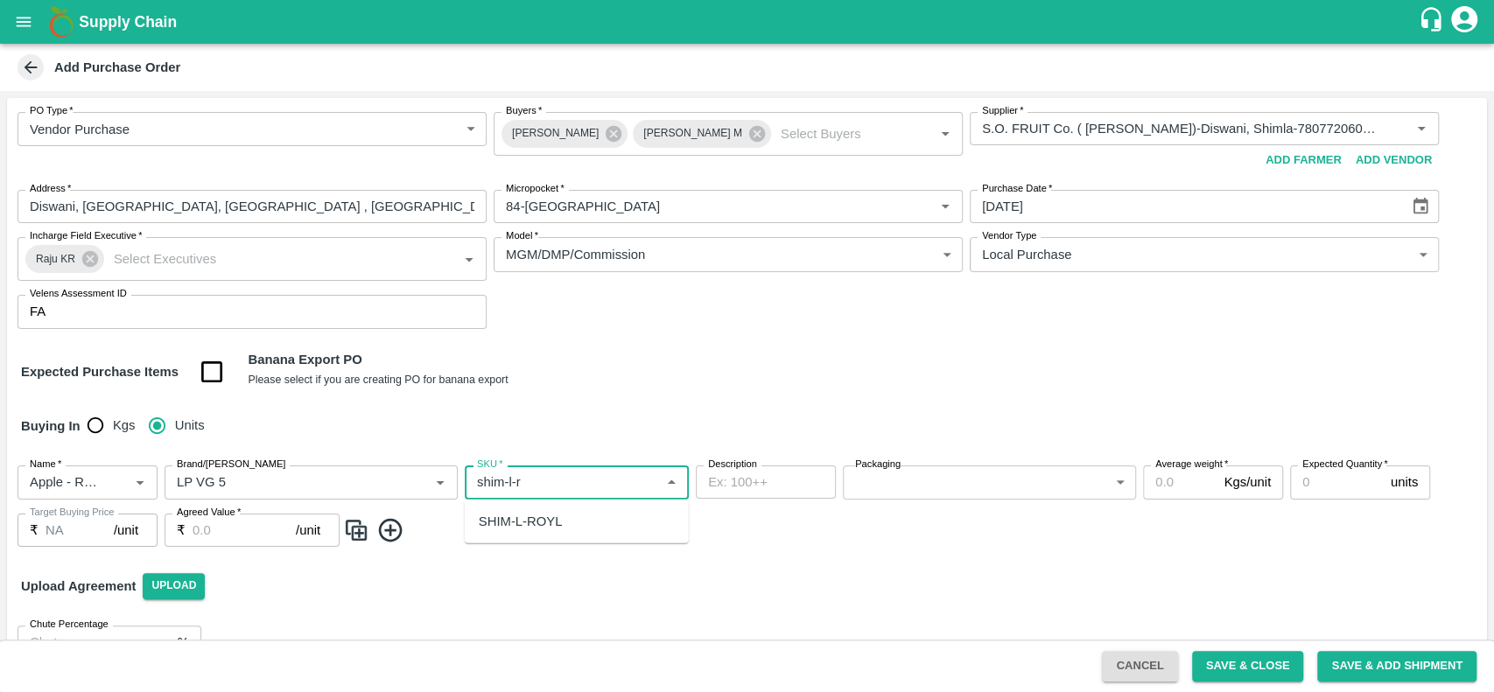
click at [504, 518] on div "SHIM-L-ROYL" at bounding box center [521, 521] width 84 height 19
type input "SHIM-L-ROYL"
click at [909, 482] on body "Supply Chain Add Purchase Order PO Type   * Vendor Purchase 2 PO Type Buyers   …" at bounding box center [747, 346] width 1494 height 692
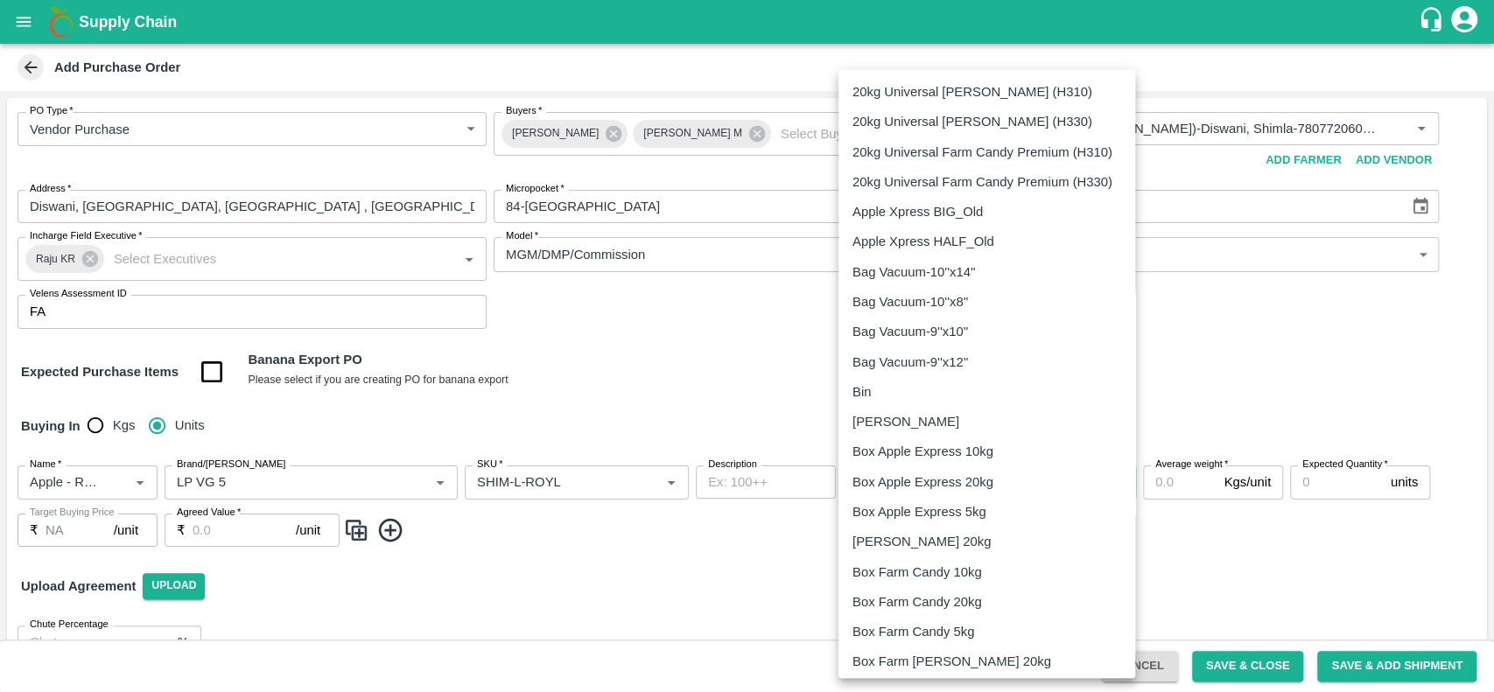
scroll to position [966, 0]
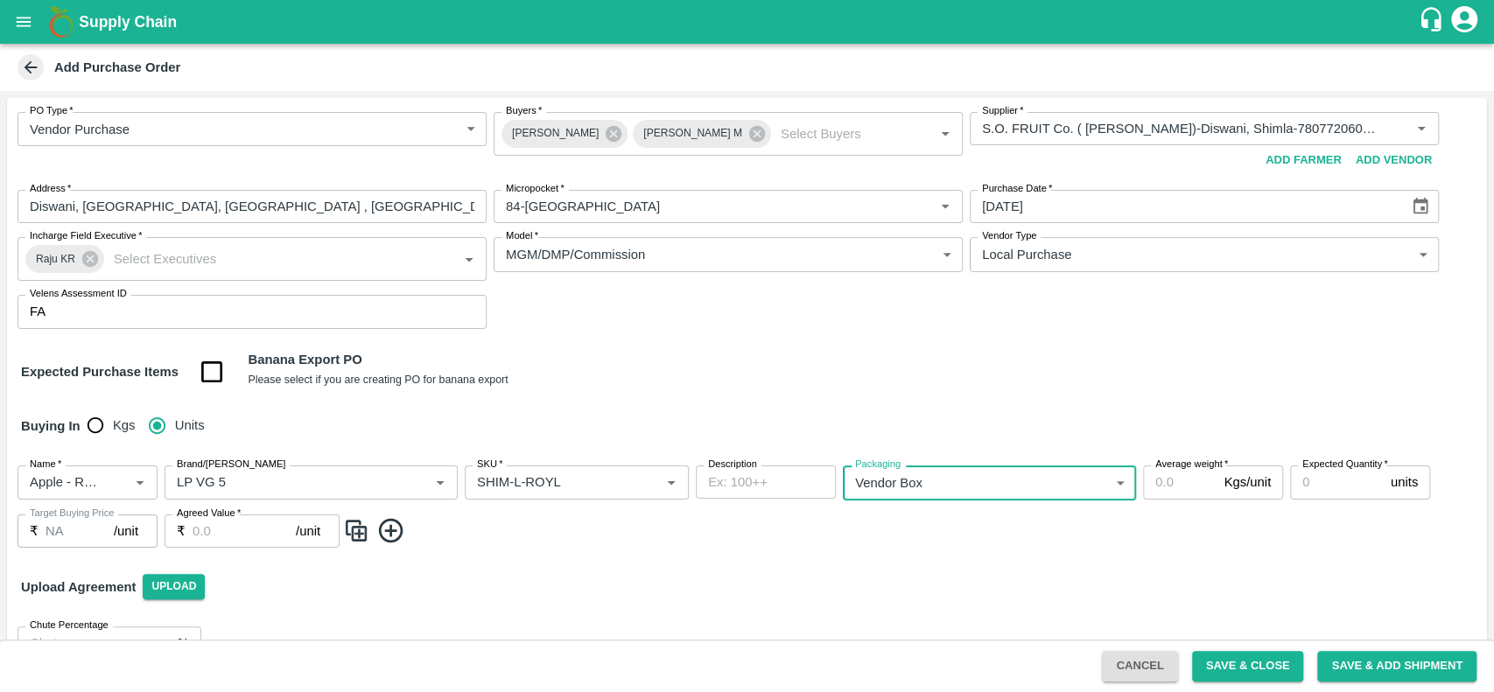
type input "276"
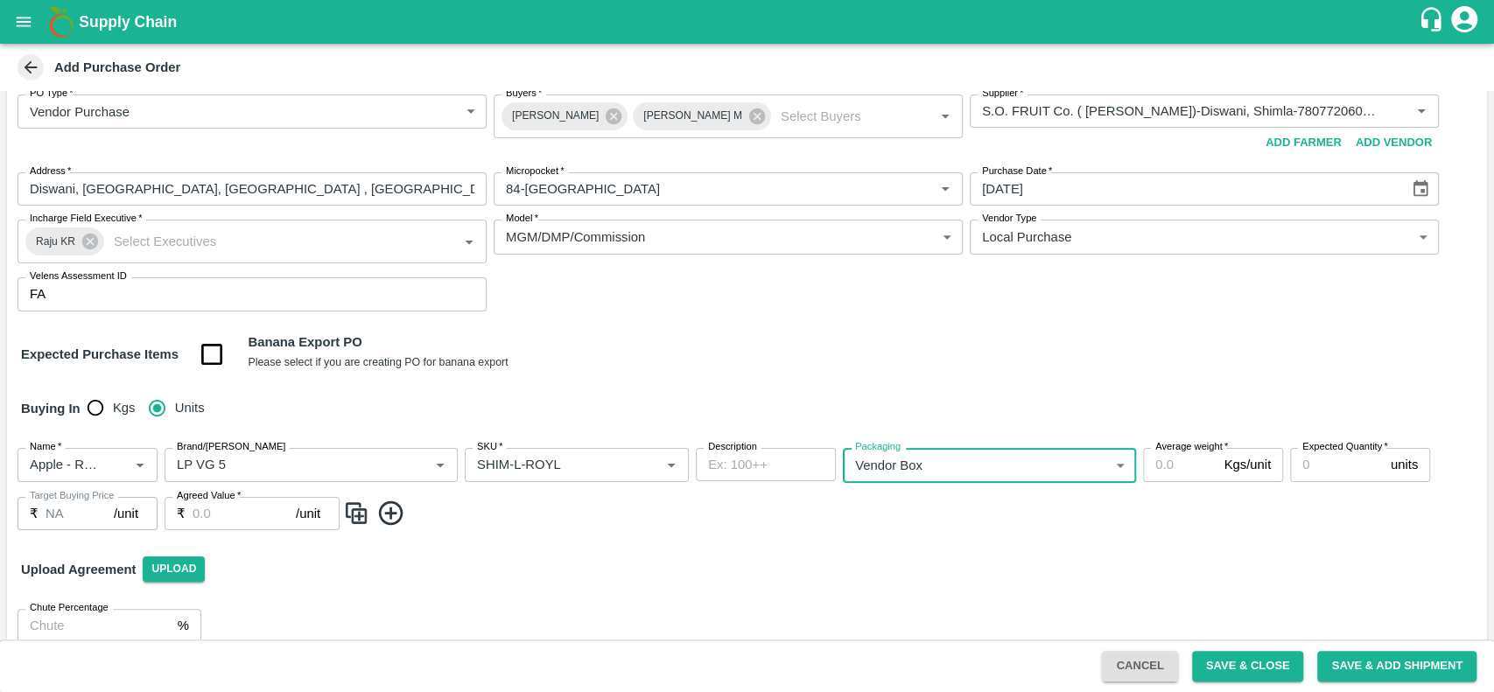
scroll to position [0, 0]
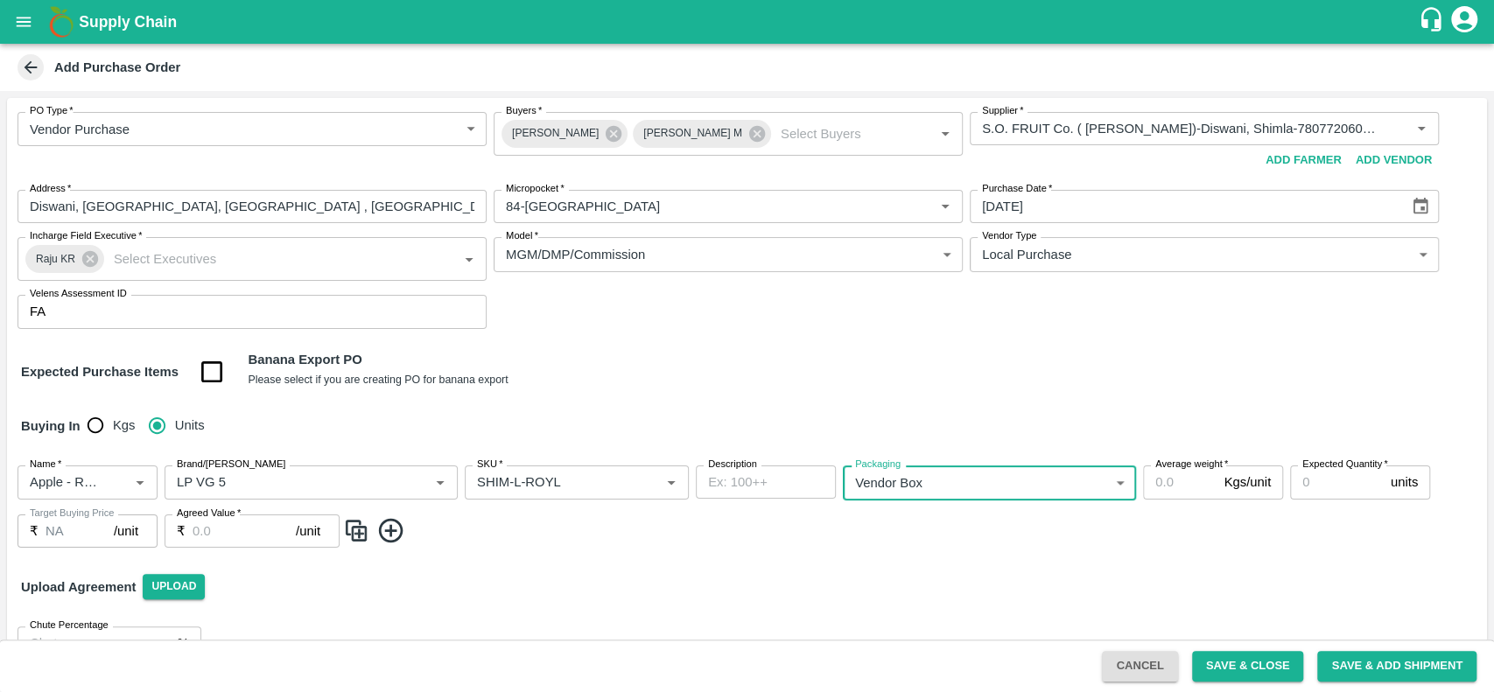
click at [1162, 486] on input "Average weight   *" at bounding box center [1180, 482] width 74 height 33
type input "25"
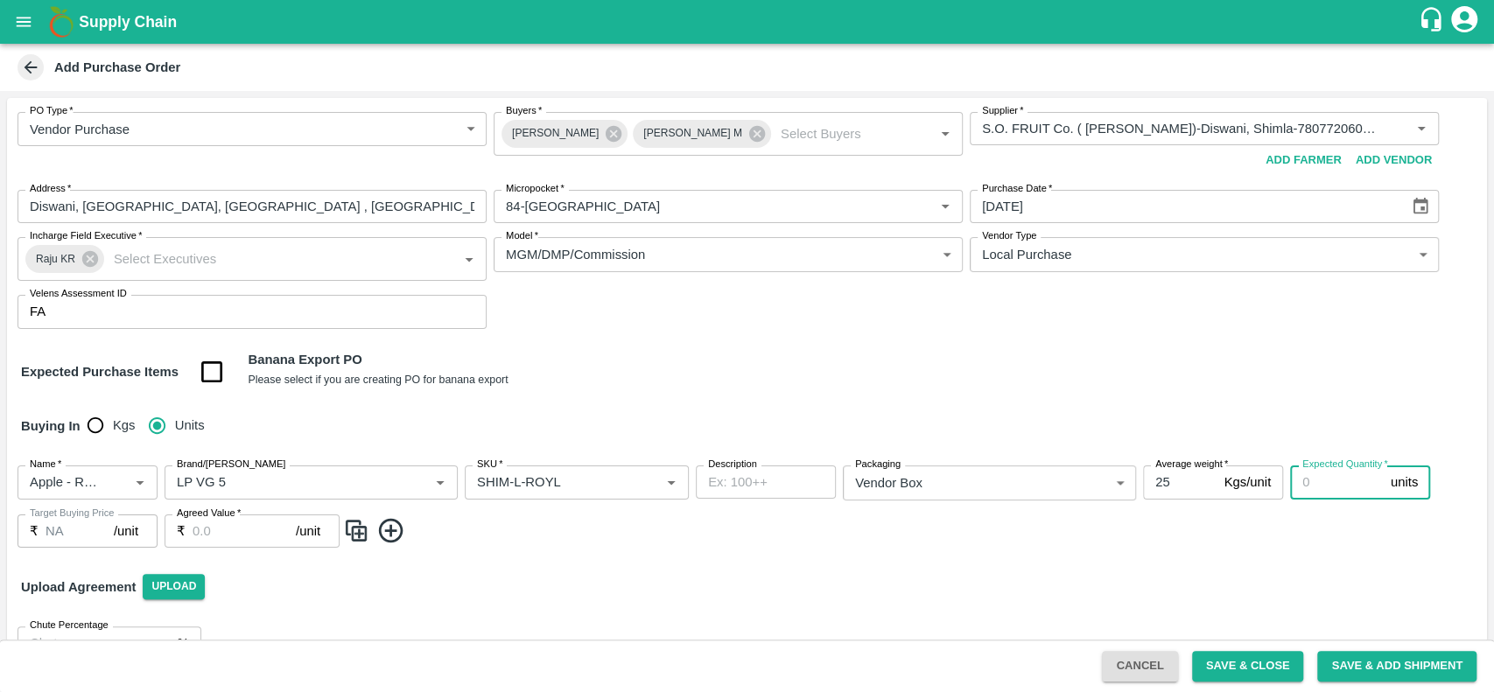
click at [1311, 492] on input "Expected Quantity   *" at bounding box center [1337, 482] width 94 height 33
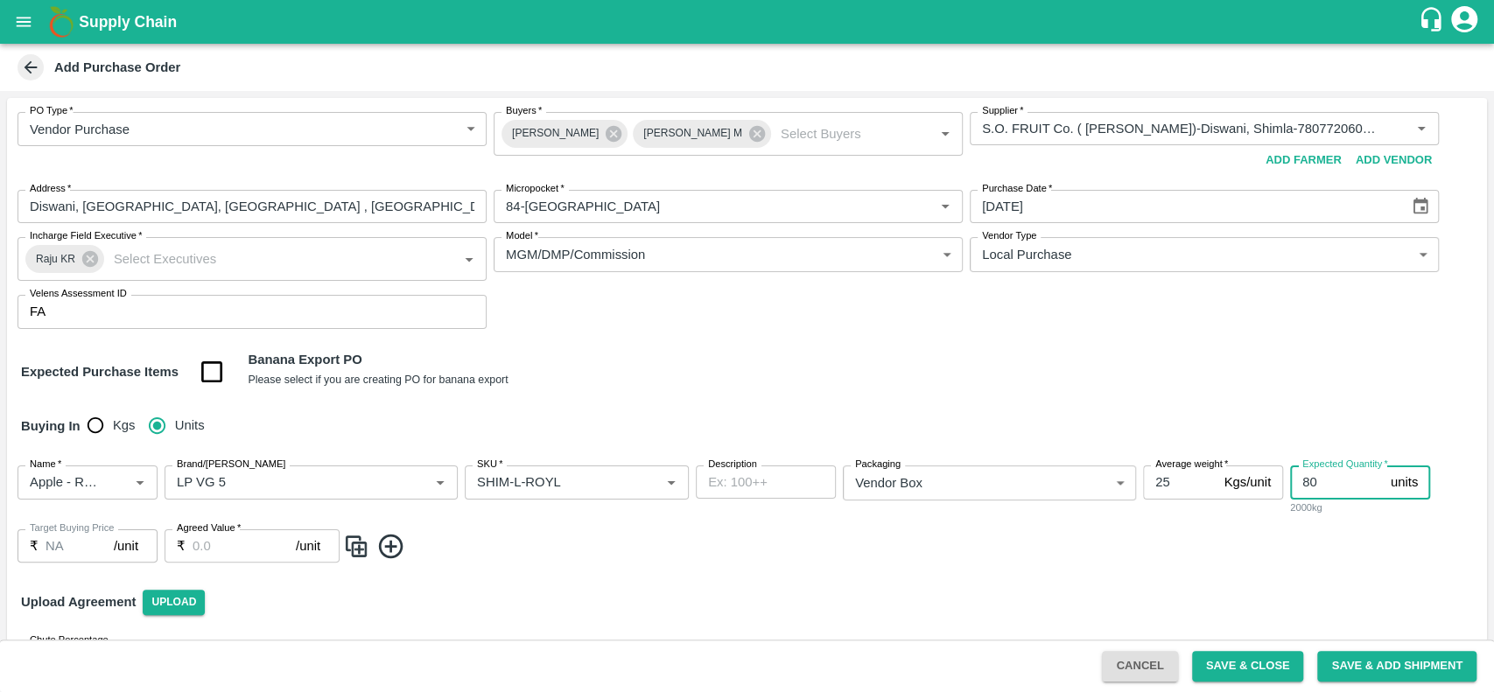
type input "80"
click at [218, 541] on input "Agreed Value   *" at bounding box center [244, 546] width 103 height 33
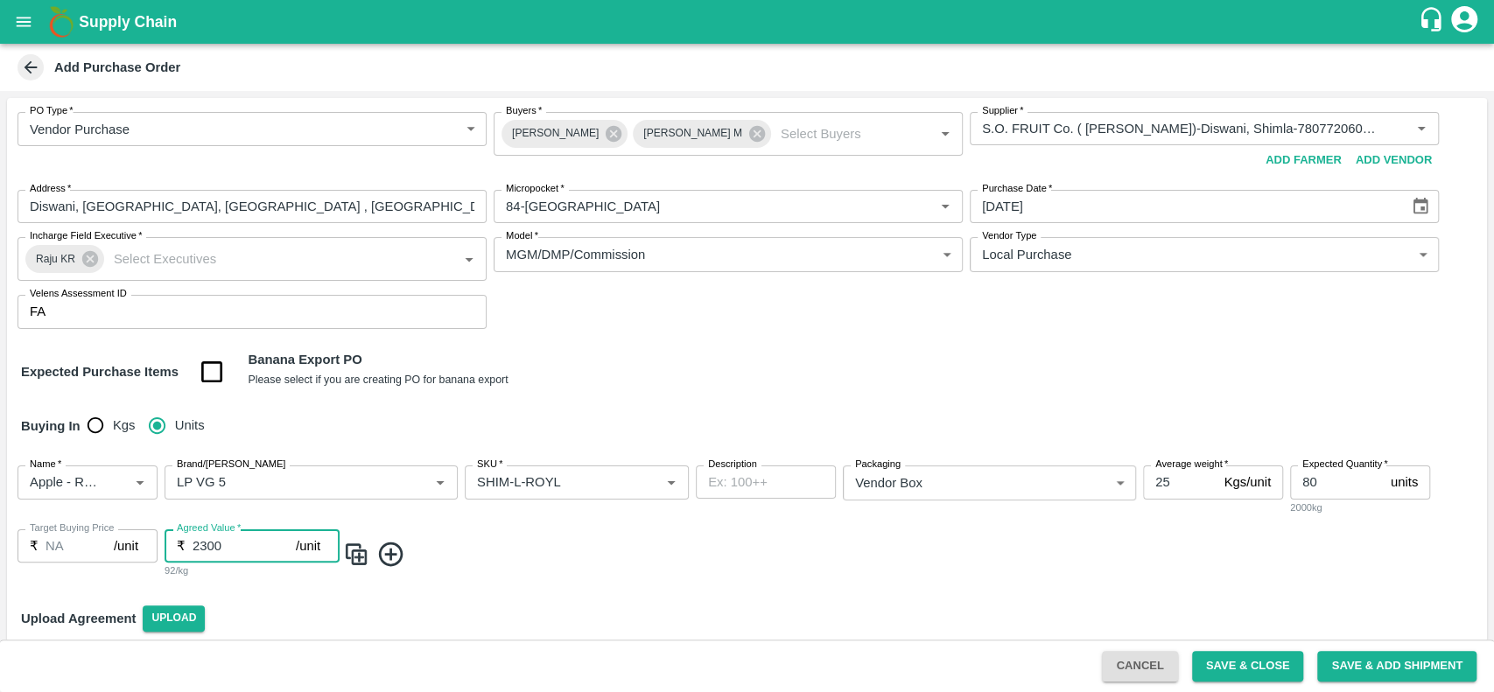
type input "2300"
click at [351, 557] on img at bounding box center [356, 554] width 26 height 29
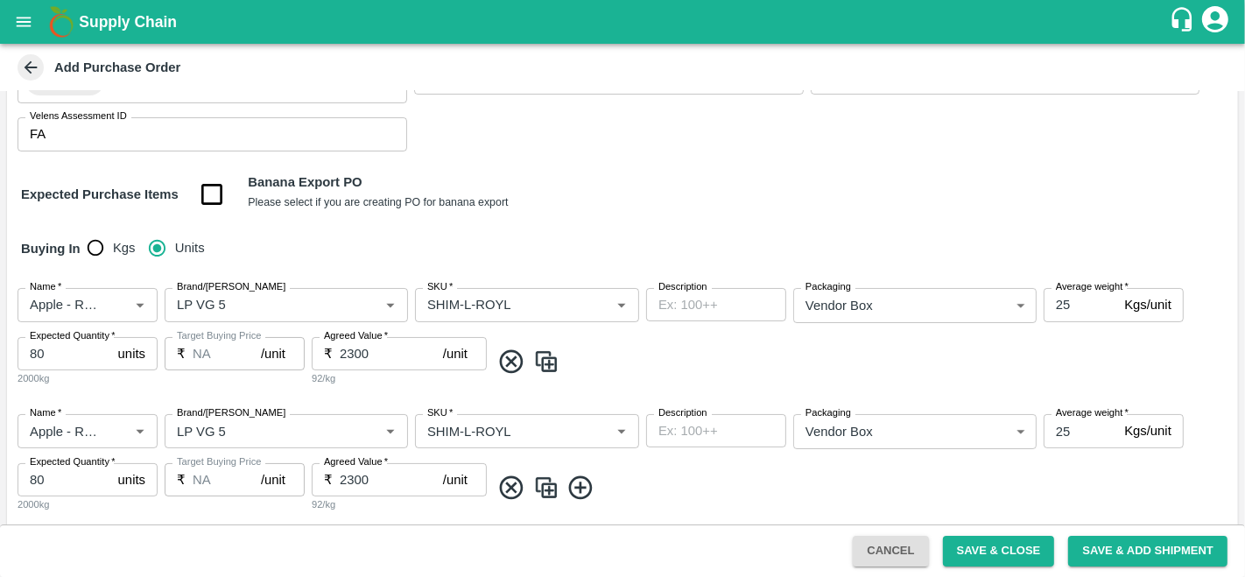
scroll to position [298, 0]
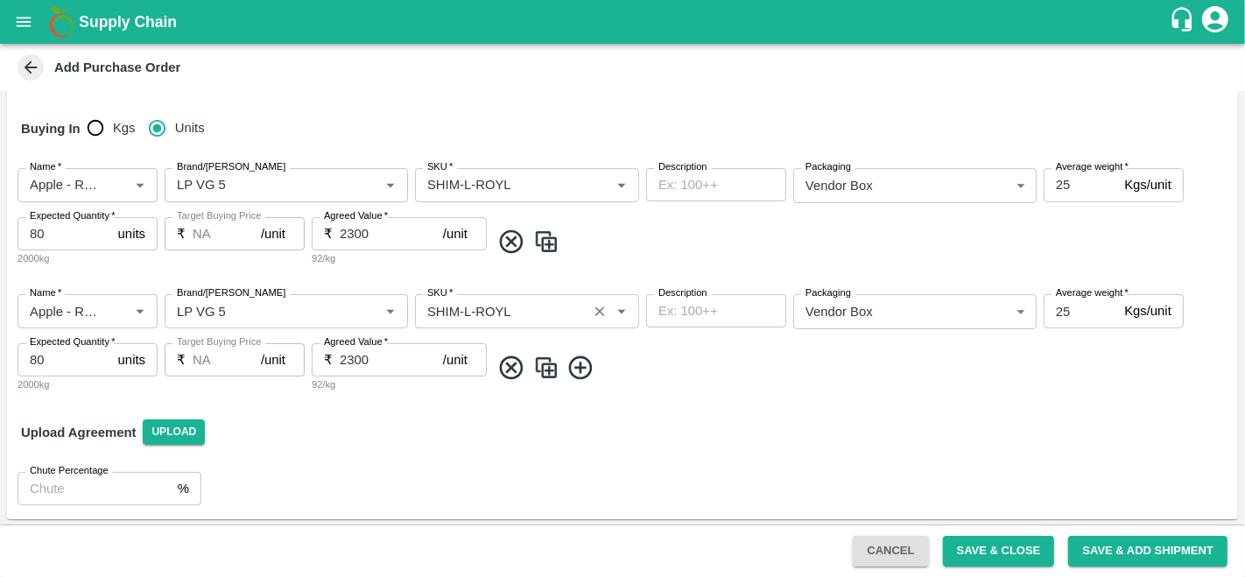
click at [470, 304] on input "SKU   *" at bounding box center [501, 310] width 162 height 23
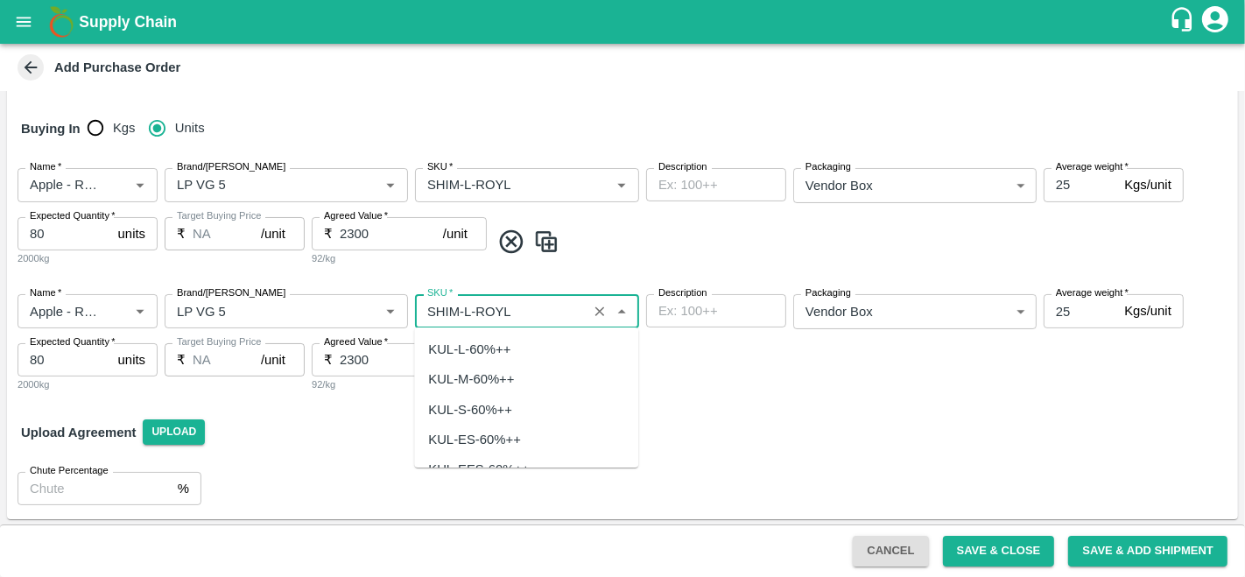
scroll to position [4787, 0]
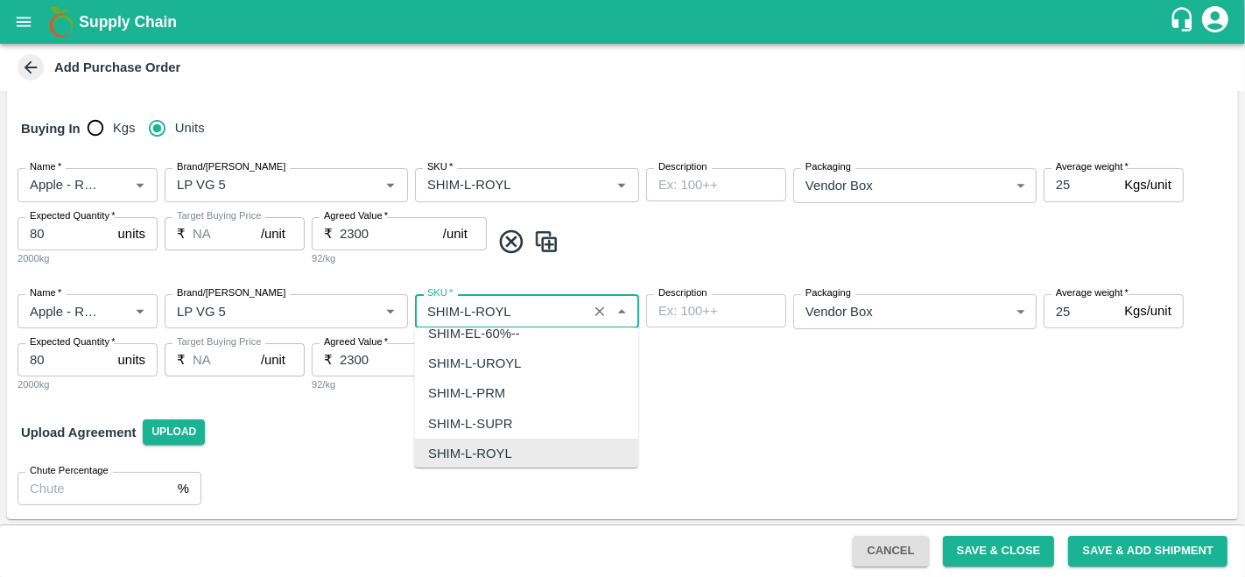
click at [470, 304] on input "SKU   *" at bounding box center [501, 310] width 162 height 23
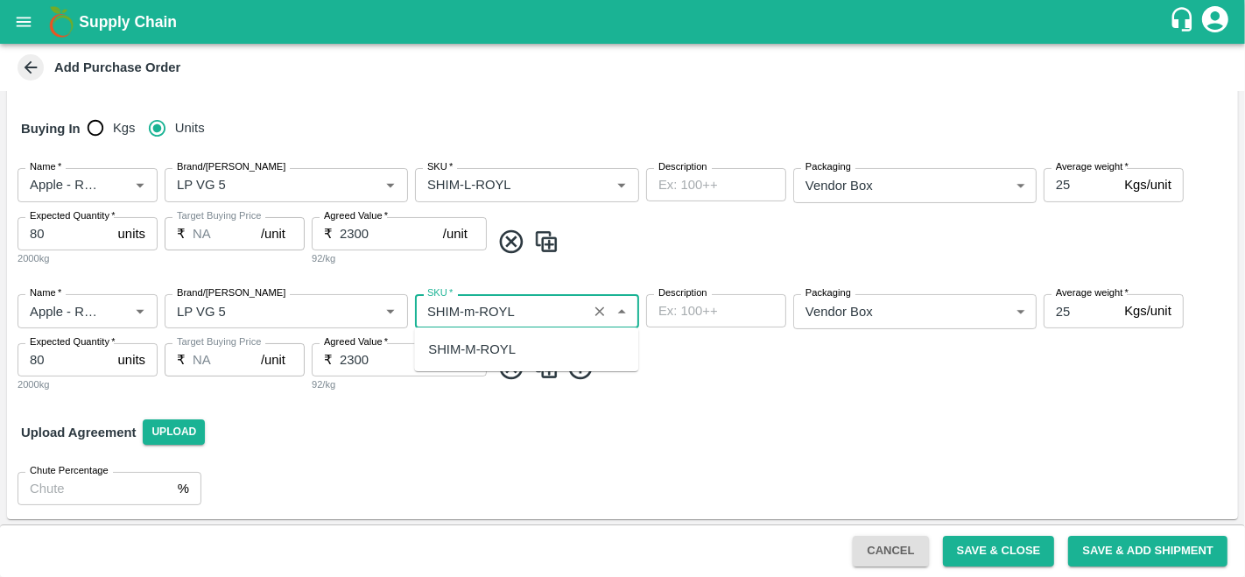
click at [469, 354] on div "SHIM-M-ROYL" at bounding box center [472, 349] width 88 height 19
type input "SHIM-M-ROYL"
click at [543, 377] on img at bounding box center [546, 368] width 26 height 29
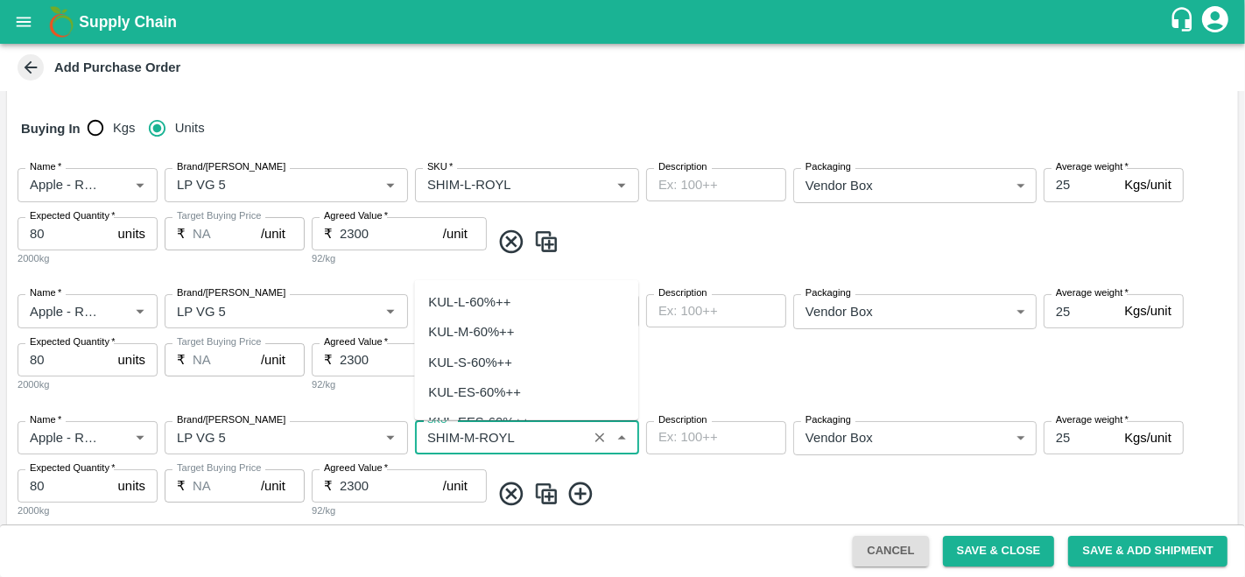
click at [474, 431] on input "SKU   *" at bounding box center [501, 437] width 162 height 23
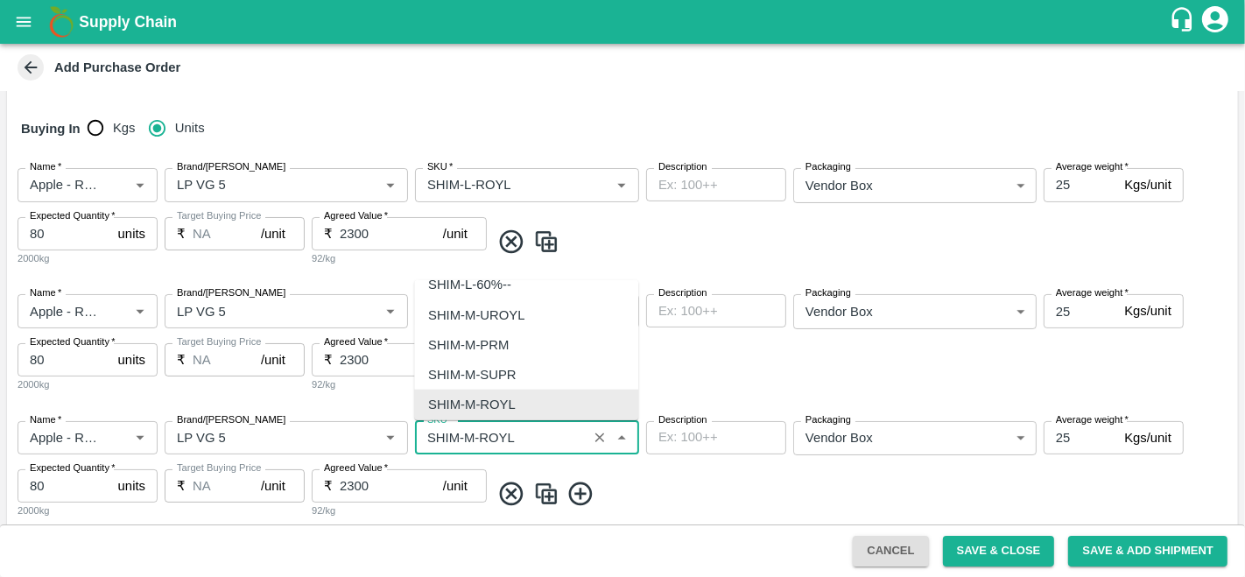
click at [474, 431] on input "SKU   *" at bounding box center [501, 437] width 162 height 23
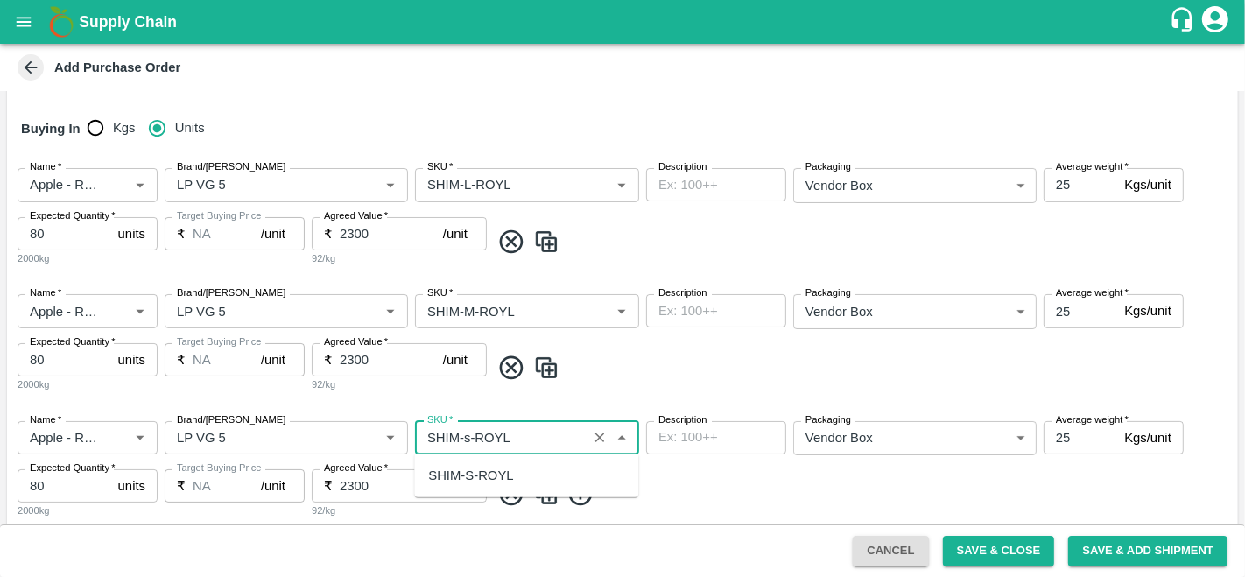
click at [479, 478] on div "SHIM-S-ROYL" at bounding box center [470, 475] width 85 height 19
type input "SHIM-S-ROYL"
click at [638, 488] on span at bounding box center [860, 494] width 741 height 29
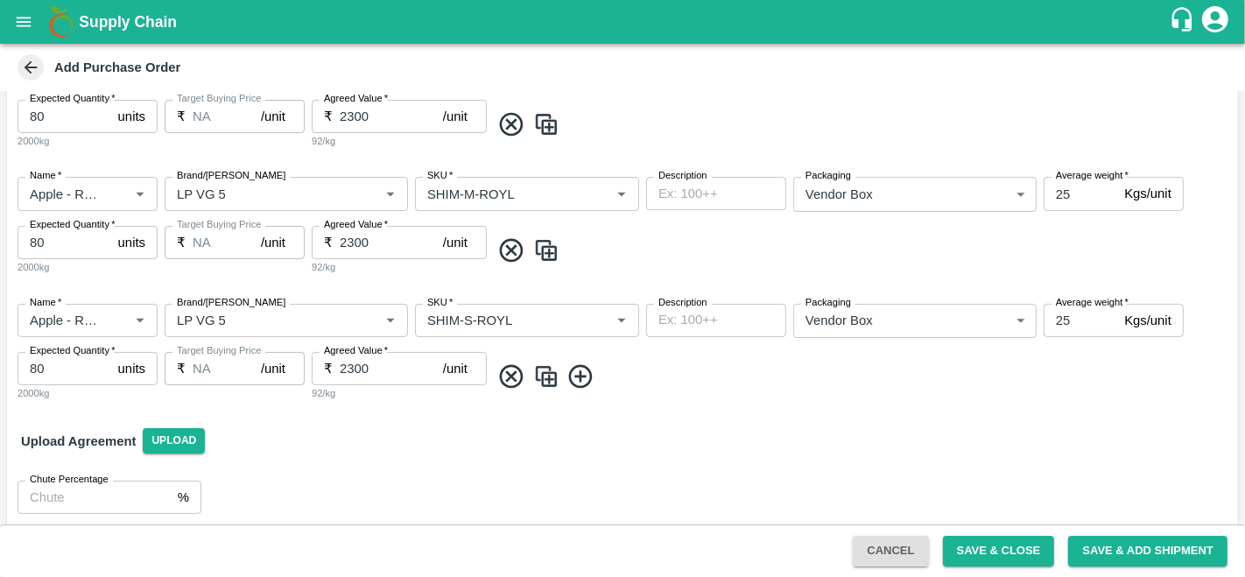
click at [542, 380] on img at bounding box center [546, 376] width 26 height 29
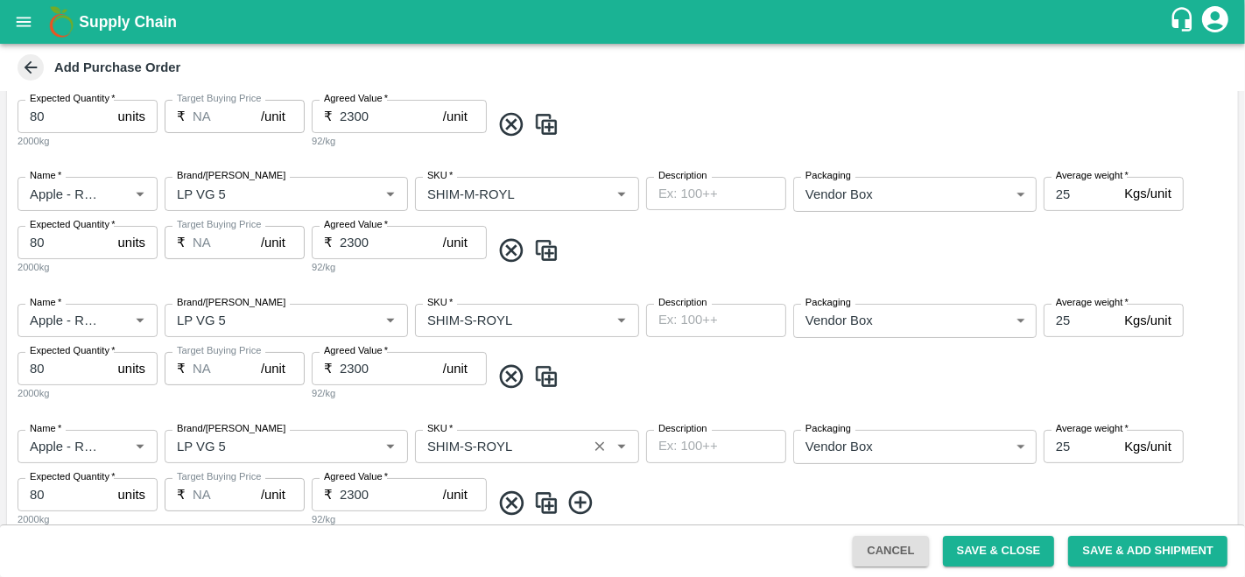
click at [461, 440] on input "SKU   *" at bounding box center [501, 446] width 162 height 23
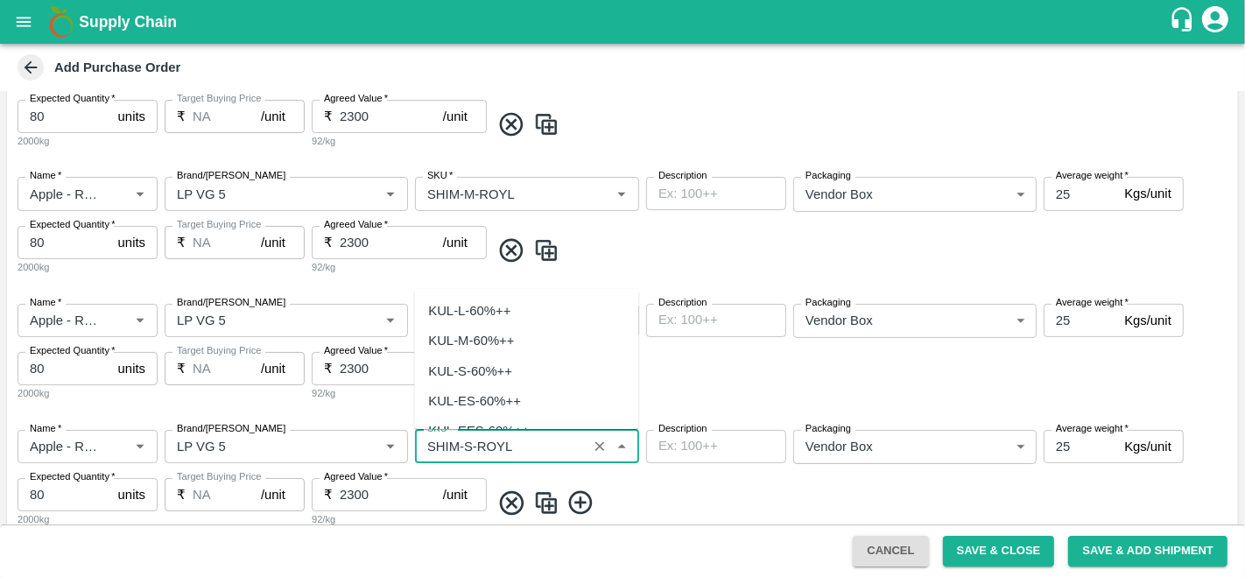
scroll to position [5327, 0]
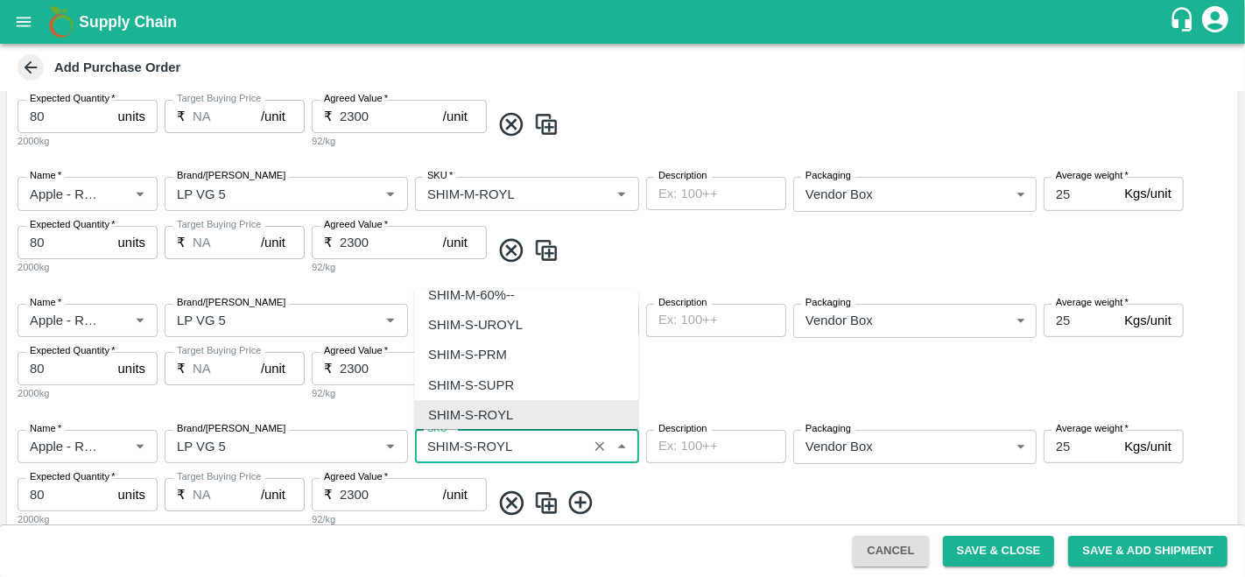
click at [461, 440] on input "SKU   *" at bounding box center [501, 446] width 162 height 23
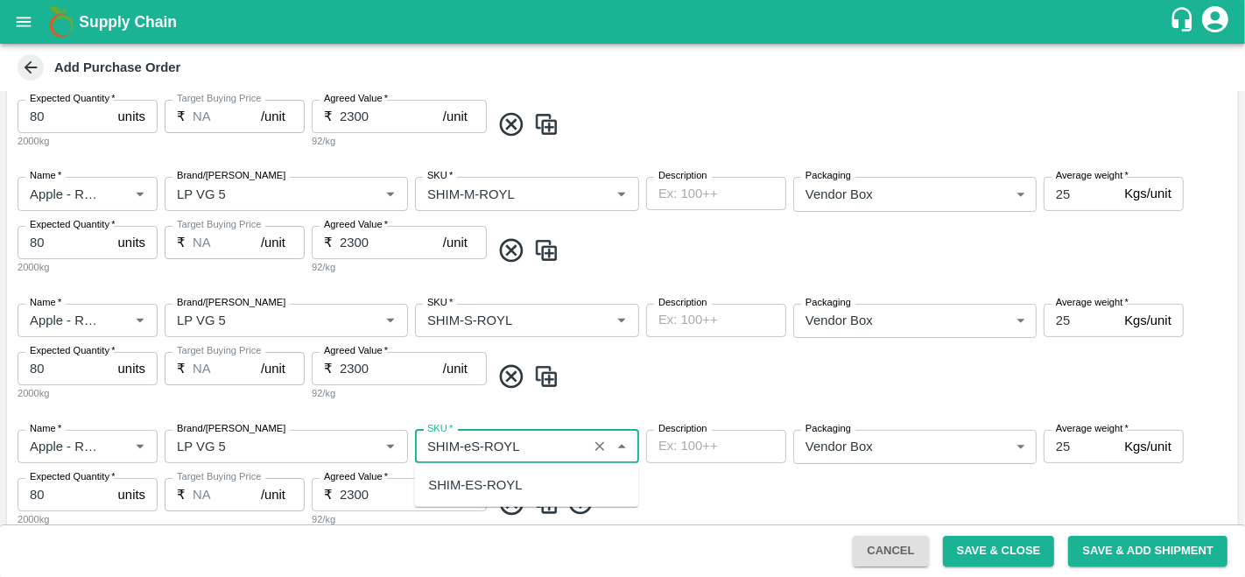
scroll to position [0, 0]
click at [527, 480] on div "SHIM-ES-ROYL" at bounding box center [526, 485] width 224 height 30
type input "SHIM-ES-ROYL"
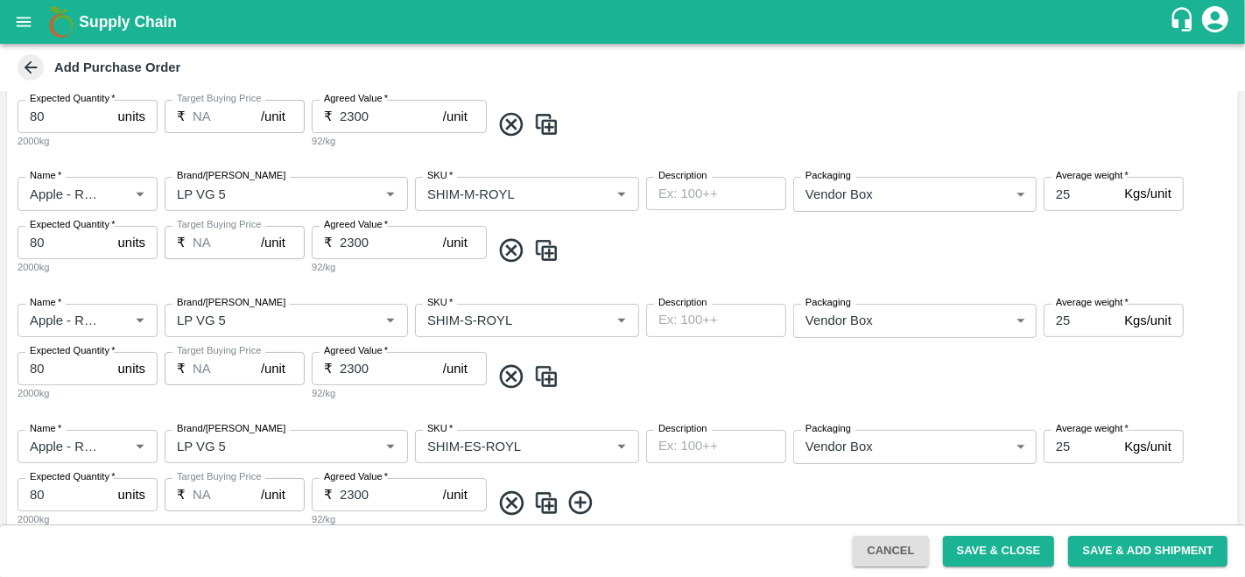
click at [688, 488] on span at bounding box center [860, 502] width 741 height 29
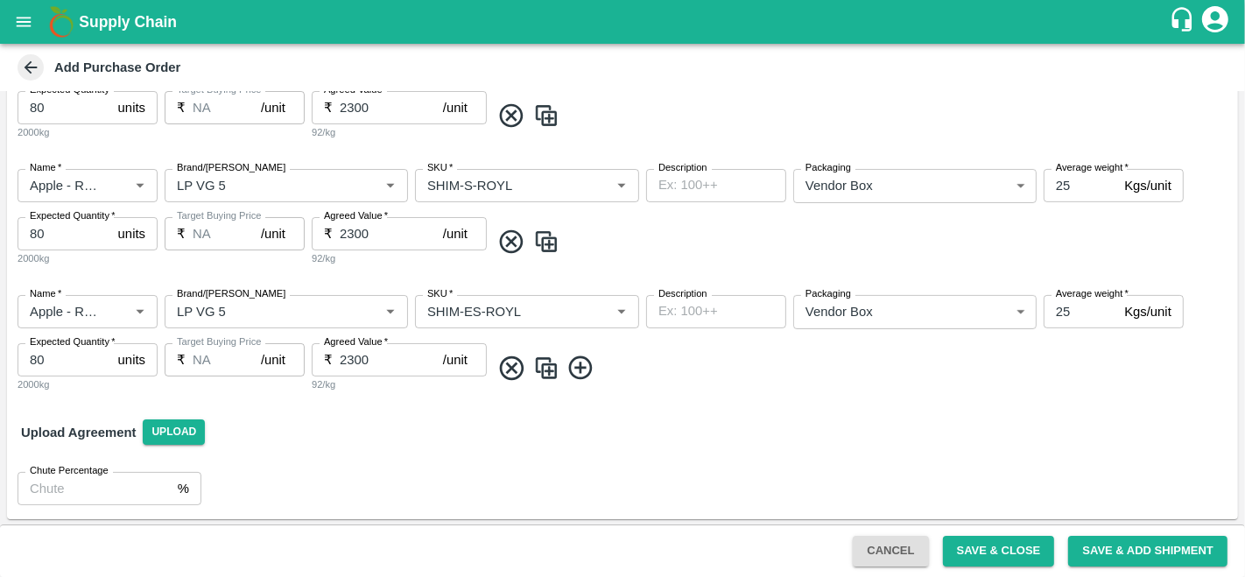
click at [536, 359] on img at bounding box center [546, 368] width 26 height 29
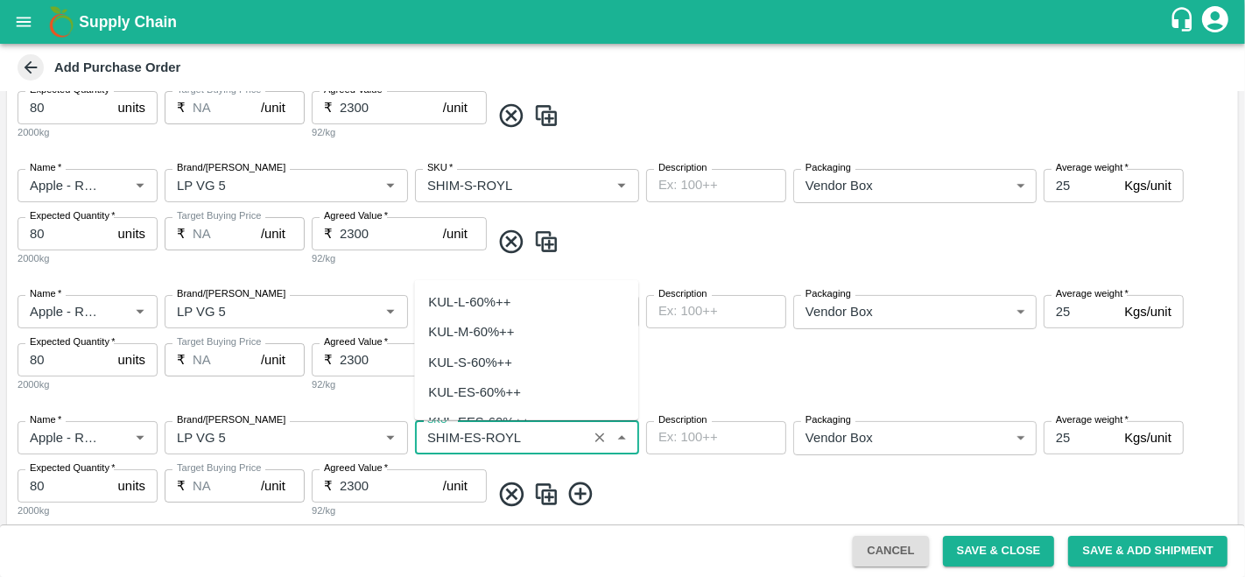
click at [468, 435] on input "SKU   *" at bounding box center [501, 437] width 162 height 23
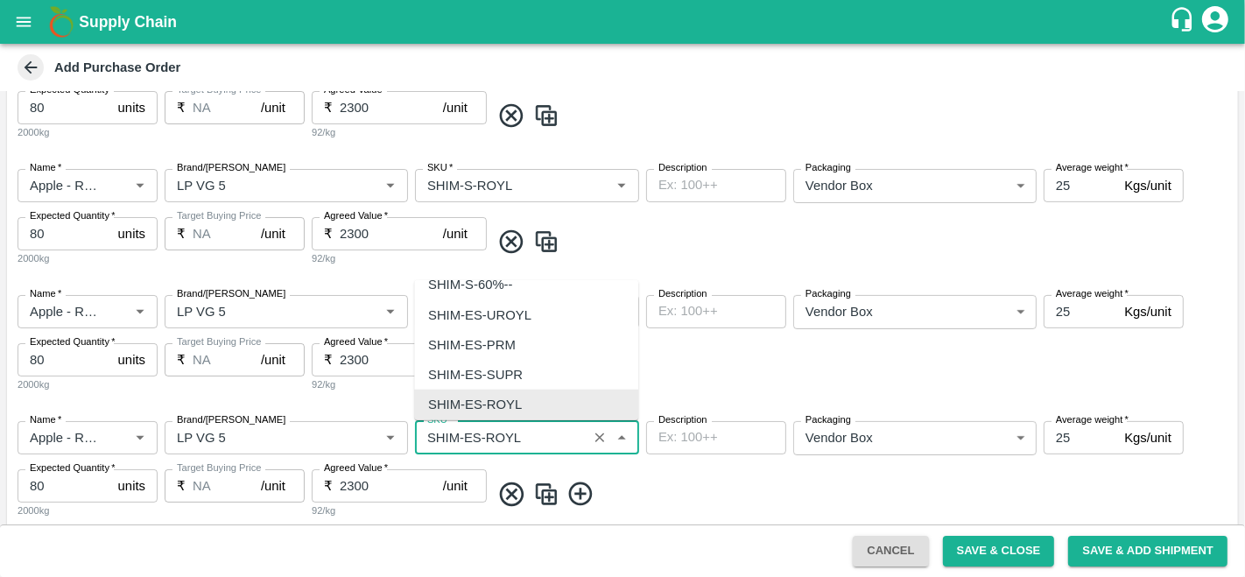
click at [468, 435] on input "SKU   *" at bounding box center [501, 437] width 162 height 23
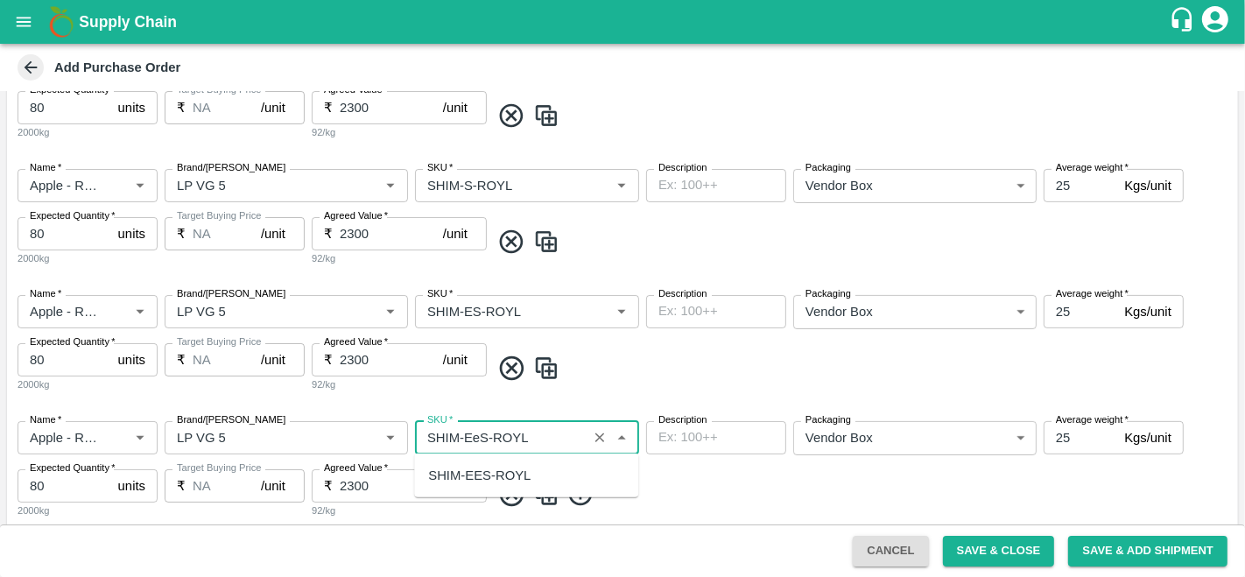
scroll to position [0, 0]
click at [495, 468] on div "SHIM-EES-ROYL" at bounding box center [479, 475] width 102 height 19
type input "SHIM-EES-ROYL"
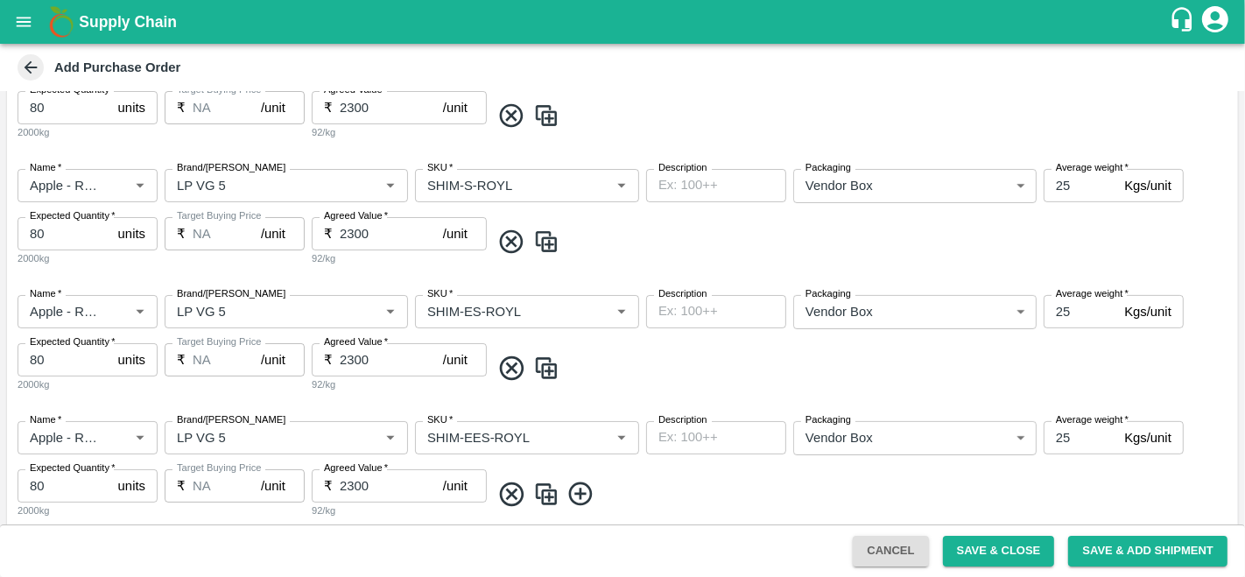
click at [682, 483] on span at bounding box center [860, 494] width 741 height 29
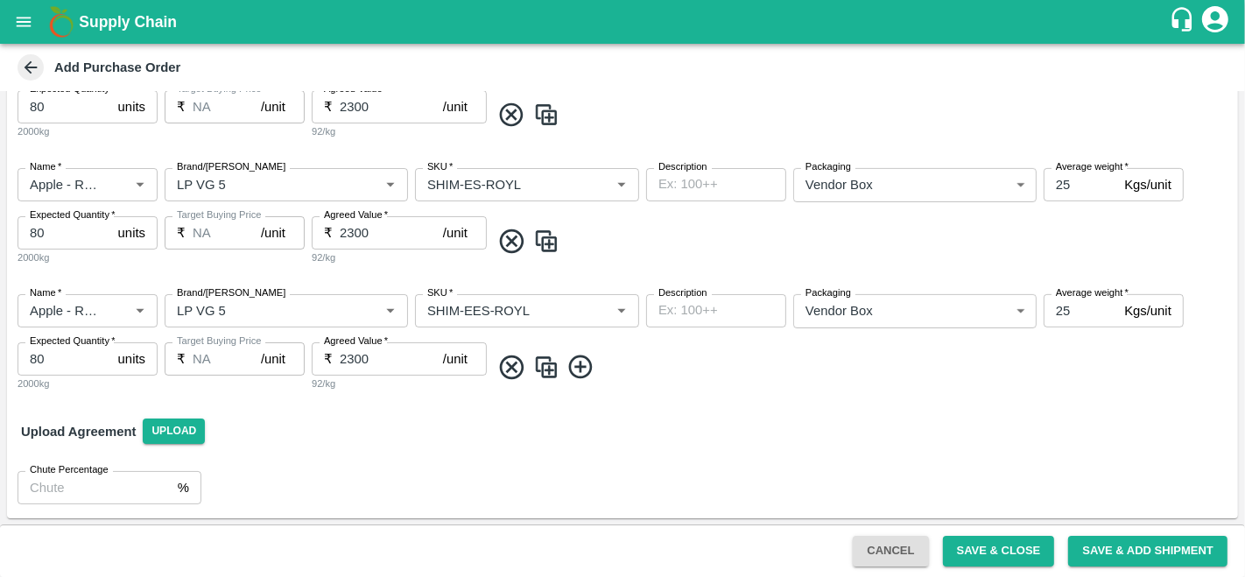
click at [541, 366] on img at bounding box center [546, 367] width 26 height 29
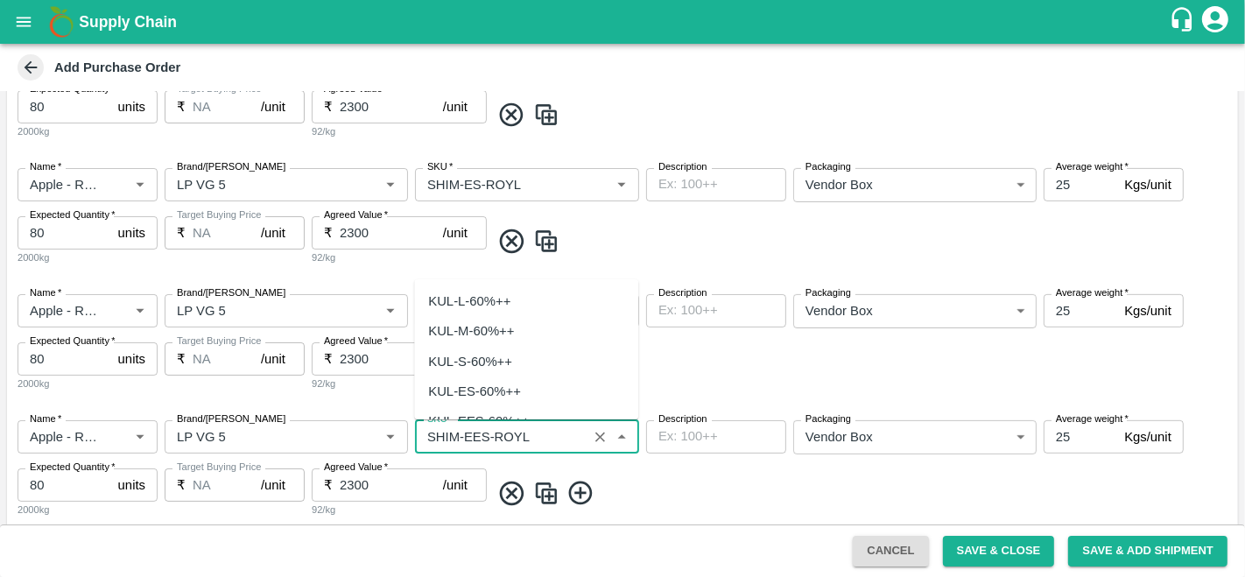
click at [483, 445] on input "SKU   *" at bounding box center [501, 436] width 162 height 23
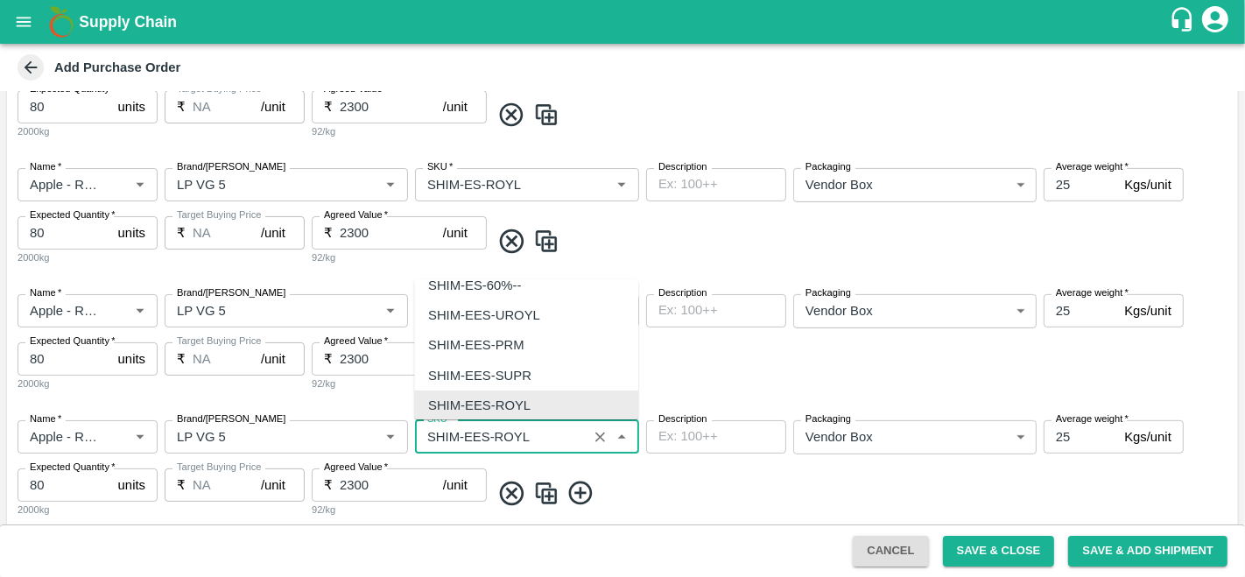
click at [485, 432] on input "SKU   *" at bounding box center [501, 436] width 162 height 23
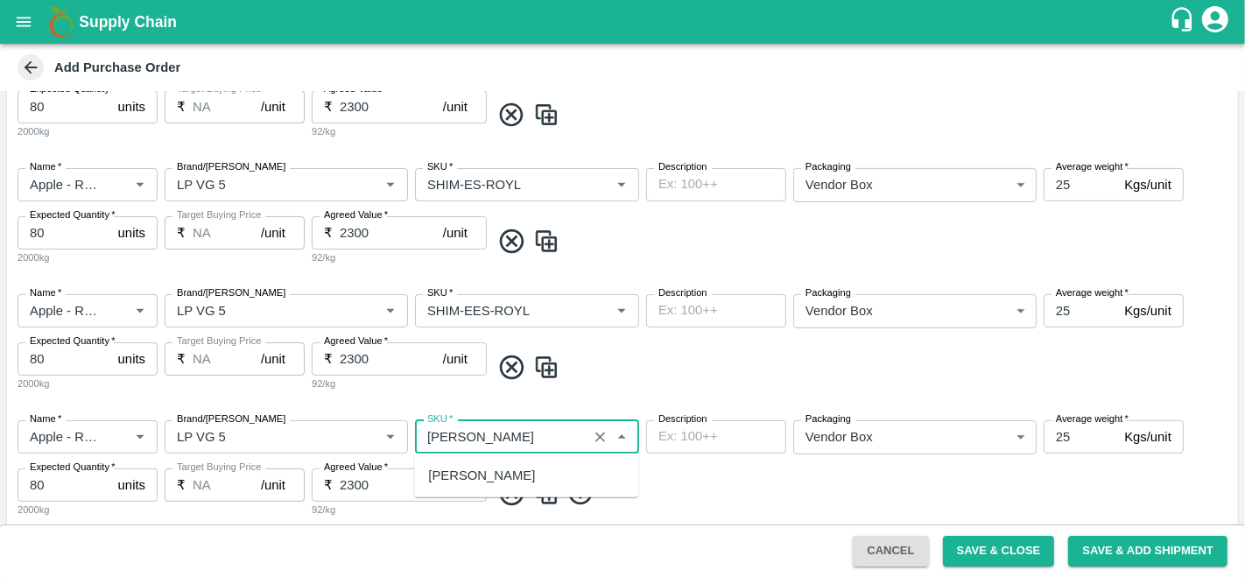
click at [495, 476] on div "[PERSON_NAME]" at bounding box center [481, 475] width 107 height 19
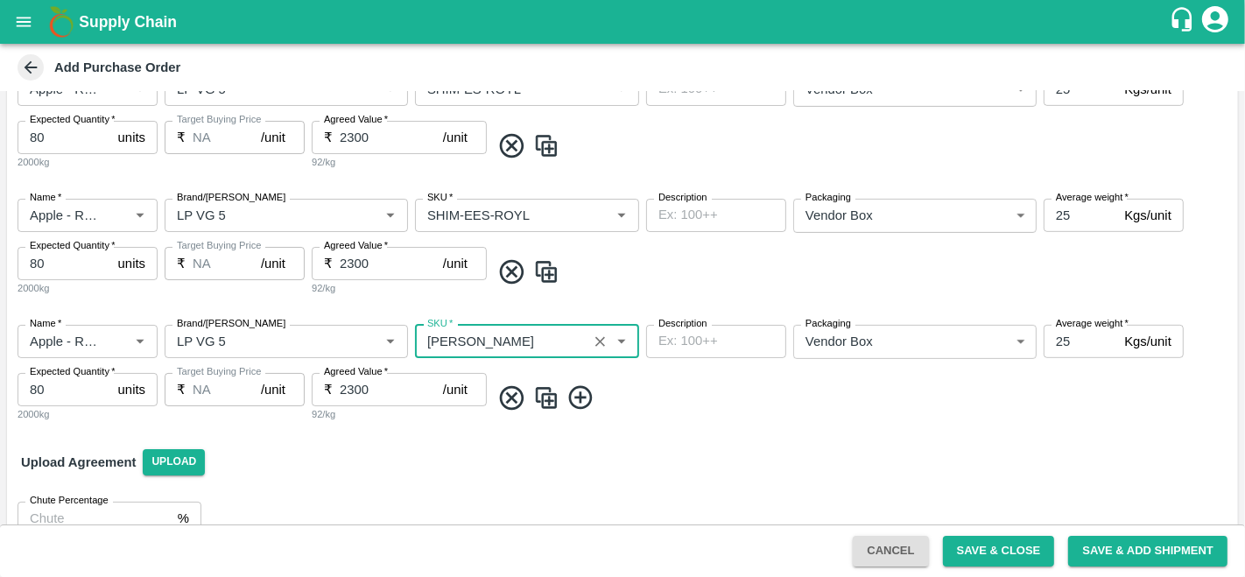
scroll to position [797, 0]
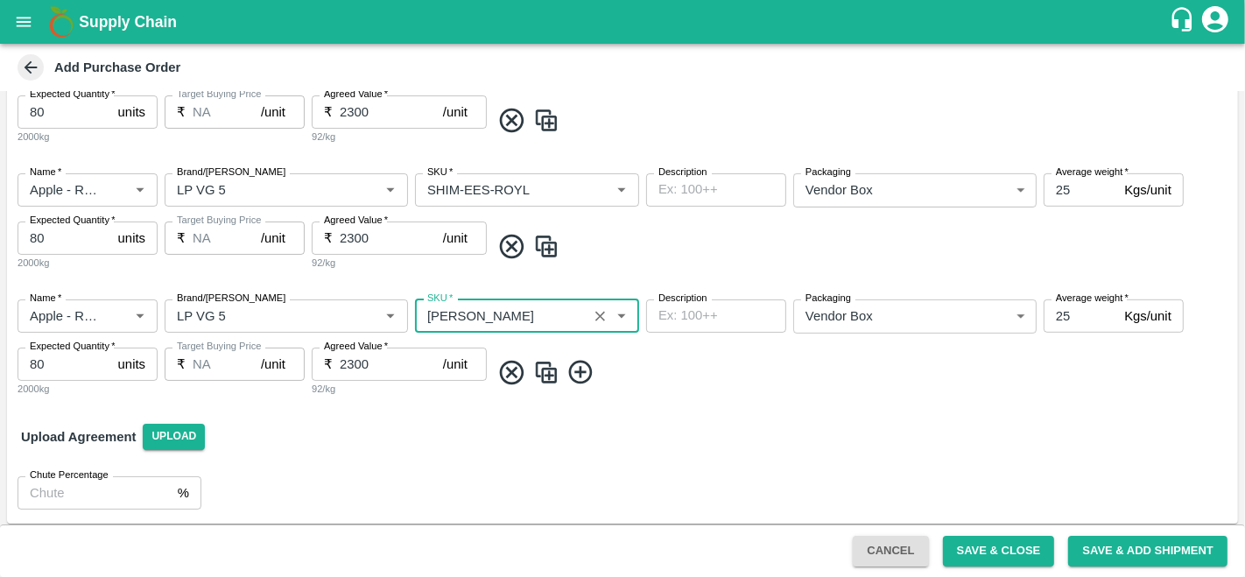
type input "[PERSON_NAME]"
click at [544, 363] on img at bounding box center [546, 372] width 26 height 29
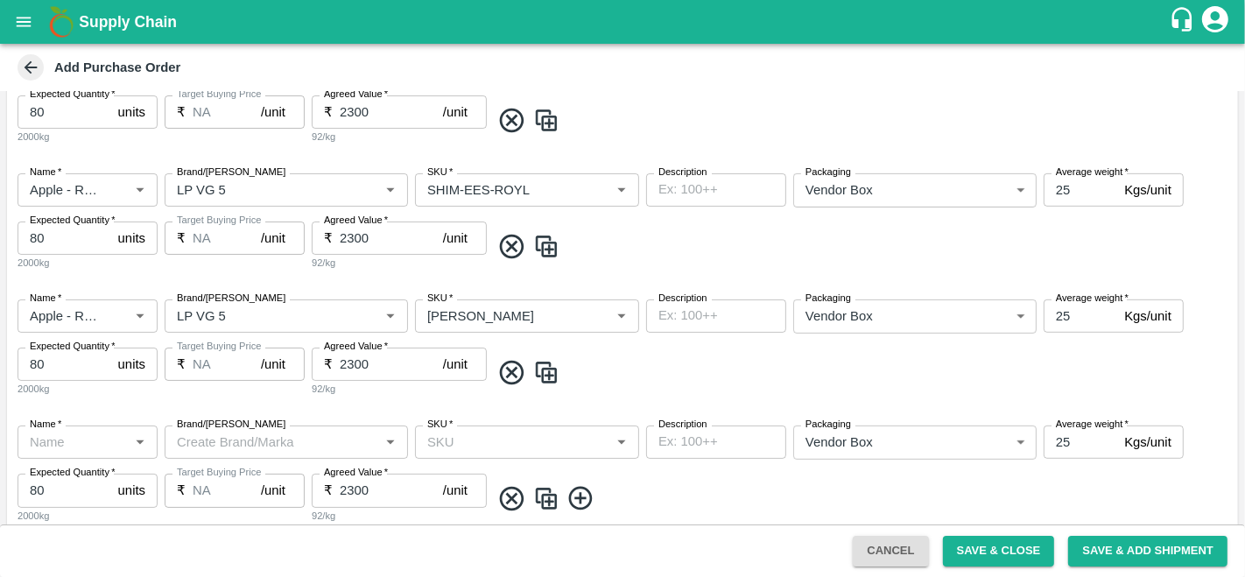
type input "Apple - Royal - Delicious"
type input "LP VG 5"
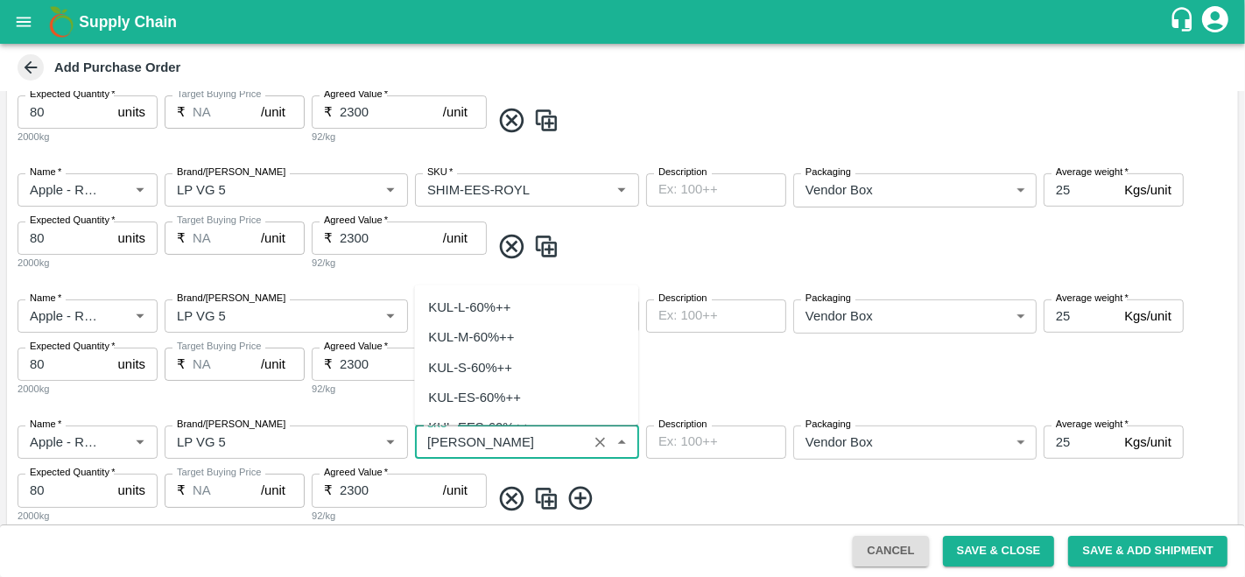
click at [475, 436] on input "SKU   *" at bounding box center [501, 442] width 162 height 23
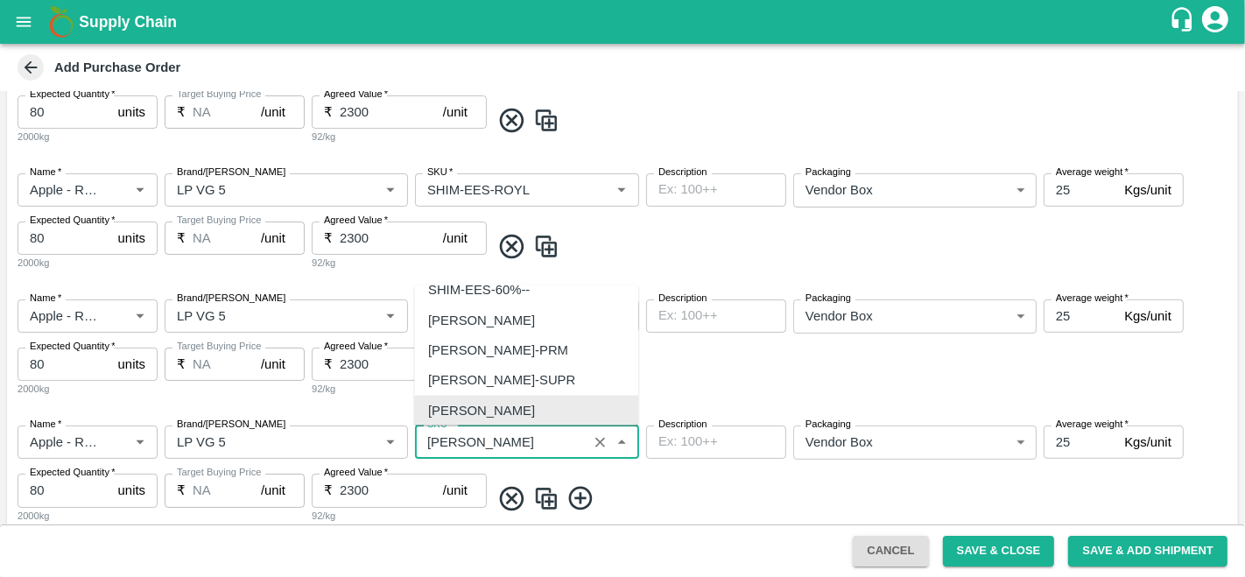
click at [501, 438] on input "SKU   *" at bounding box center [501, 442] width 162 height 23
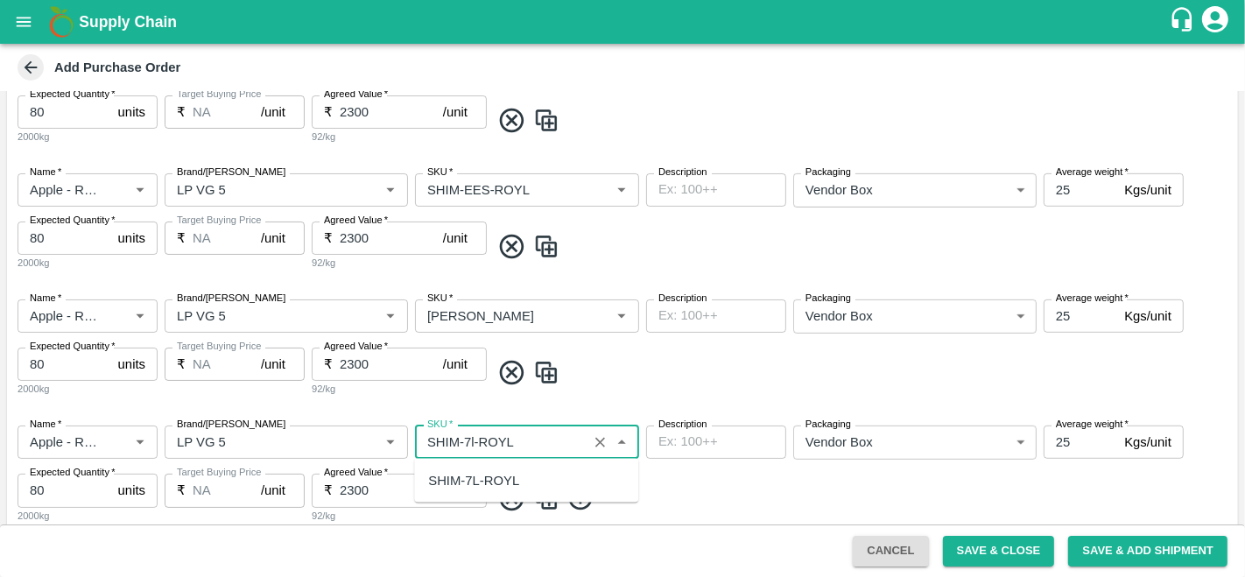
click at [526, 482] on div "SHIM-7L-ROYL" at bounding box center [526, 481] width 224 height 30
type input "SHIM-7L-ROYL"
click at [668, 491] on span at bounding box center [860, 498] width 741 height 29
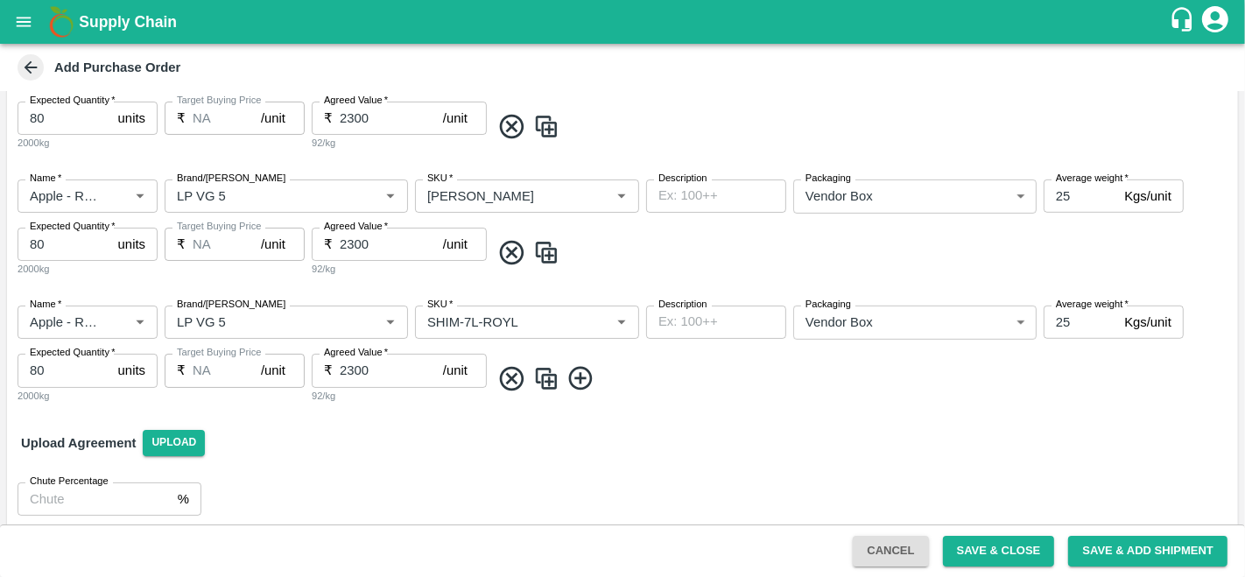
scroll to position [929, 0]
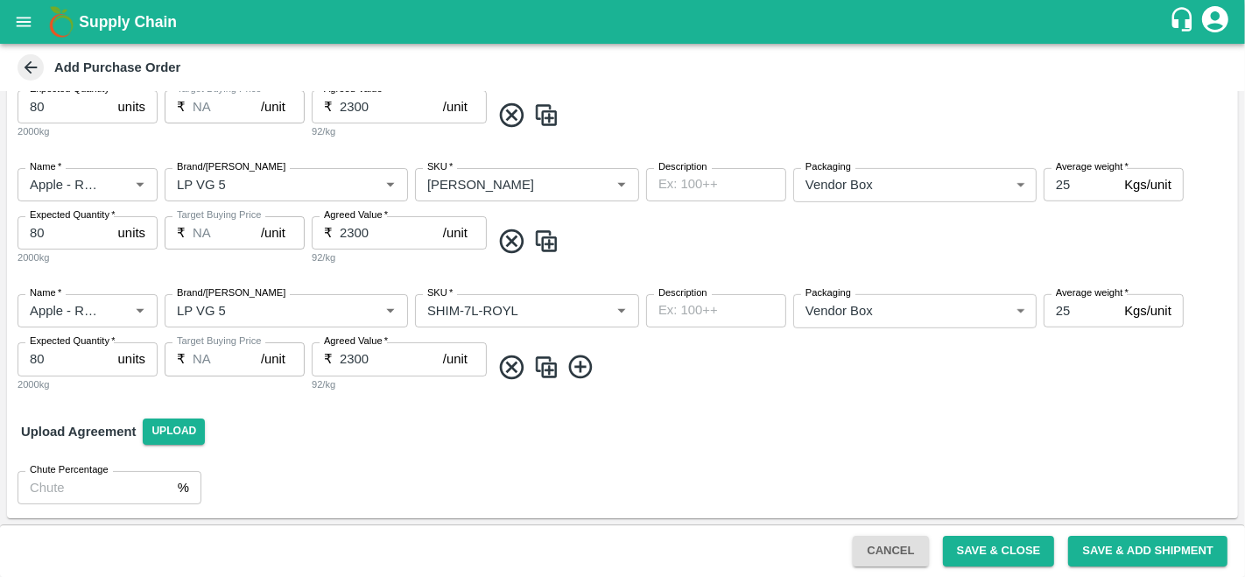
click at [780, 383] on div "Name   * Name   * Brand/Marka Brand/Marka SKU   * SKU   * Description x Descrip…" at bounding box center [622, 343] width 1231 height 126
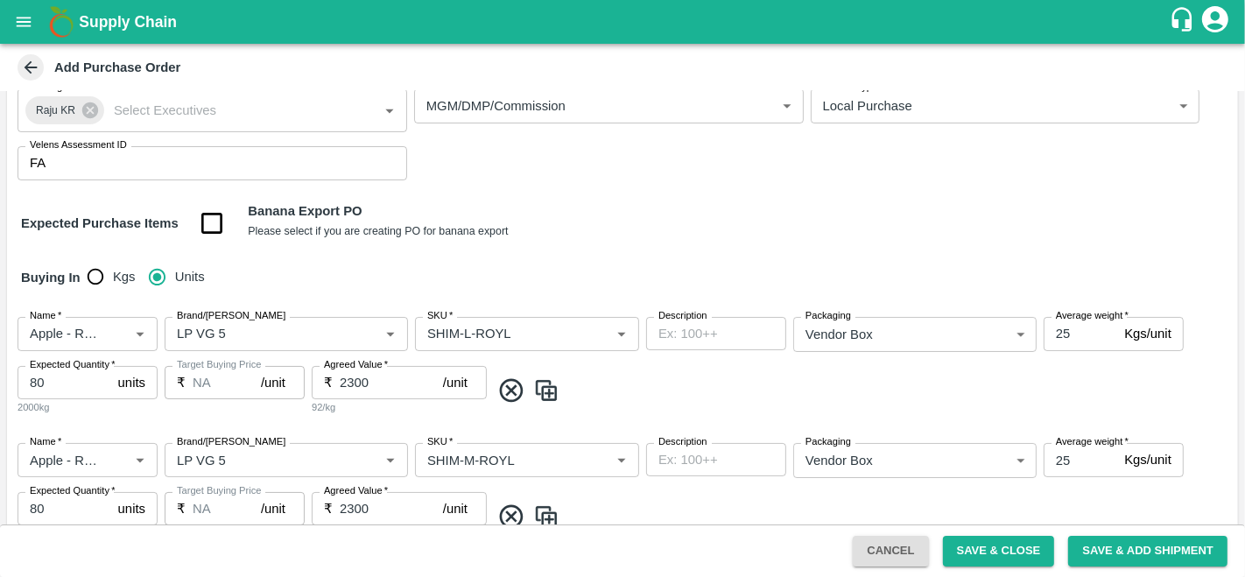
scroll to position [0, 0]
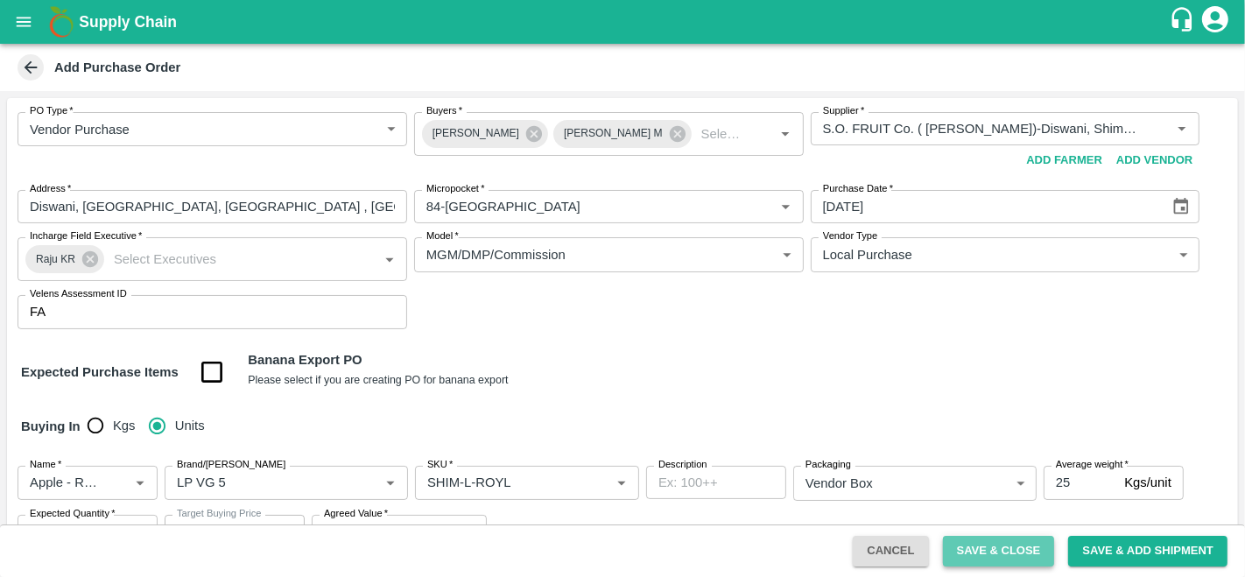
click at [1008, 546] on button "Save & Close" at bounding box center [999, 551] width 112 height 31
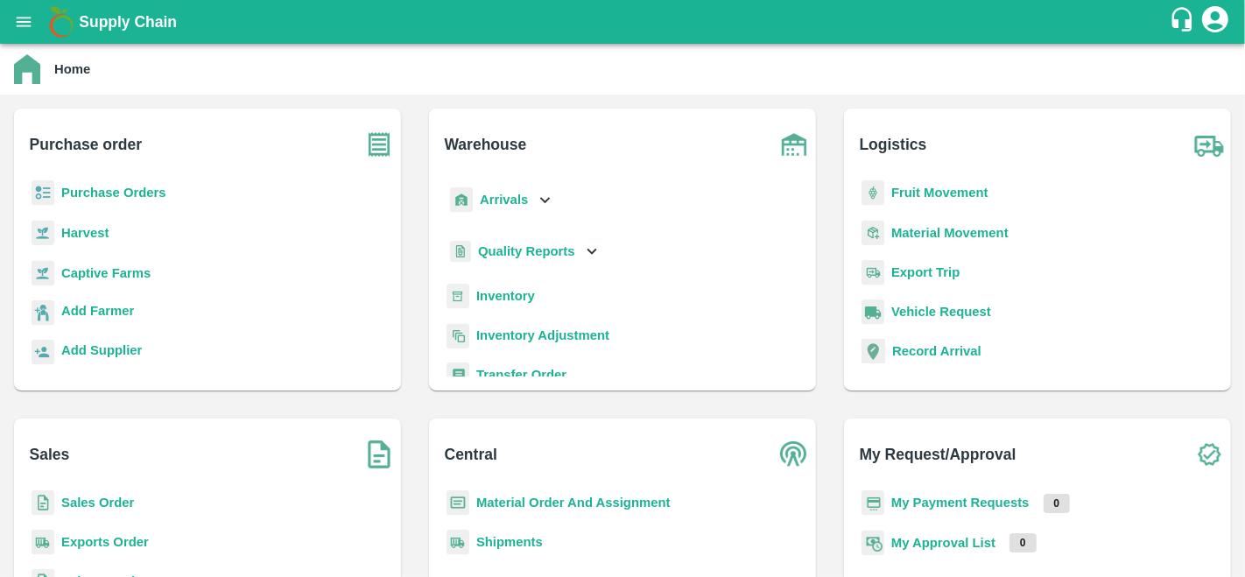
scroll to position [228, 0]
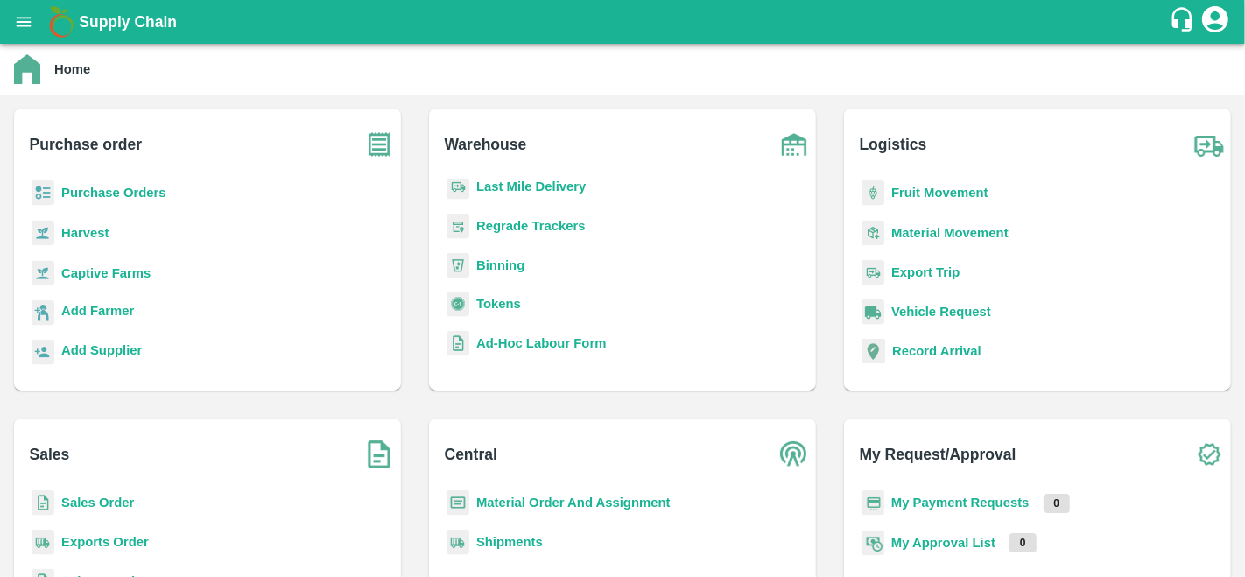
click at [556, 501] on b "Material Order And Assignment" at bounding box center [573, 502] width 194 height 14
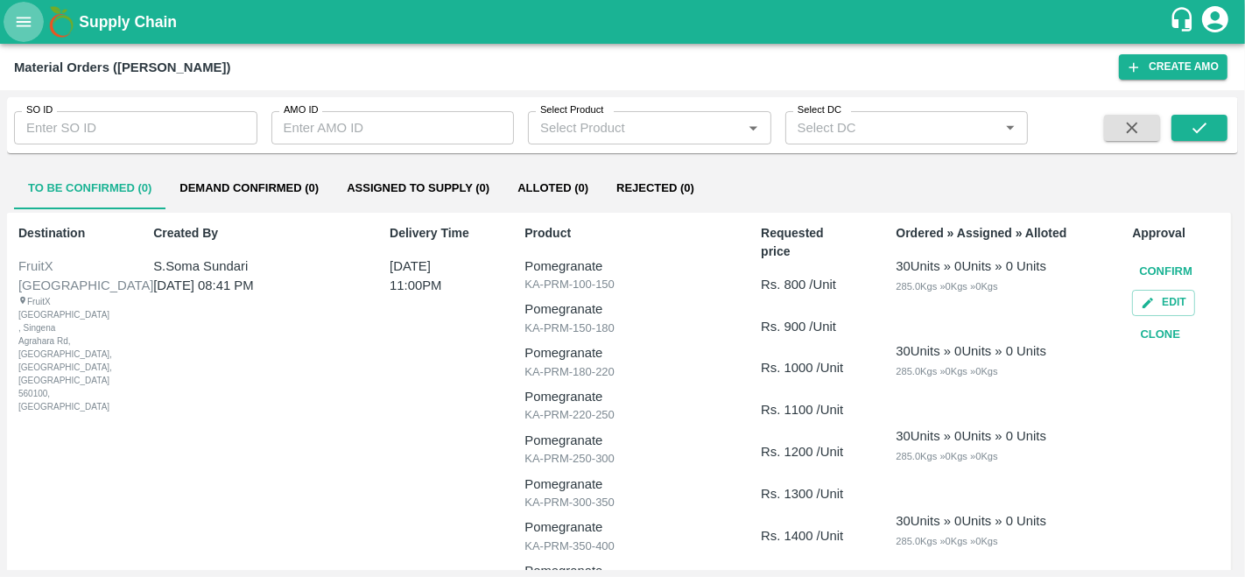
click at [12, 13] on button "open drawer" at bounding box center [24, 22] width 40 height 40
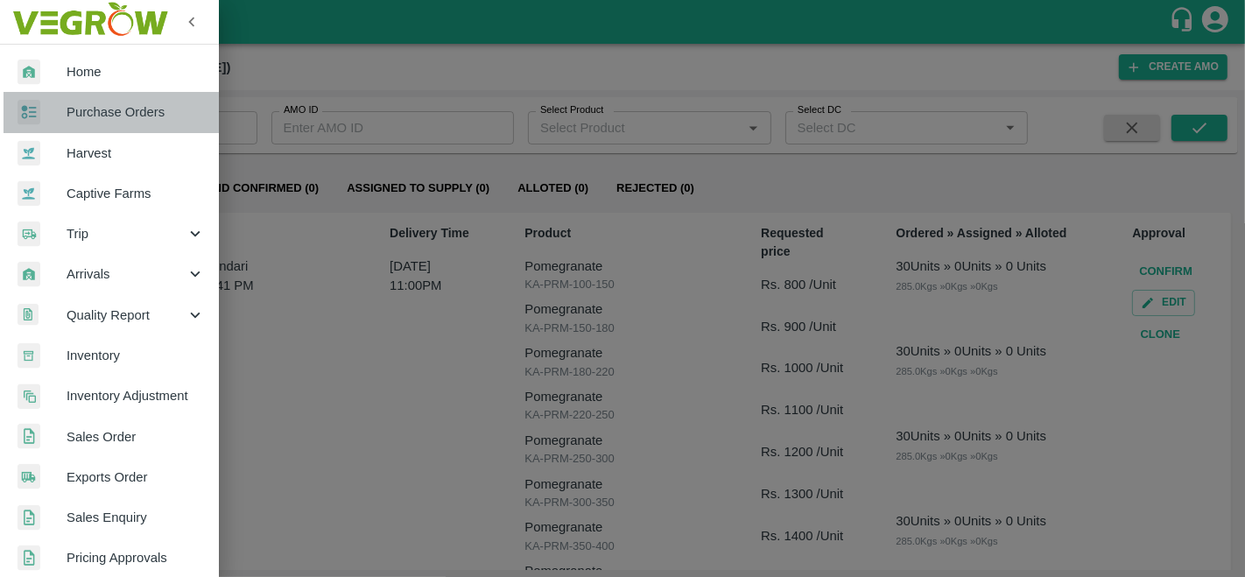
click at [126, 111] on span "Purchase Orders" at bounding box center [136, 111] width 138 height 19
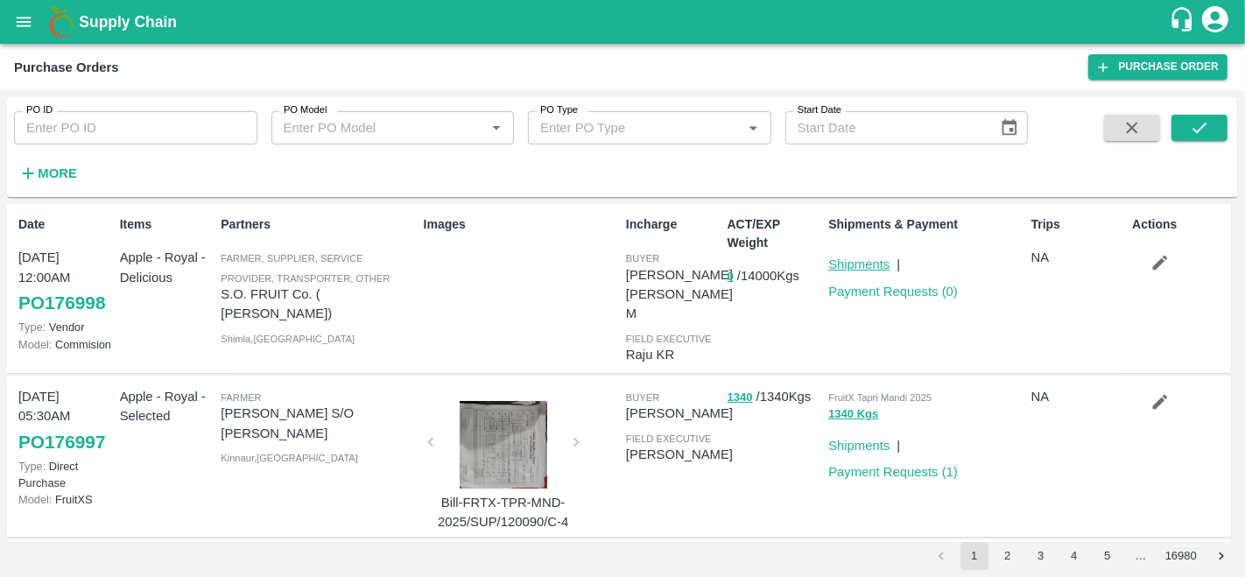
click at [867, 261] on link "Shipments" at bounding box center [858, 264] width 61 height 14
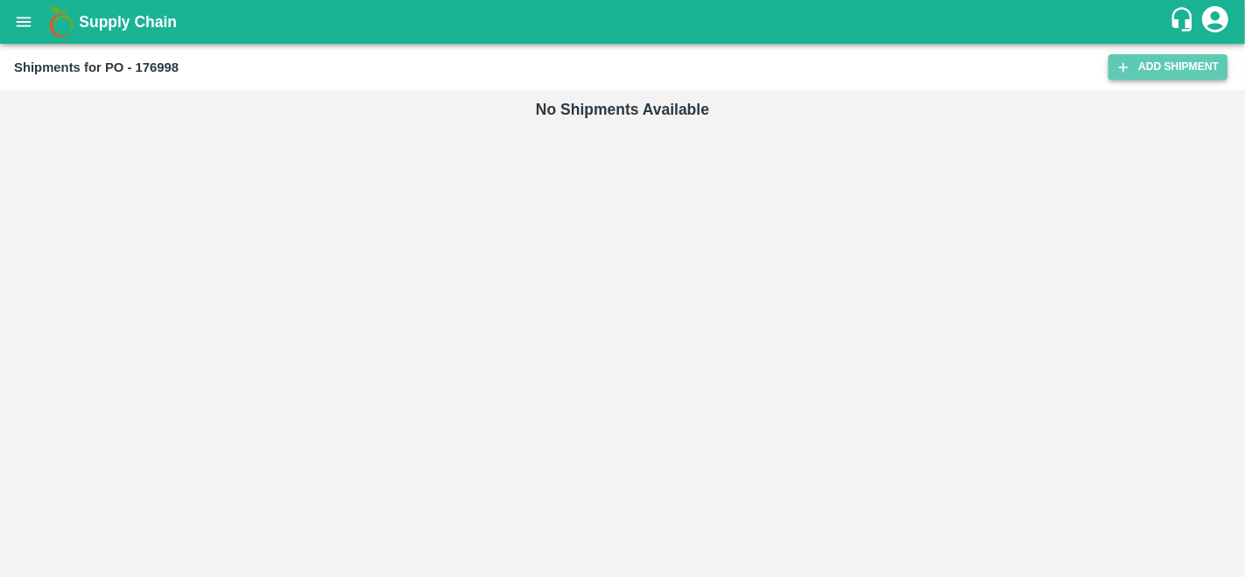
click at [1183, 63] on link "Add Shipment" at bounding box center [1167, 66] width 119 height 25
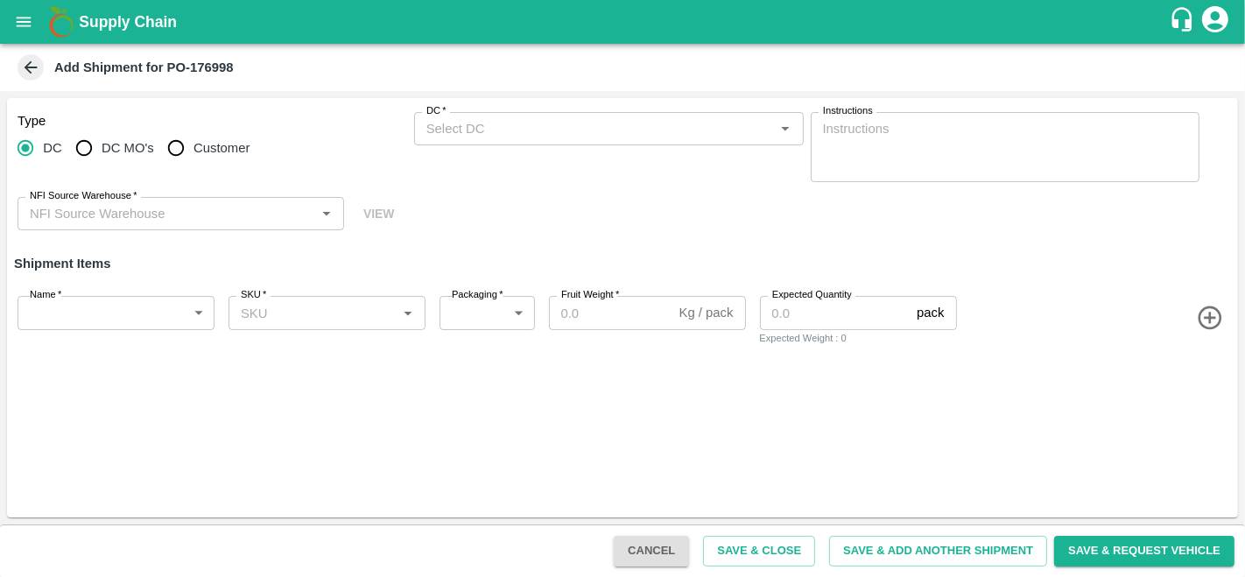
click at [122, 148] on span "DC MO's" at bounding box center [128, 147] width 53 height 19
click at [102, 148] on input "DC MO's" at bounding box center [84, 147] width 35 height 35
radio input "true"
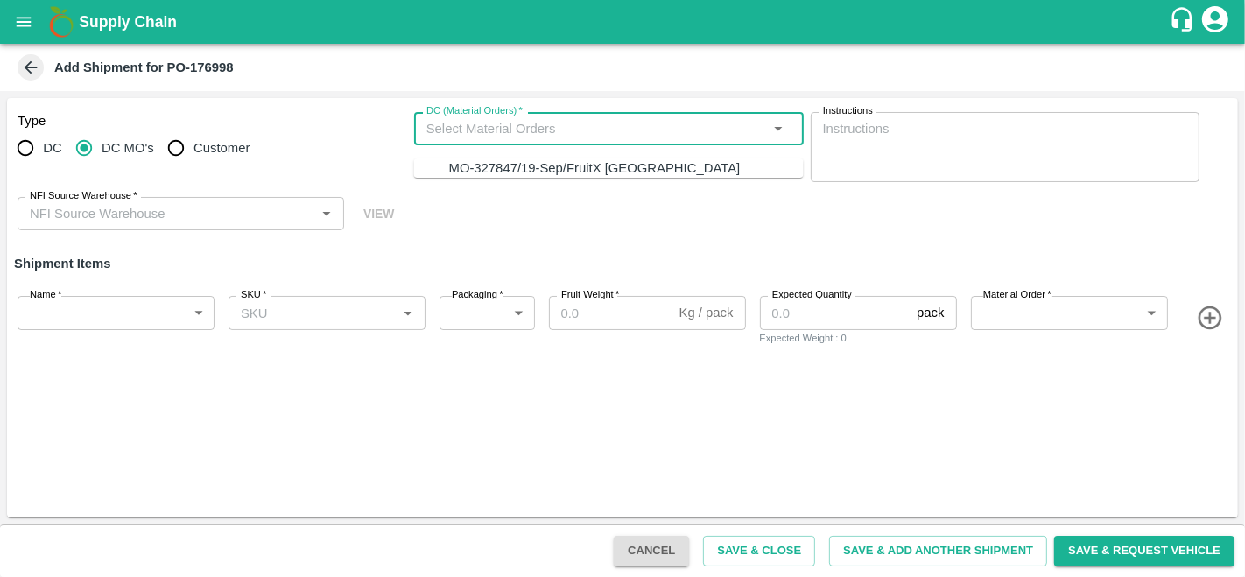
click at [579, 131] on input "DC (Material Orders)   *" at bounding box center [594, 128] width 350 height 23
click at [565, 167] on div "MO-327847/19-Sep/FruitX [GEOGRAPHIC_DATA]" at bounding box center [594, 167] width 291 height 19
type input "MO-327847/19-Sep/FruitX [GEOGRAPHIC_DATA]"
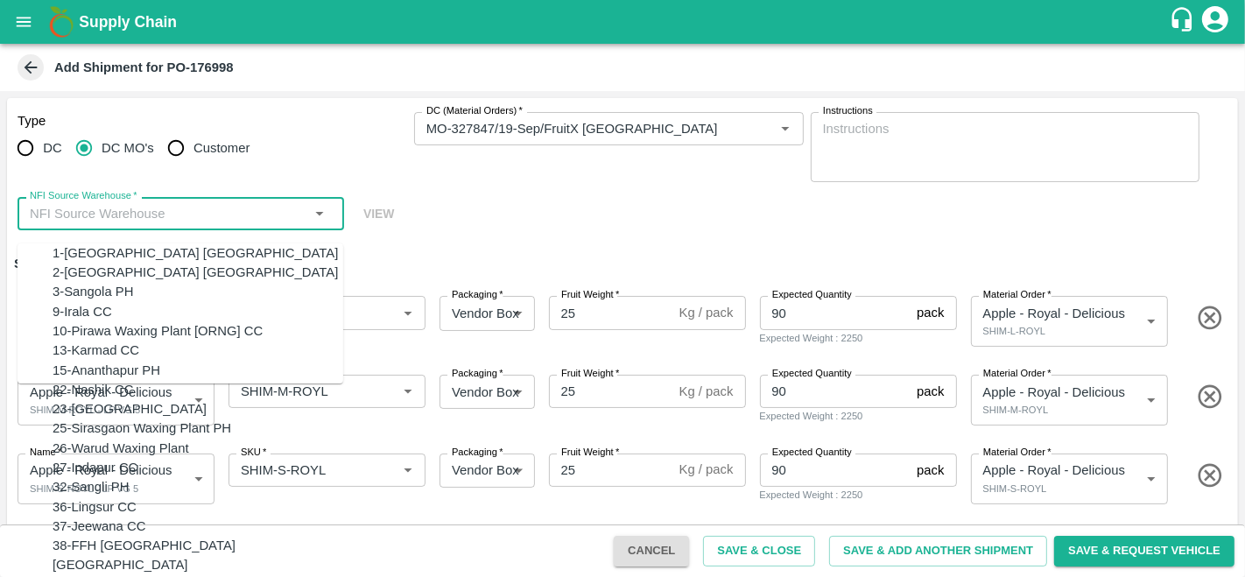
click at [103, 218] on input "NFI Source Warehouse   *" at bounding box center [166, 213] width 287 height 23
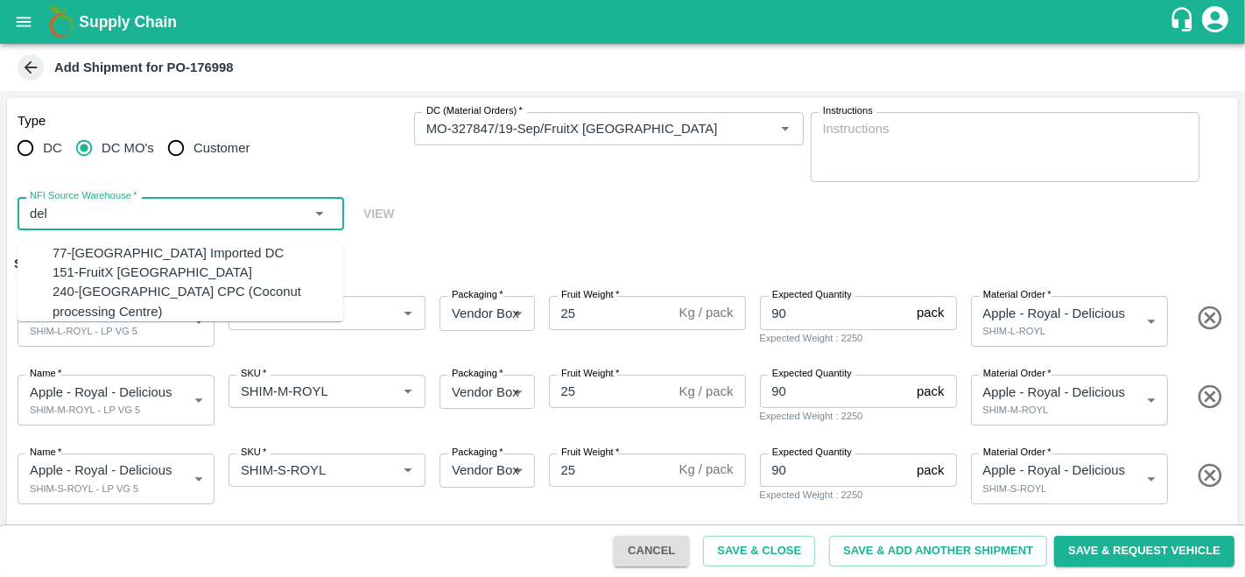
click at [107, 277] on div "151-FruitX Delhi" at bounding box center [153, 272] width 200 height 19
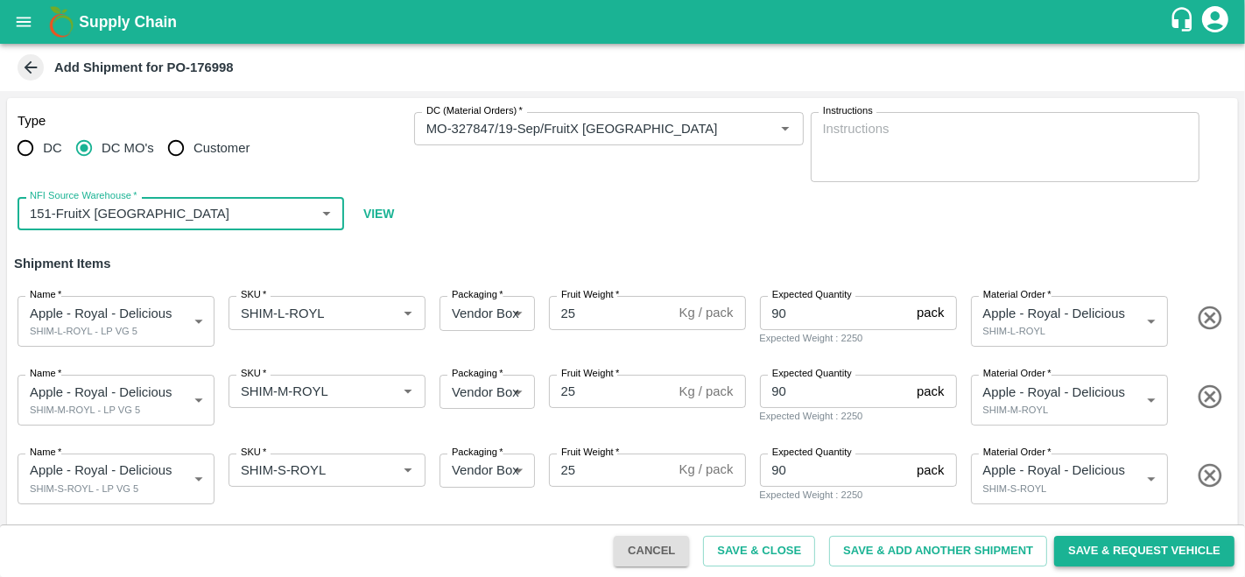
type input "151-FruitX Delhi"
click at [1105, 547] on button "Save & Request Vehicle" at bounding box center [1144, 551] width 180 height 31
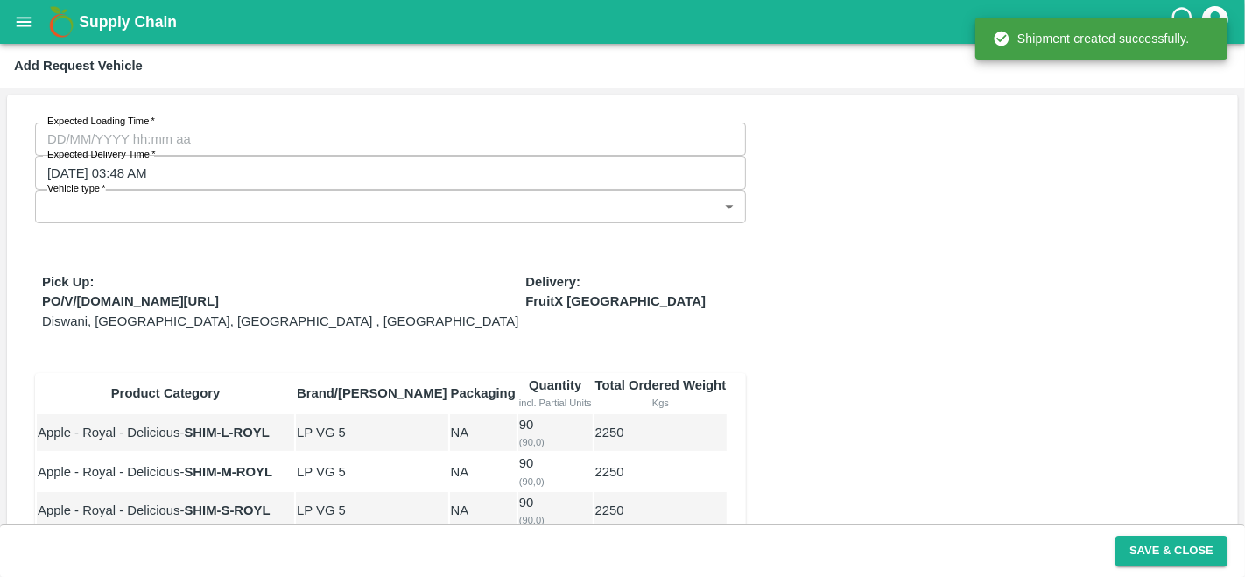
type input "19/09/2025 03:48 AM"
type input "DD/MM/YYYY hh:mm aa"
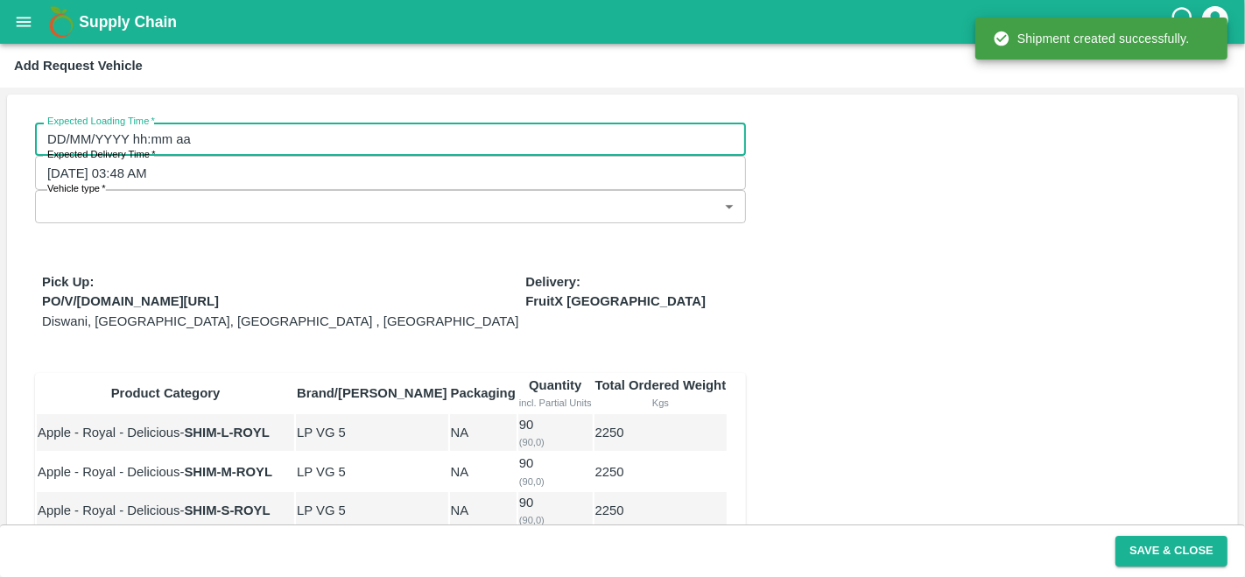
click at [173, 140] on input "DD/MM/YYYY hh:mm aa" at bounding box center [384, 139] width 699 height 33
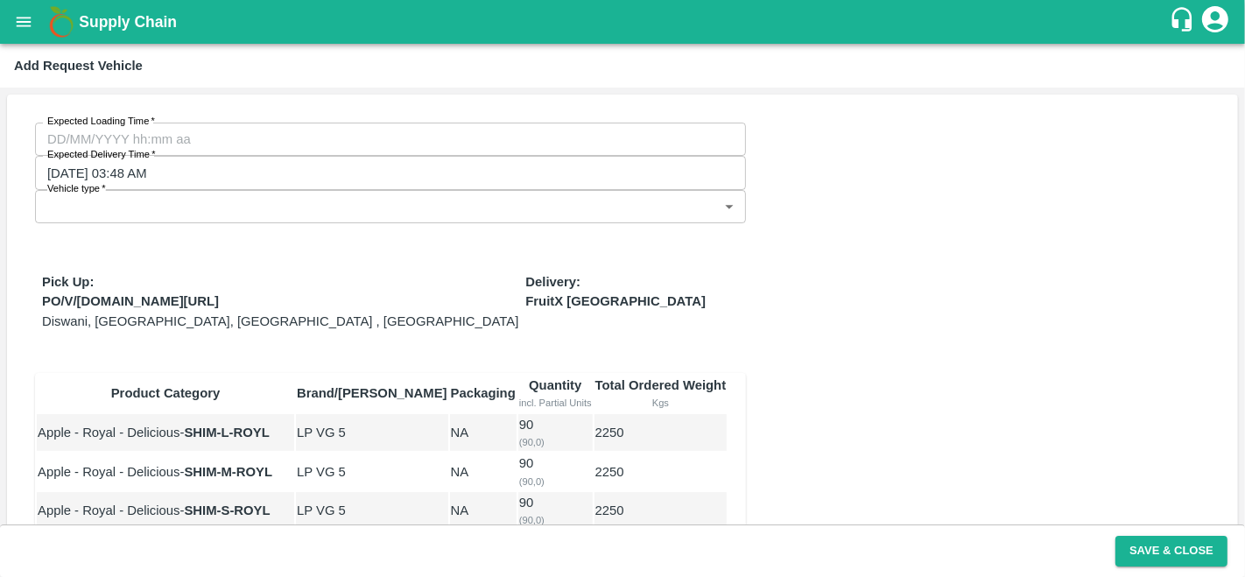
type input "17/09/2025 10:00 PM"
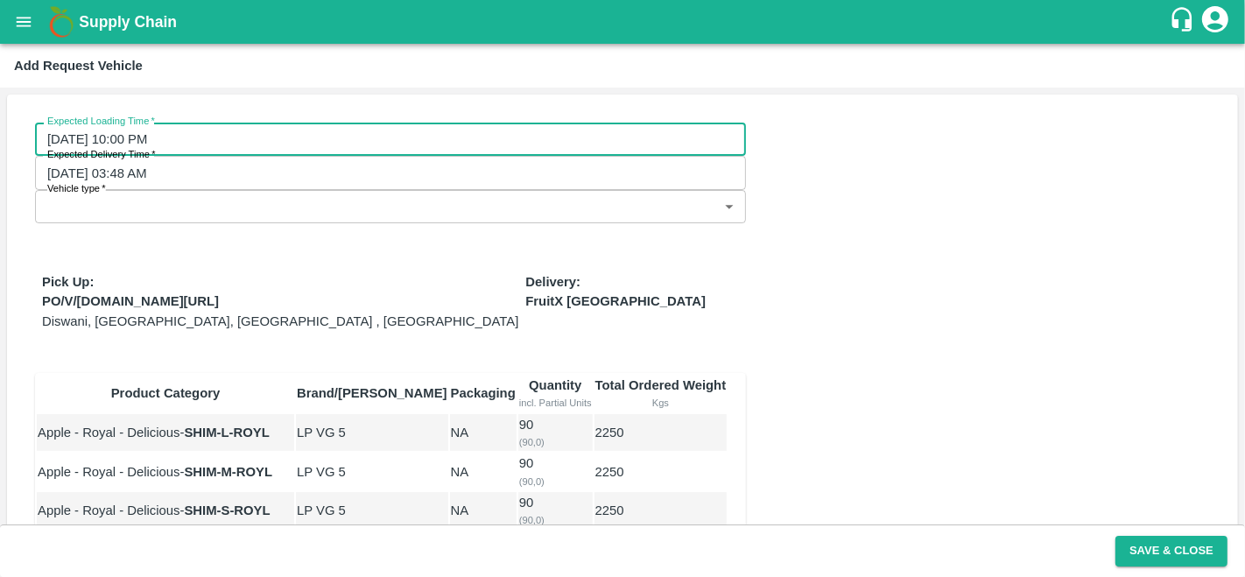
click at [593, 140] on body "Supply Chain Add Request Vehicle Expected Loading Time   * 17/09/2025 10:00 PM …" at bounding box center [622, 288] width 1245 height 577
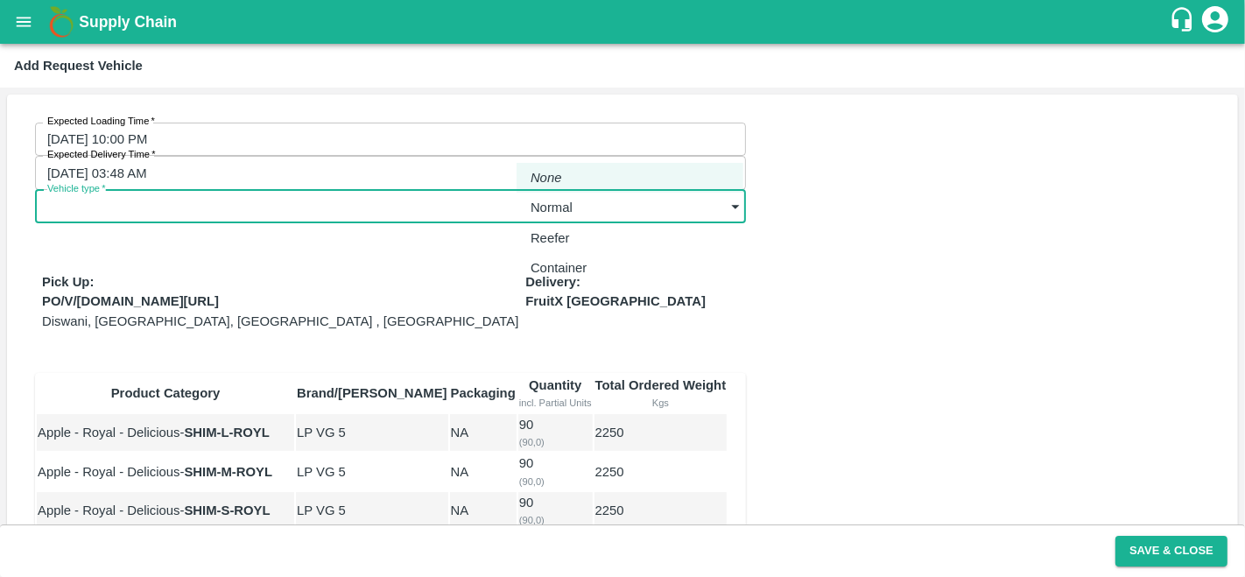
click at [561, 201] on p "Normal" at bounding box center [551, 207] width 42 height 19
type input "1"
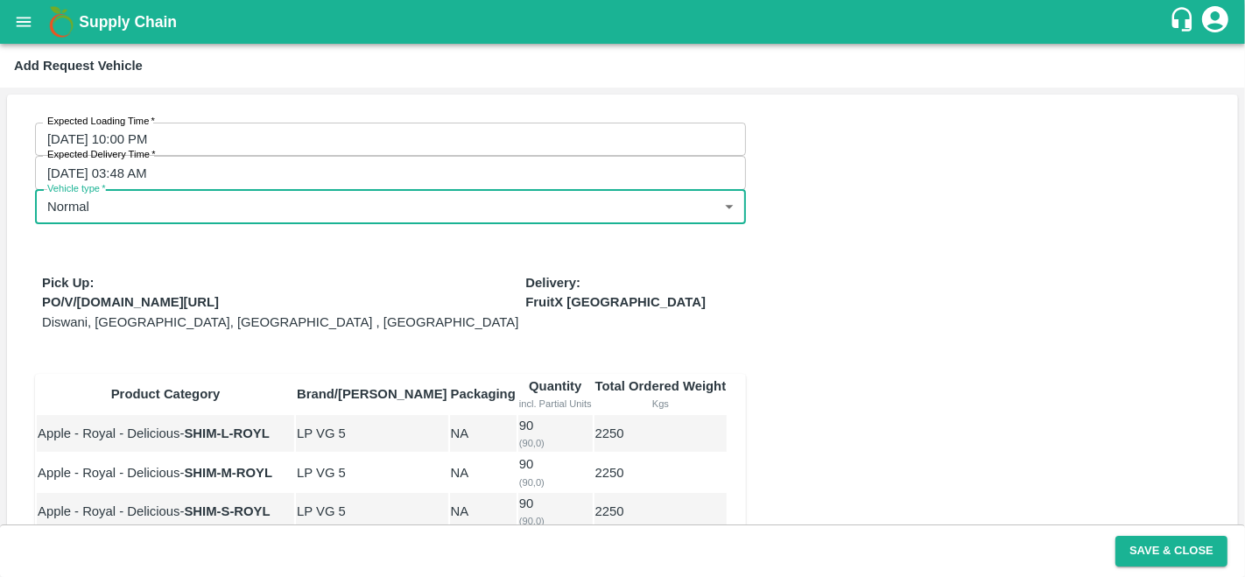
click at [748, 304] on div "Expected Loading Time   * 17/09/2025 10:00 PM Expected Loading Time Expected De…" at bounding box center [622, 469] width 1231 height 748
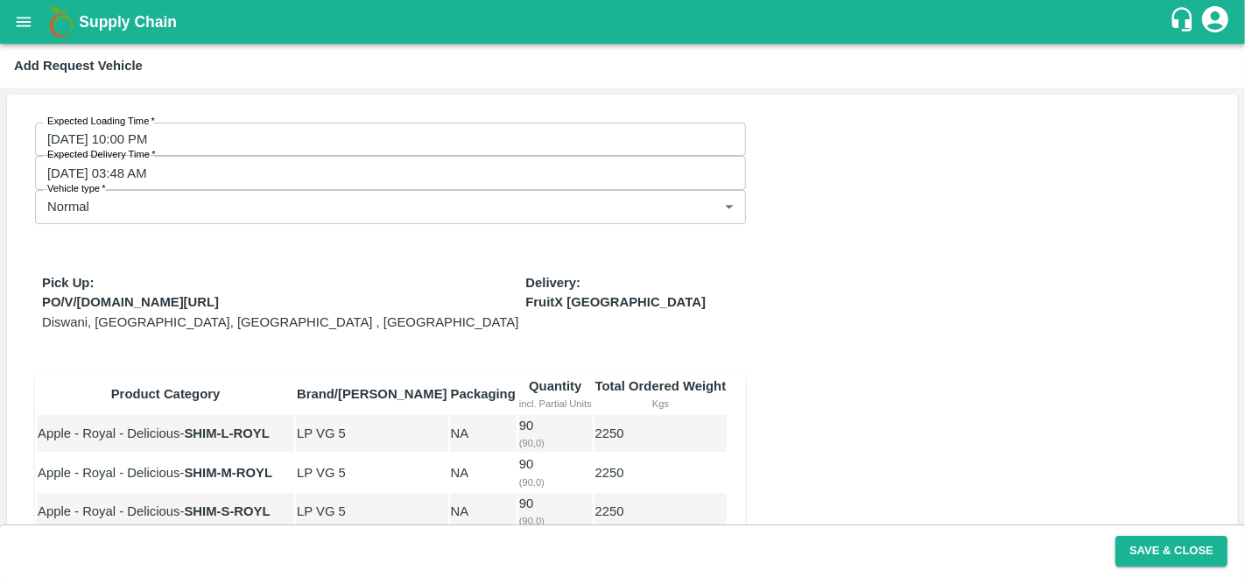
scroll to position [116, 0]
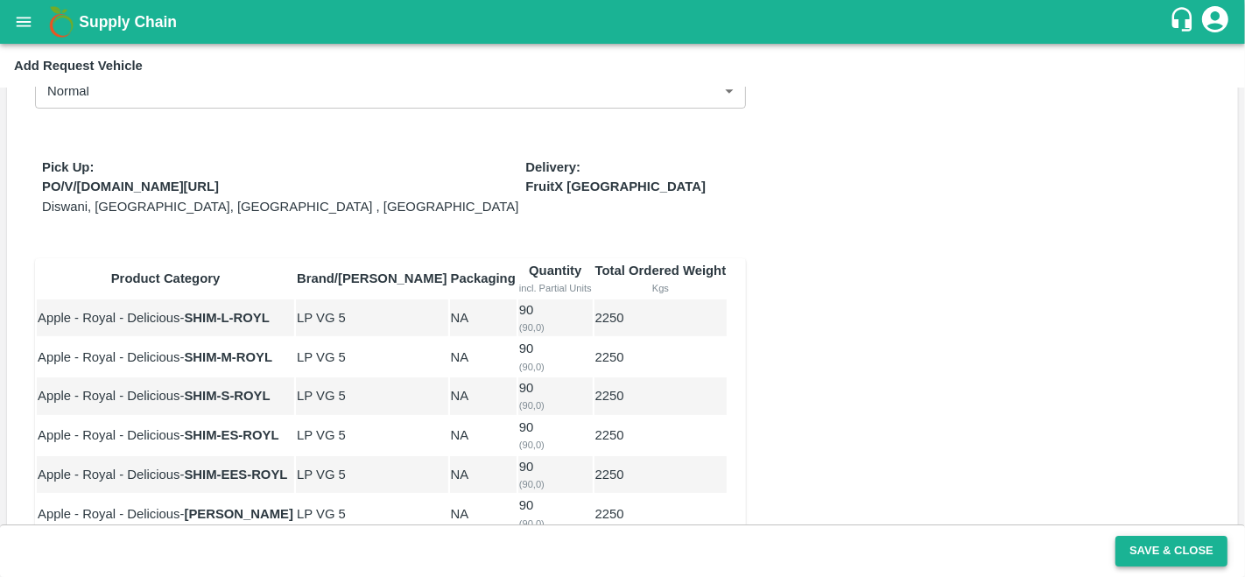
click at [1134, 537] on button "Save & Close" at bounding box center [1171, 551] width 112 height 31
